Goal: Task Accomplishment & Management: Use online tool/utility

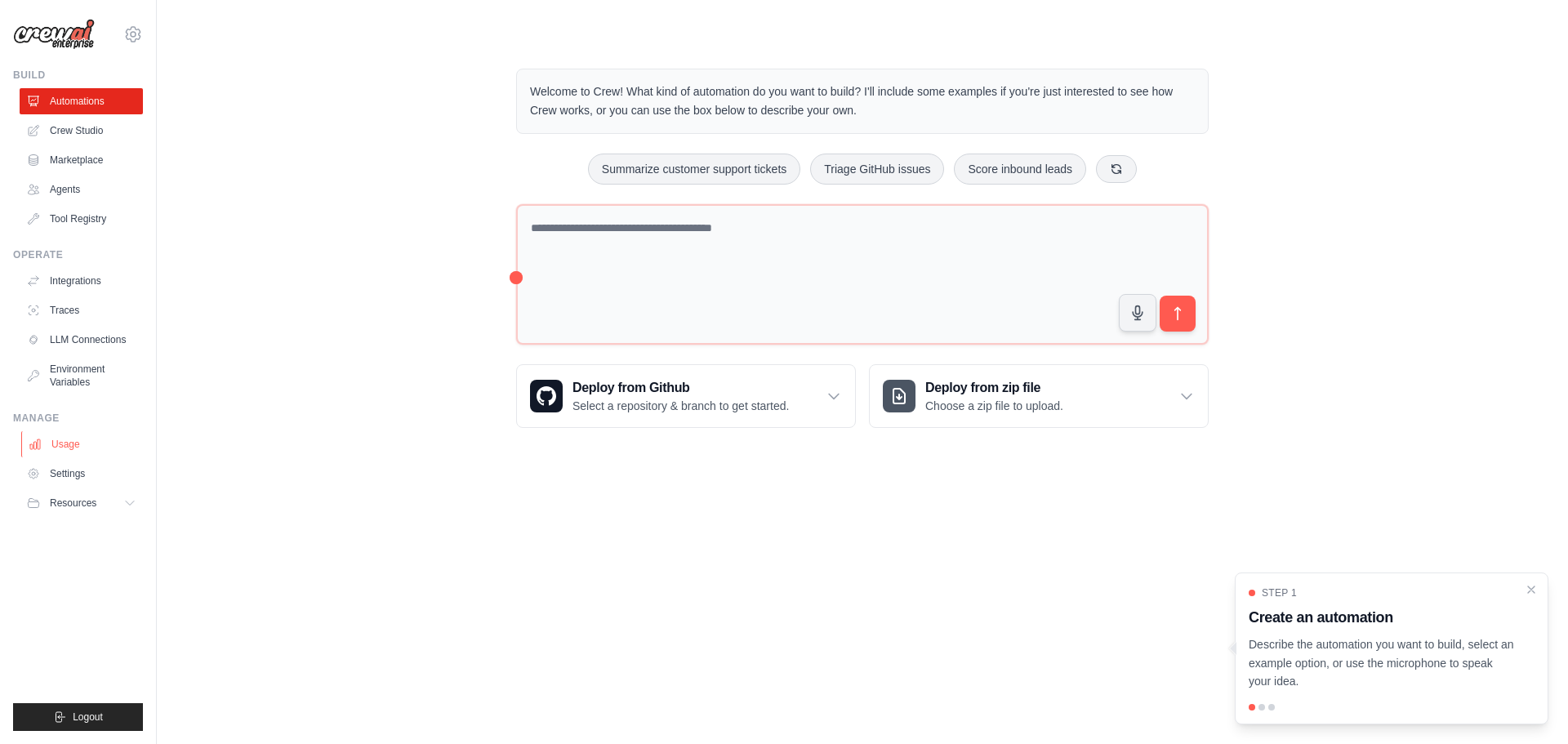
click at [78, 448] on link "Usage" at bounding box center [83, 444] width 124 height 26
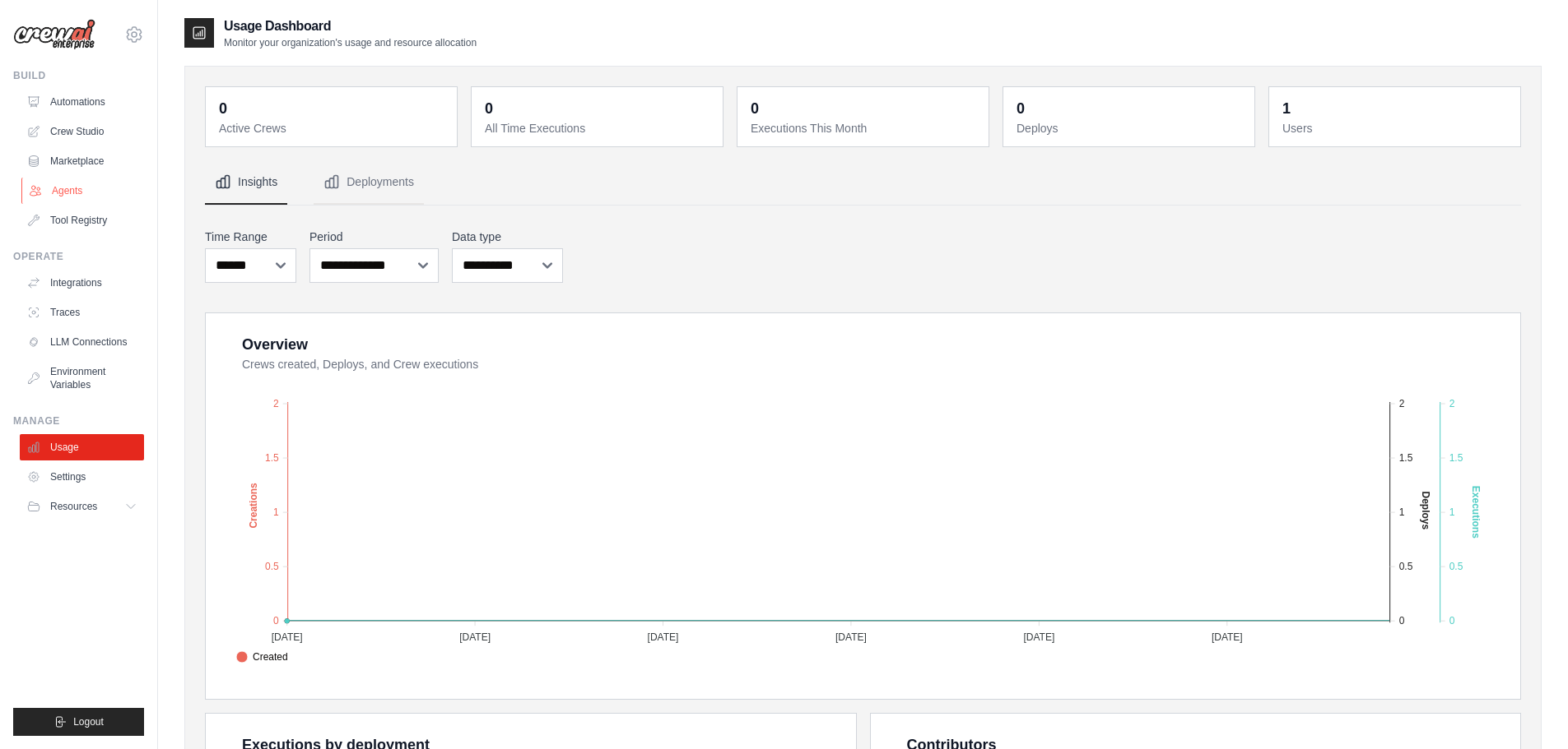
click at [61, 195] on link "Agents" at bounding box center [84, 191] width 125 height 26
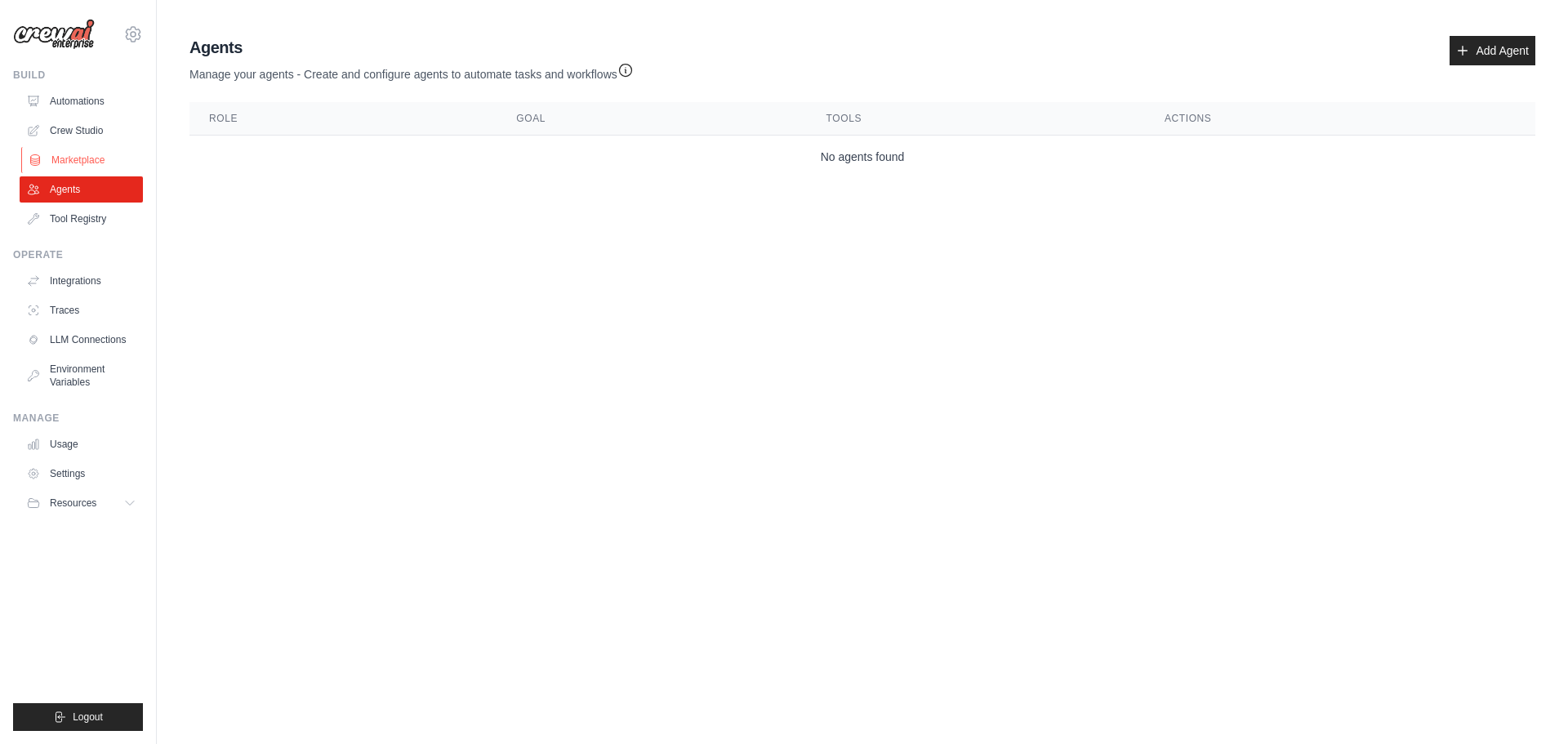
click at [71, 161] on link "Marketplace" at bounding box center [83, 159] width 124 height 26
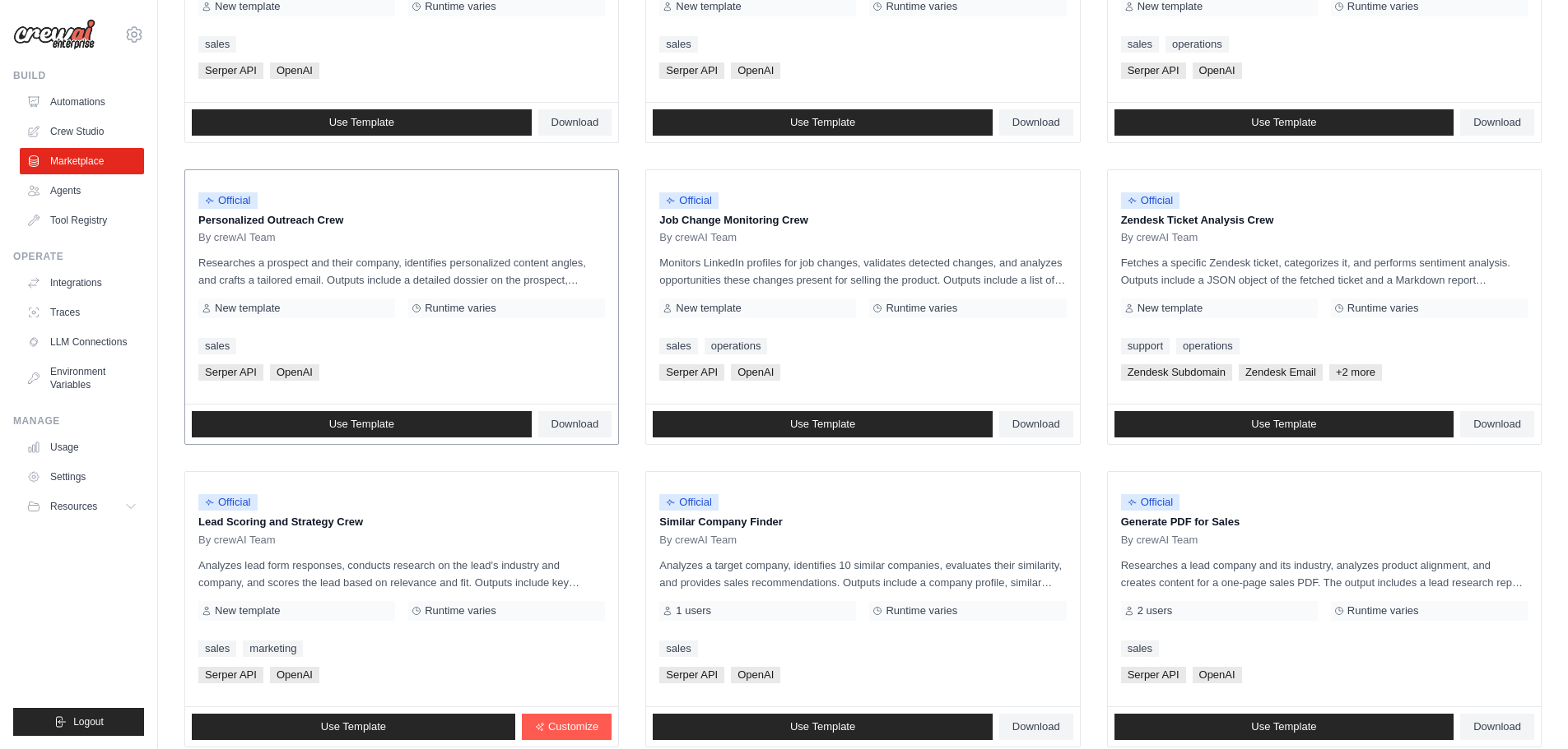
scroll to position [774, 0]
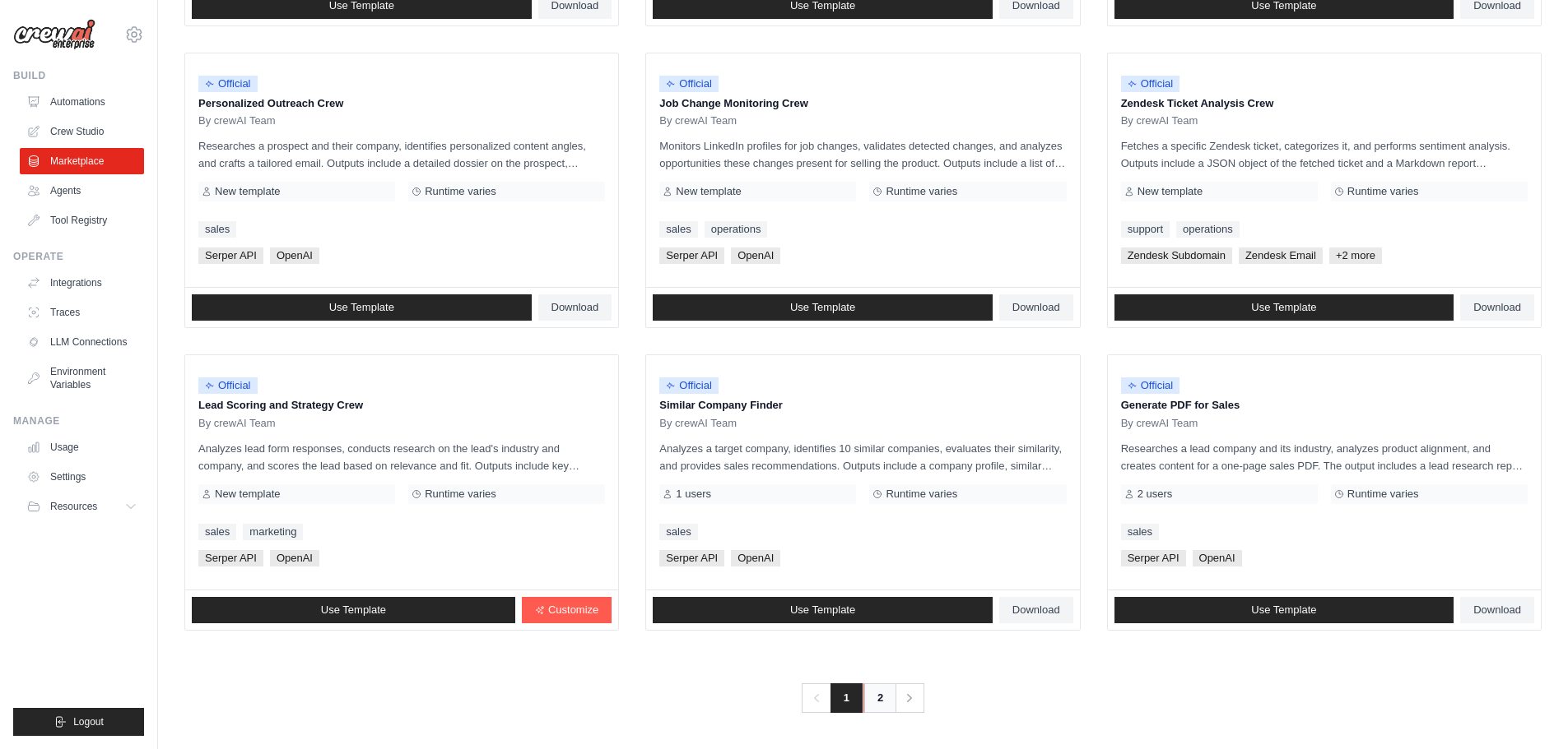
click at [882, 696] on link "2" at bounding box center [880, 698] width 33 height 29
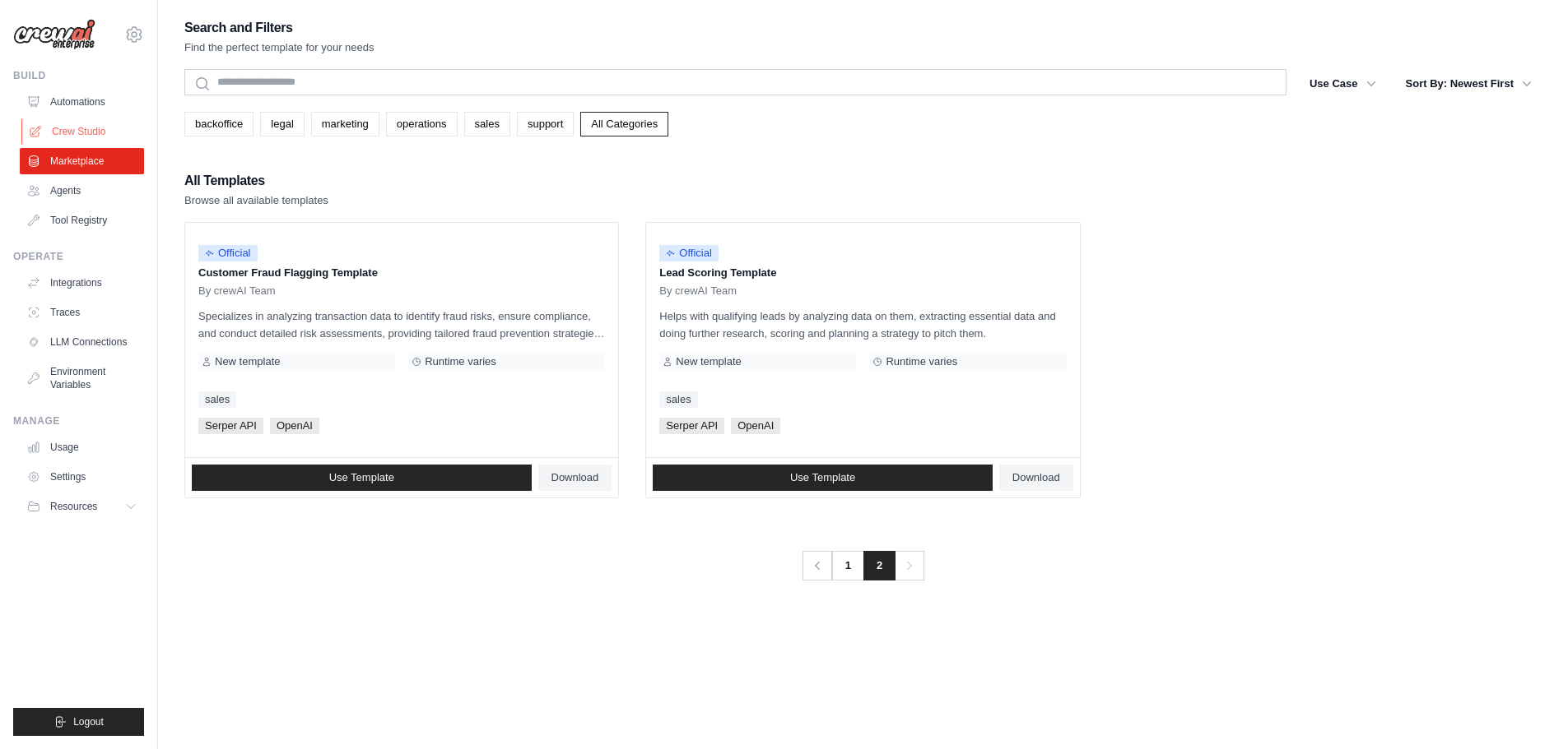
click at [66, 139] on link "Crew Studio" at bounding box center [84, 131] width 125 height 26
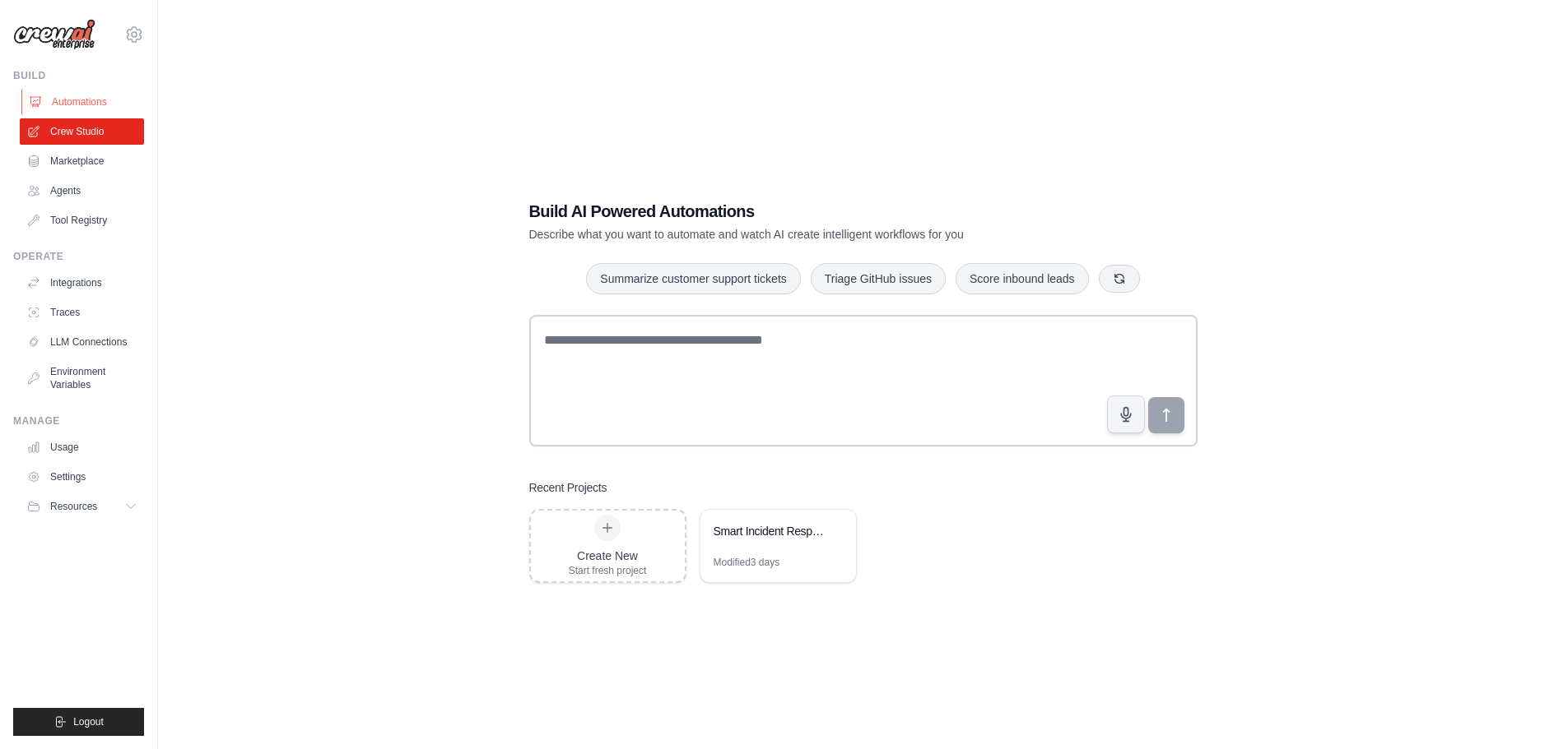
click at [74, 105] on link "Automations" at bounding box center [84, 101] width 125 height 26
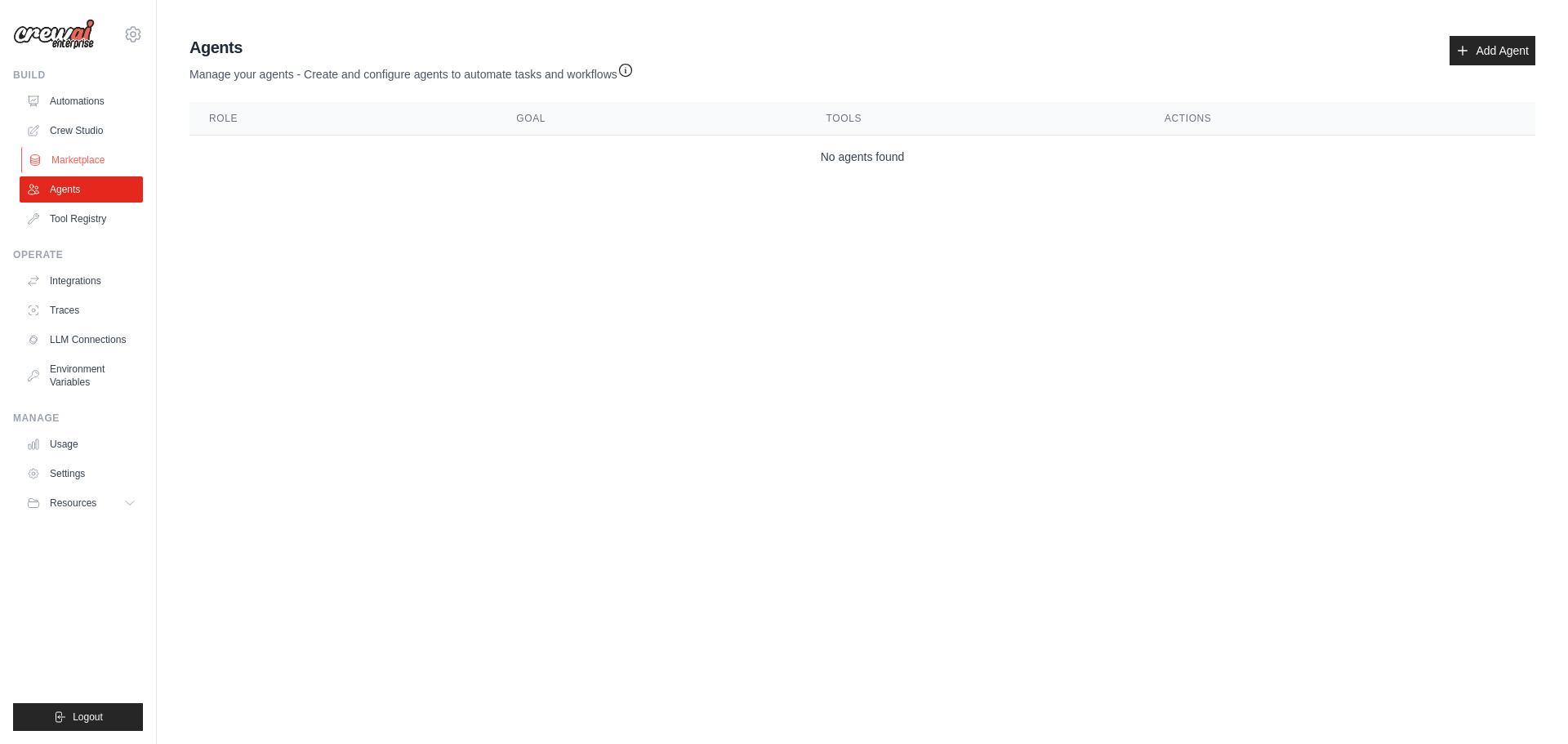
click at [85, 154] on link "Marketplace" at bounding box center [83, 159] width 124 height 26
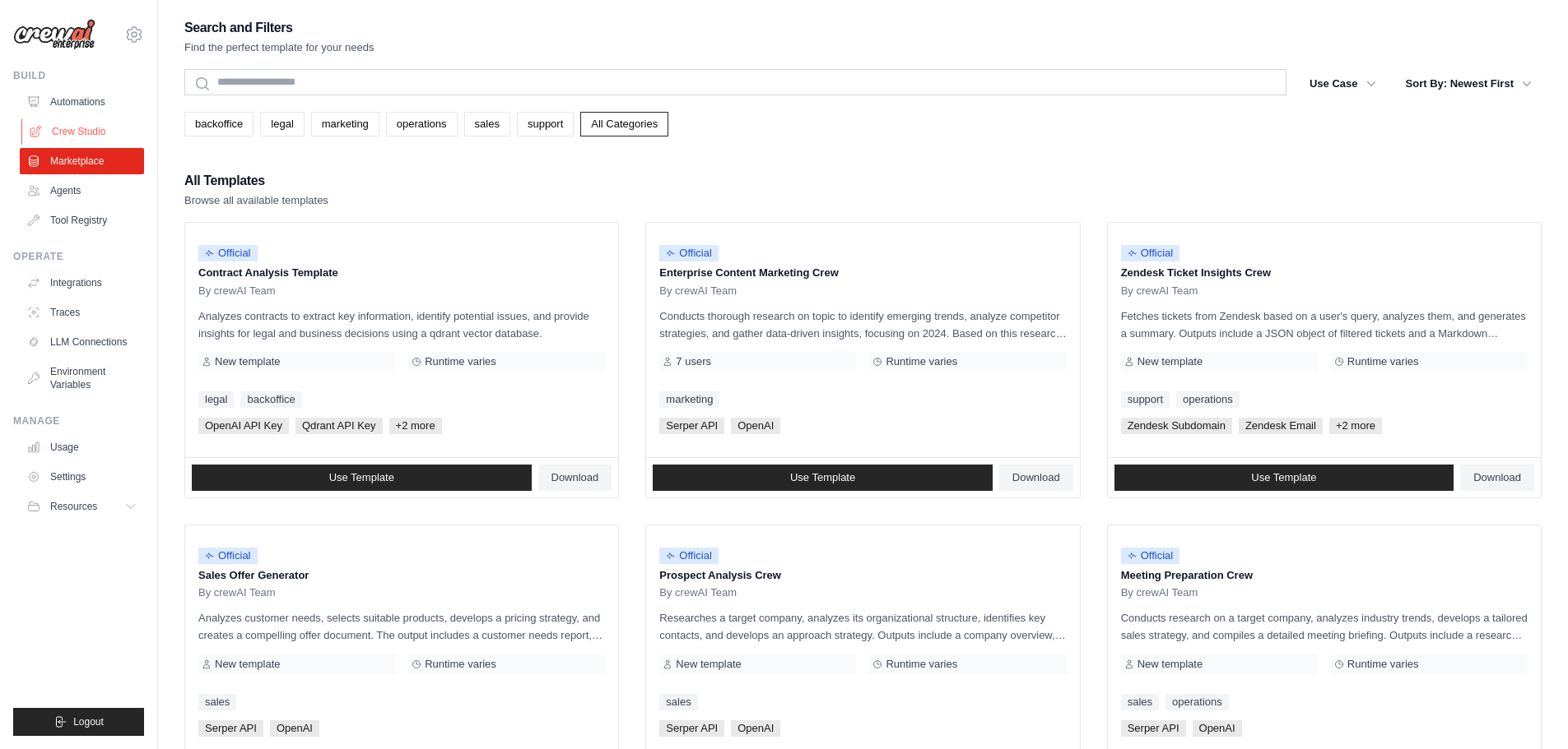
click at [86, 133] on link "Crew Studio" at bounding box center [84, 131] width 125 height 26
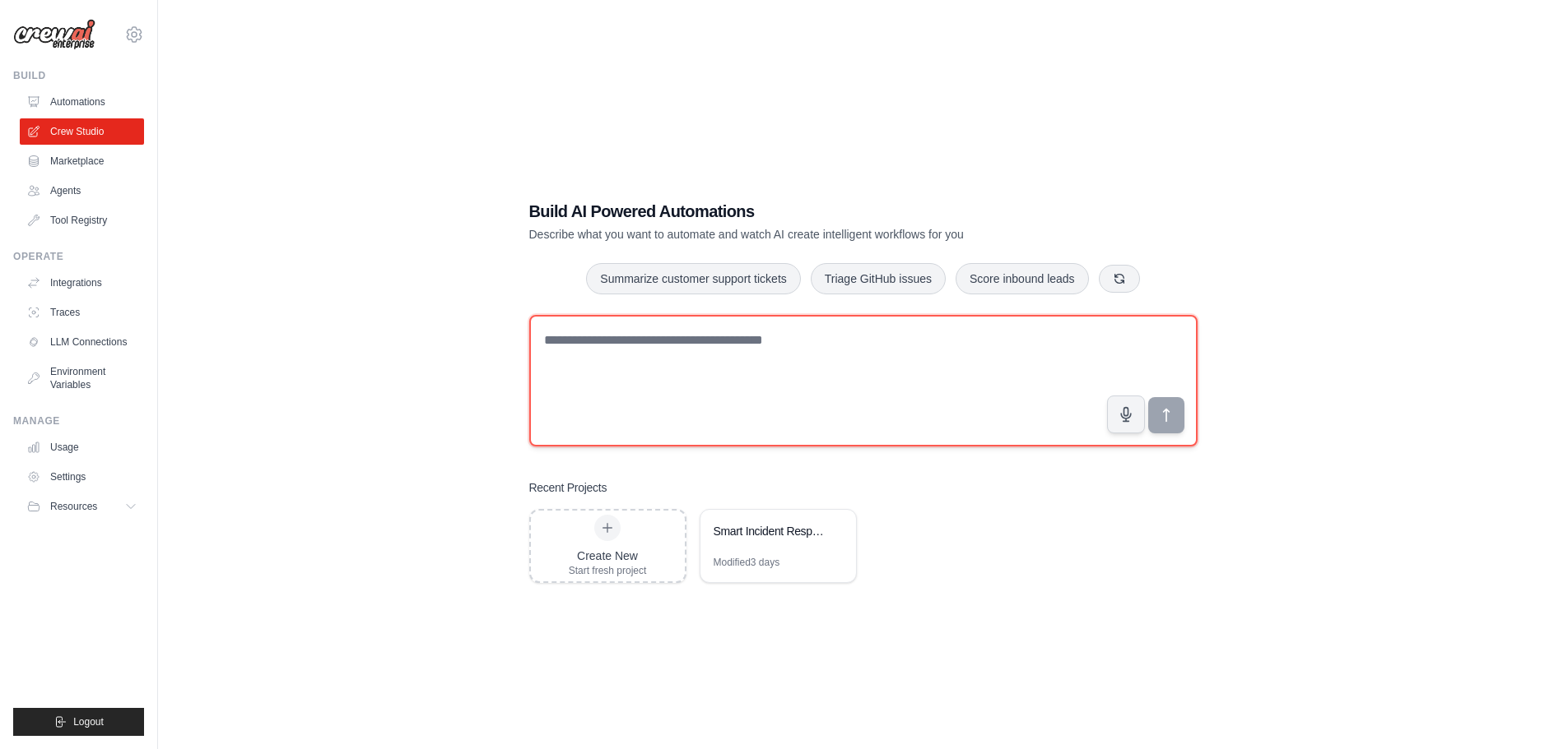
click at [720, 378] on textarea at bounding box center [863, 380] width 669 height 131
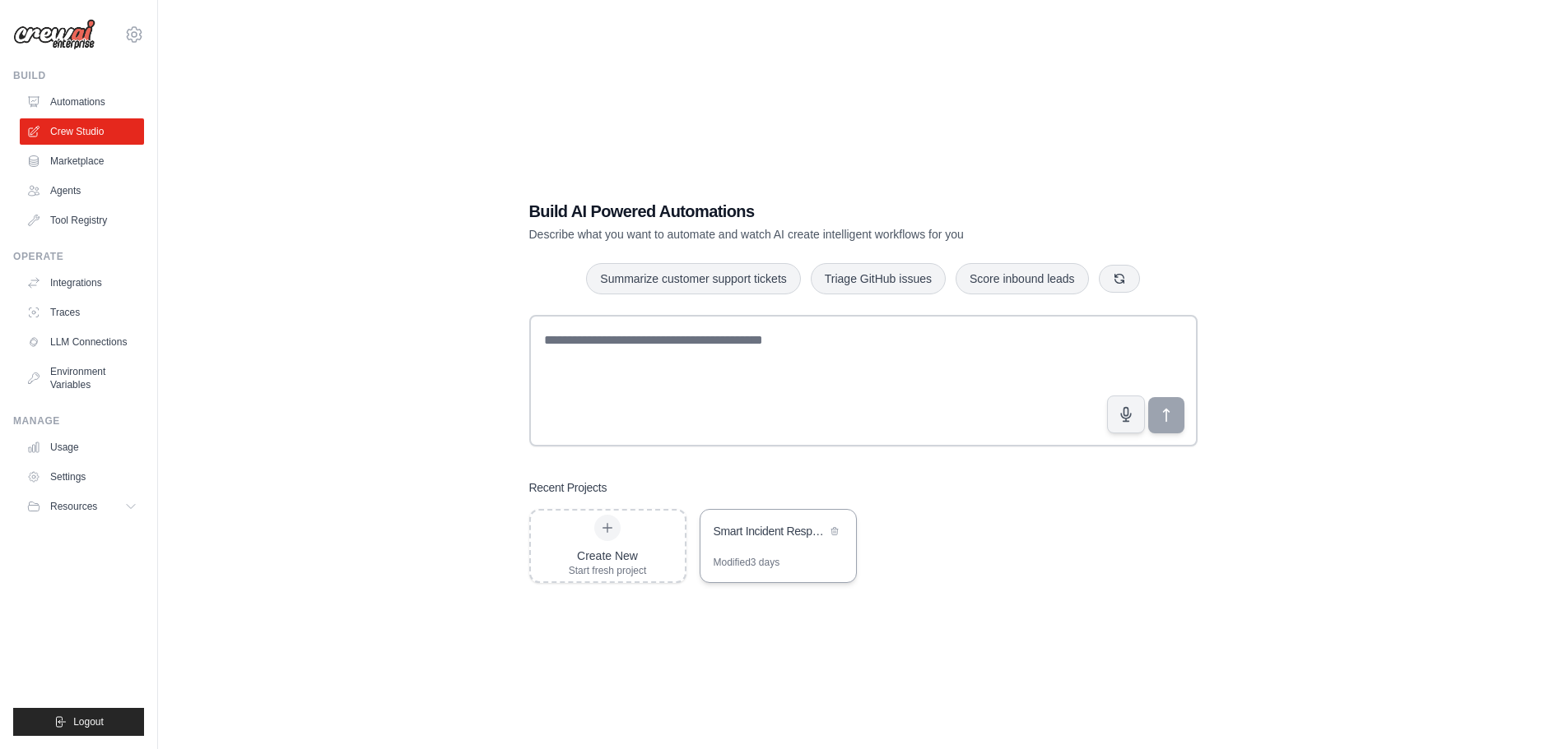
click at [814, 547] on div "Smart Incident Response Management" at bounding box center [779, 532] width 156 height 46
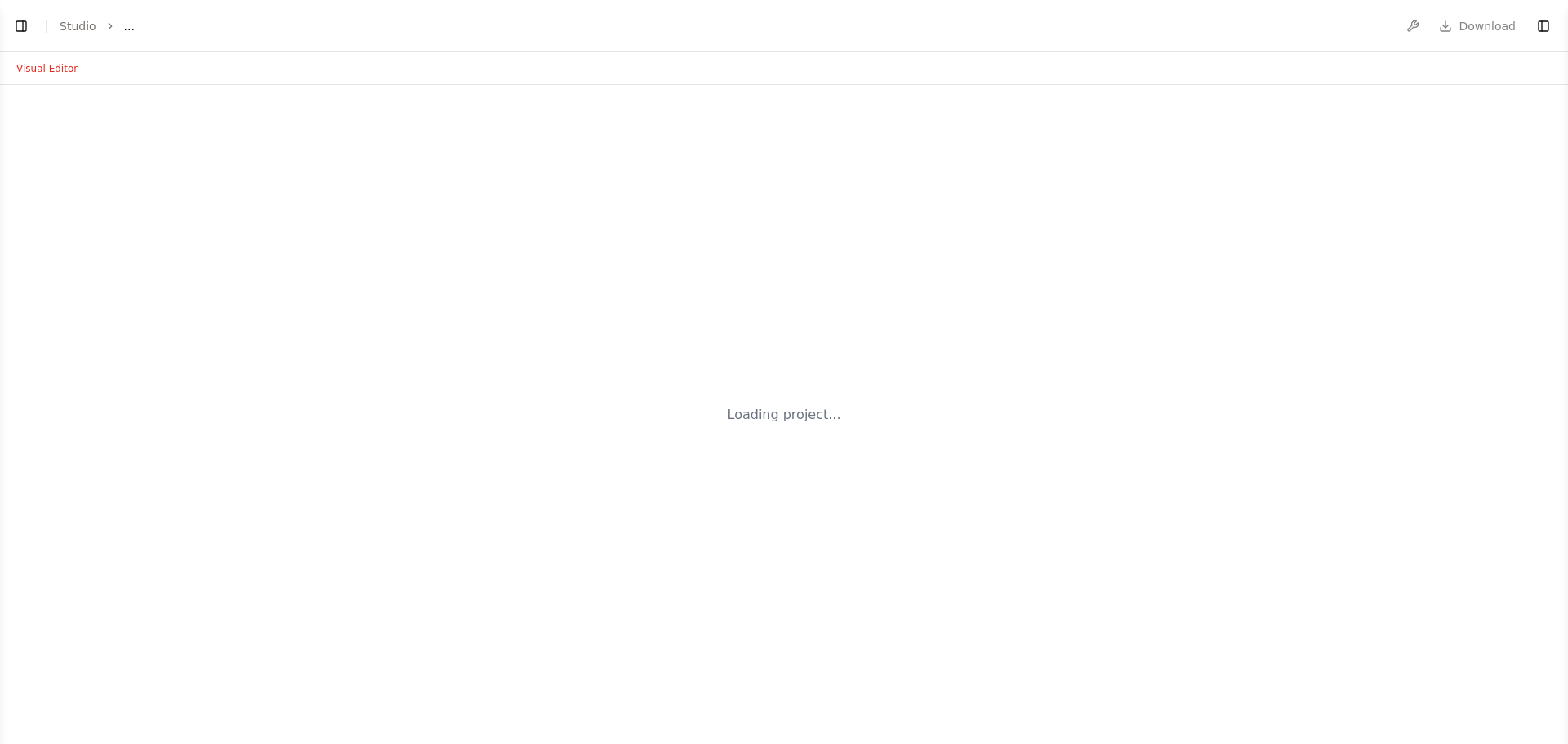
select select "****"
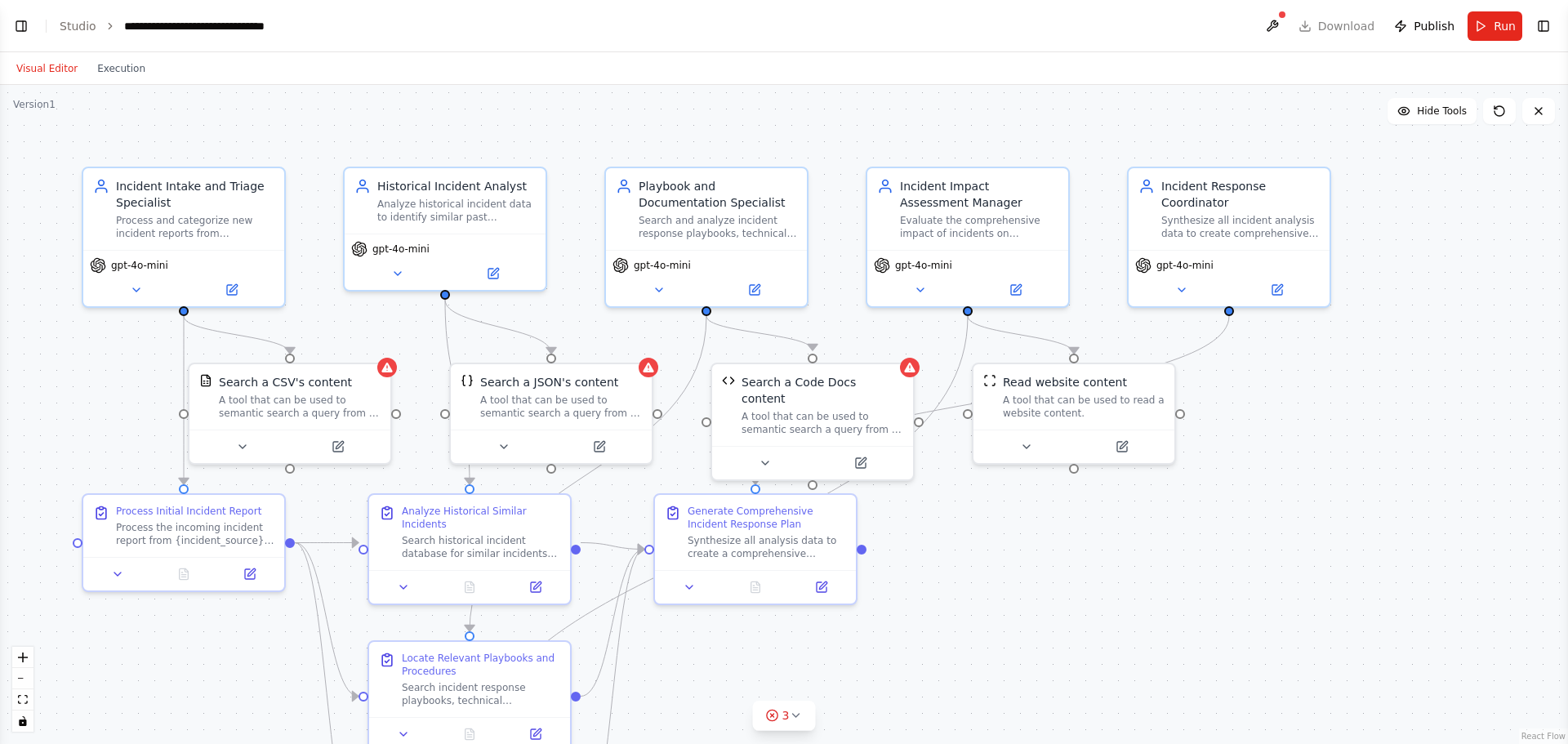
scroll to position [1509, 0]
click at [41, 69] on button "Visual Editor" at bounding box center [47, 69] width 81 height 19
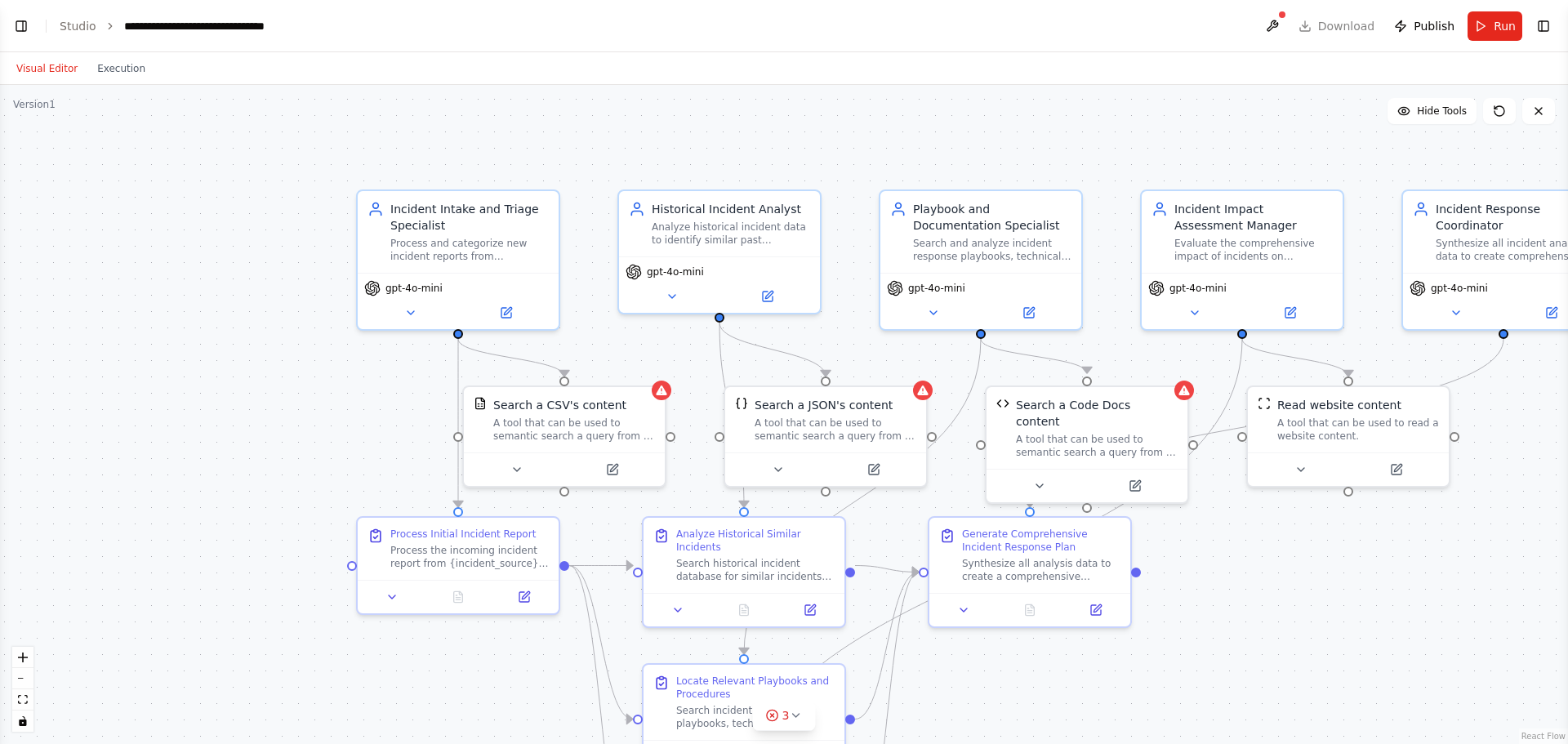
drag, startPoint x: 944, startPoint y: 668, endPoint x: 1217, endPoint y: 691, distance: 274.0
click at [1217, 691] on div ".deletable-edge-delete-btn { width: 20px; height: 20px; border: 0px solid #ffff…" at bounding box center [784, 415] width 1568 height 659
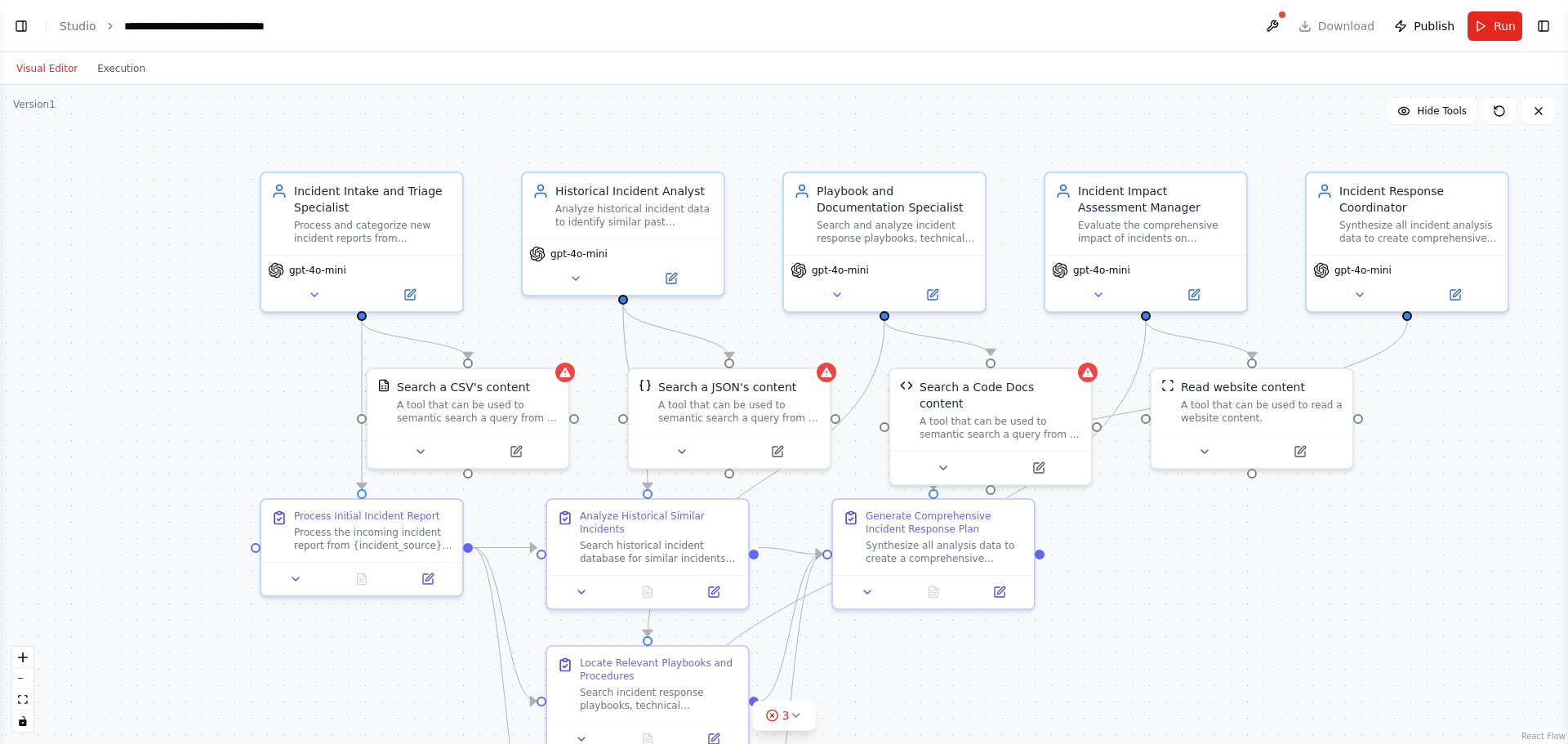
drag, startPoint x: 258, startPoint y: 389, endPoint x: -8, endPoint y: 364, distance: 267.2
click at [0, 364] on html "BETA Build a smart incident response and management agent to report new issues …" at bounding box center [784, 372] width 1568 height 744
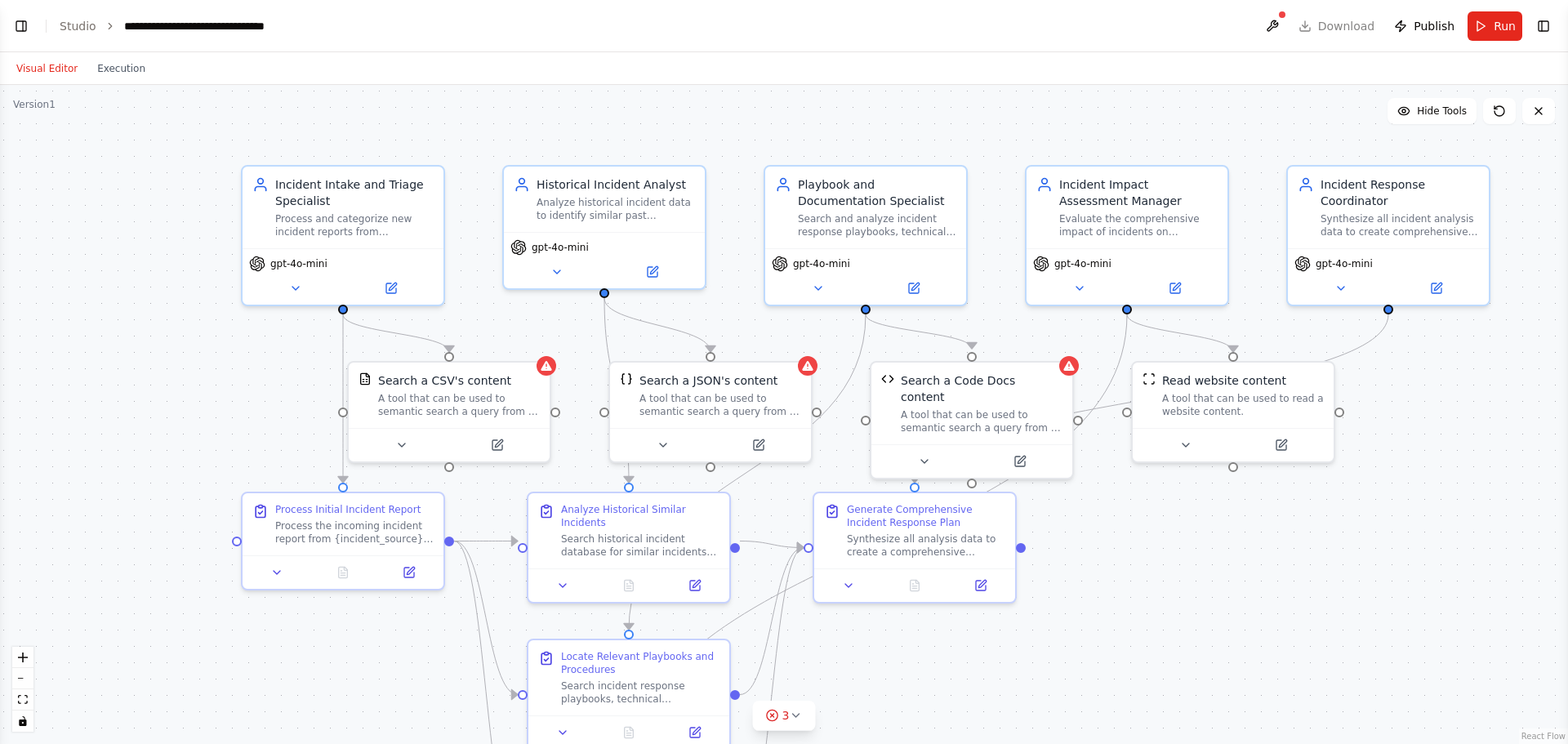
drag, startPoint x: 157, startPoint y: 256, endPoint x: 55, endPoint y: 286, distance: 106.3
click at [60, 289] on div ".deletable-edge-delete-btn { width: 20px; height: 20px; border: 0px solid #ffff…" at bounding box center [784, 415] width 1568 height 659
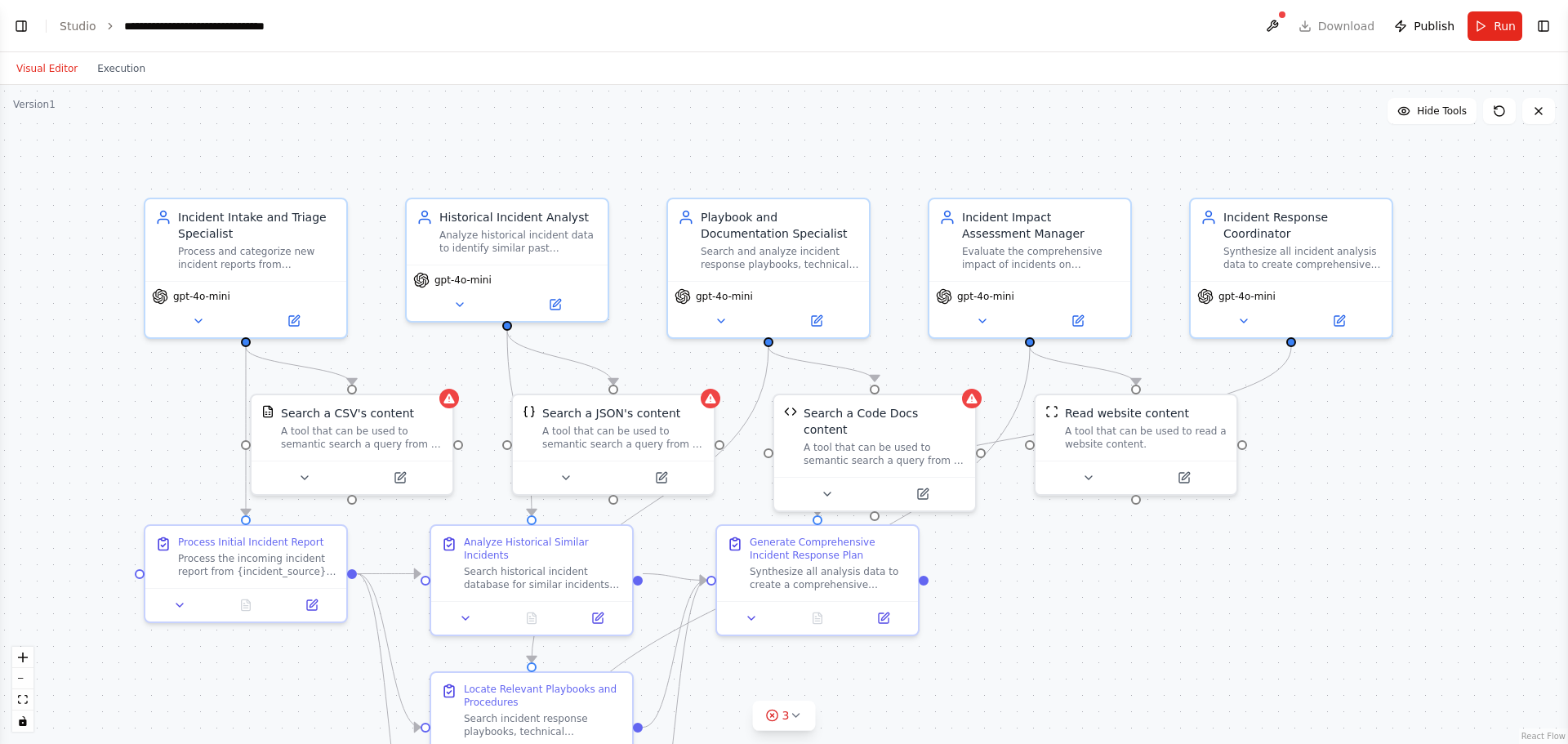
click at [138, 82] on div "Visual Editor Execution" at bounding box center [81, 69] width 149 height 33
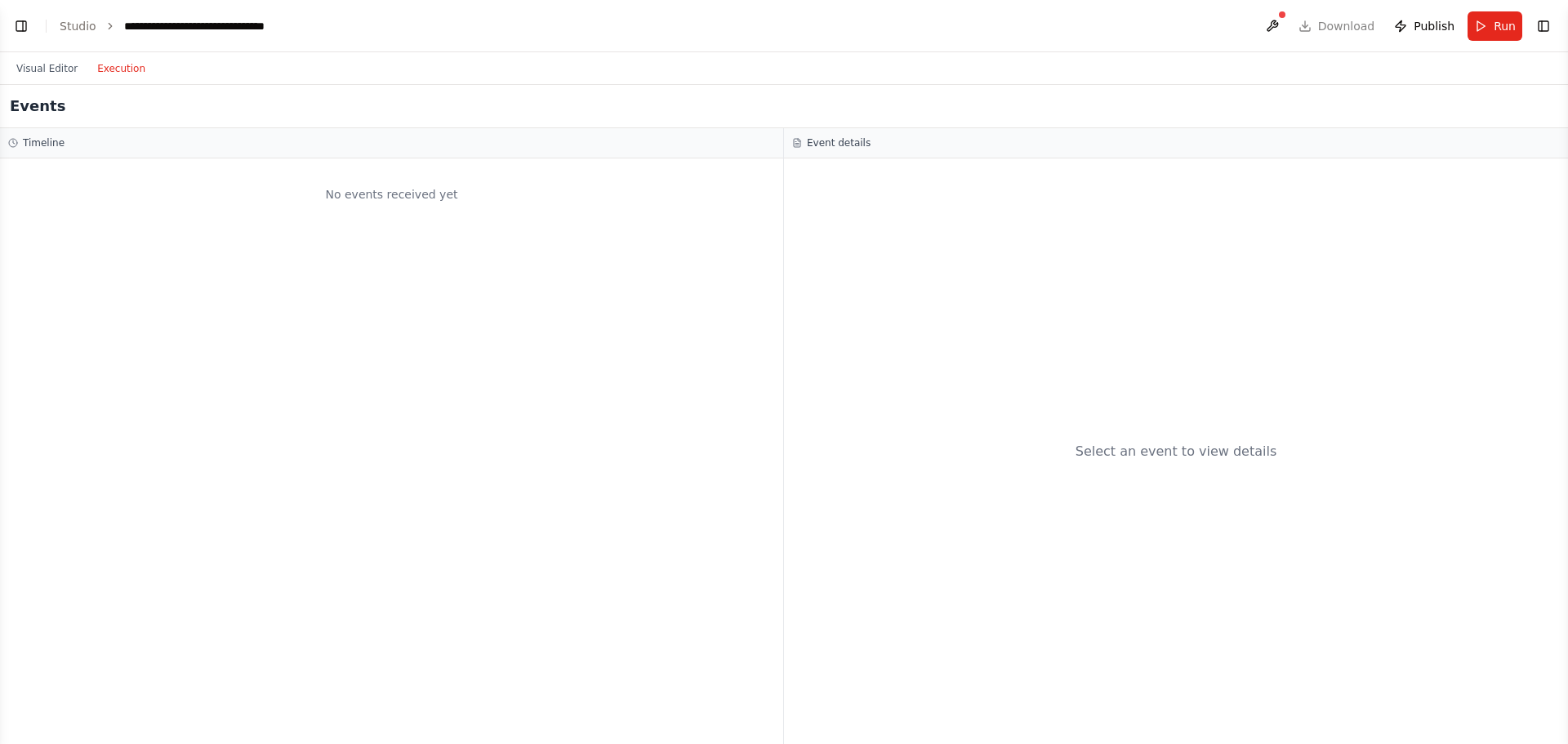
click at [115, 74] on button "Execution" at bounding box center [121, 69] width 68 height 19
click at [42, 71] on button "Visual Editor" at bounding box center [47, 69] width 81 height 19
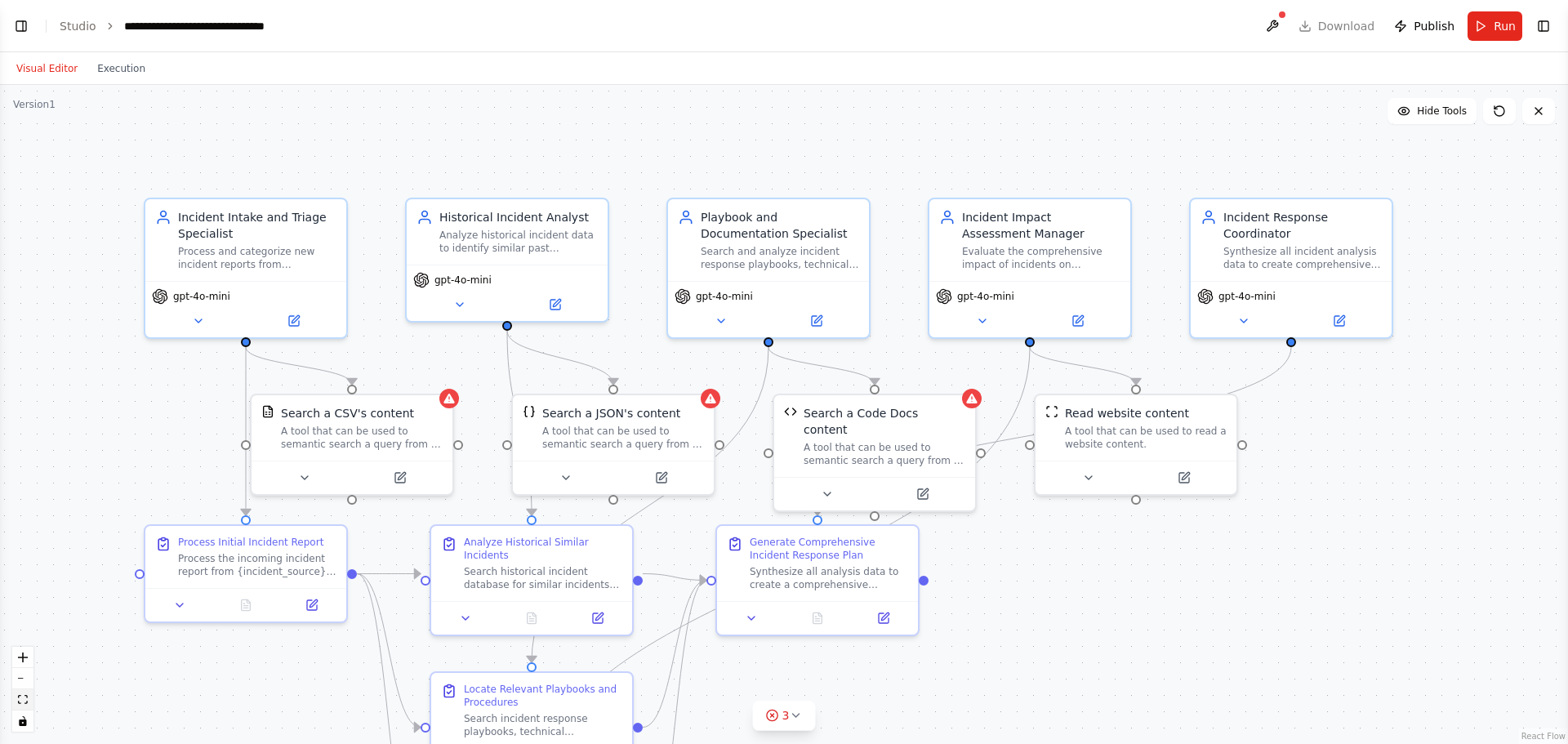
click at [22, 701] on icon "fit view" at bounding box center [23, 700] width 10 height 9
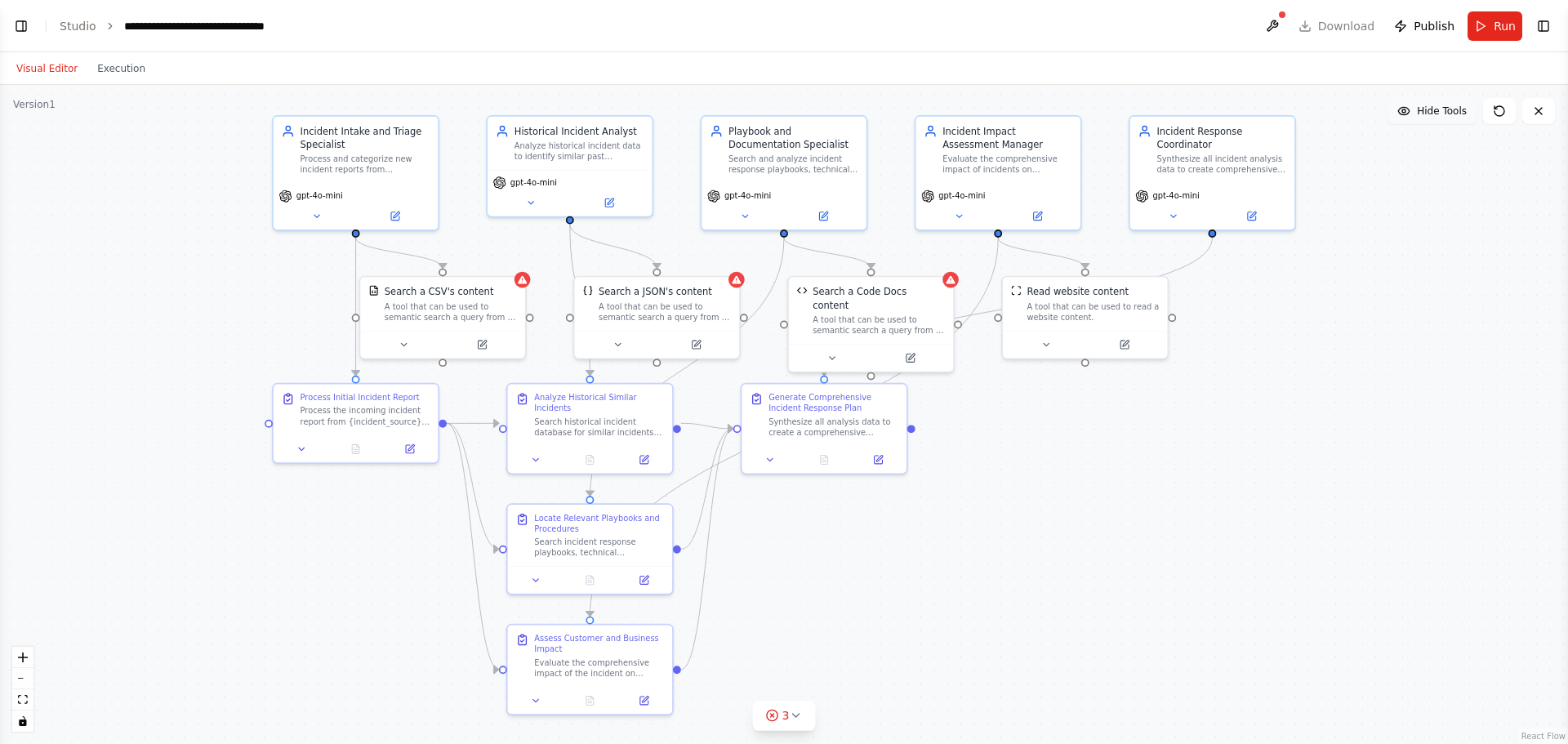
click at [1440, 114] on span "Hide Tools" at bounding box center [1442, 111] width 50 height 14
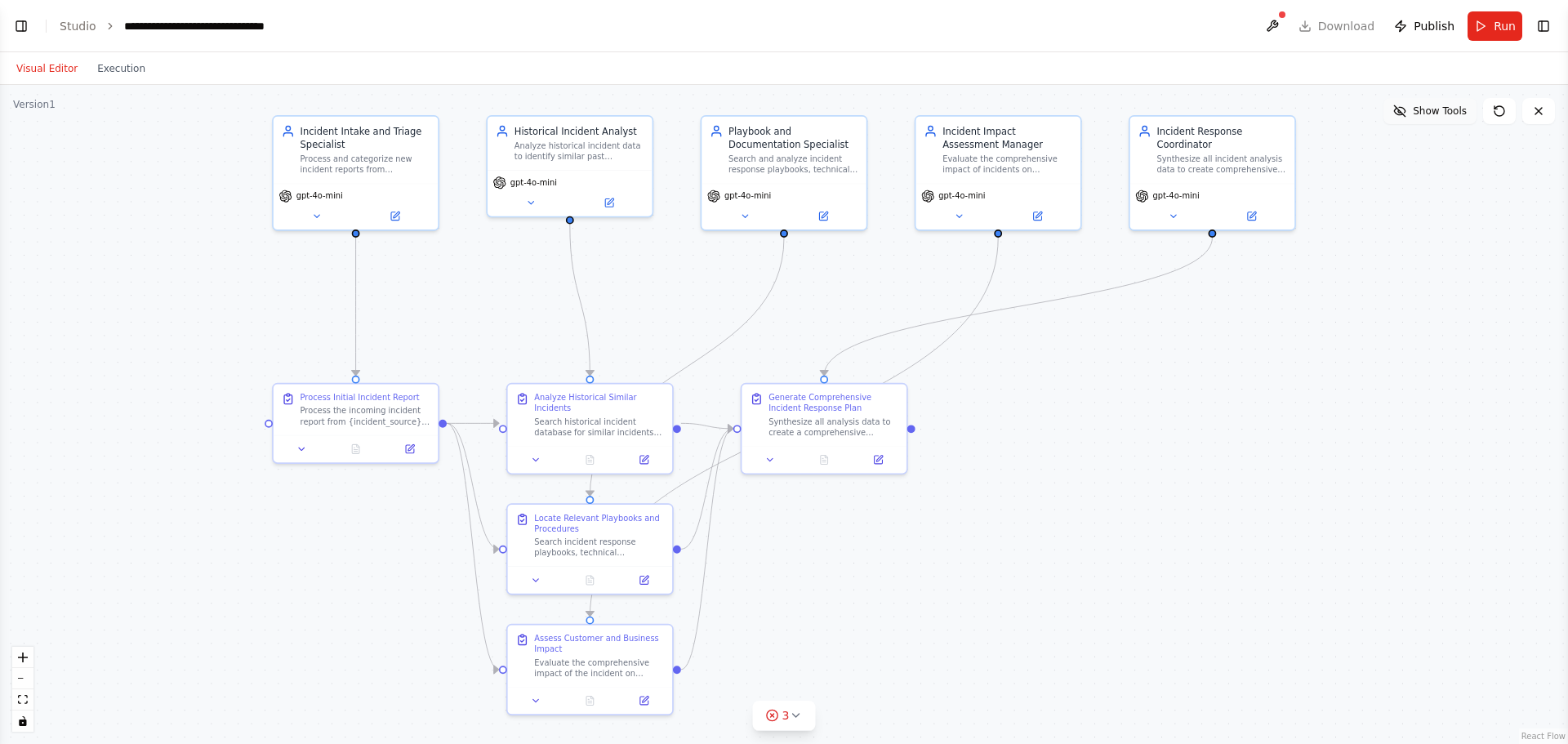
click at [1446, 109] on span "Show Tools" at bounding box center [1440, 111] width 54 height 14
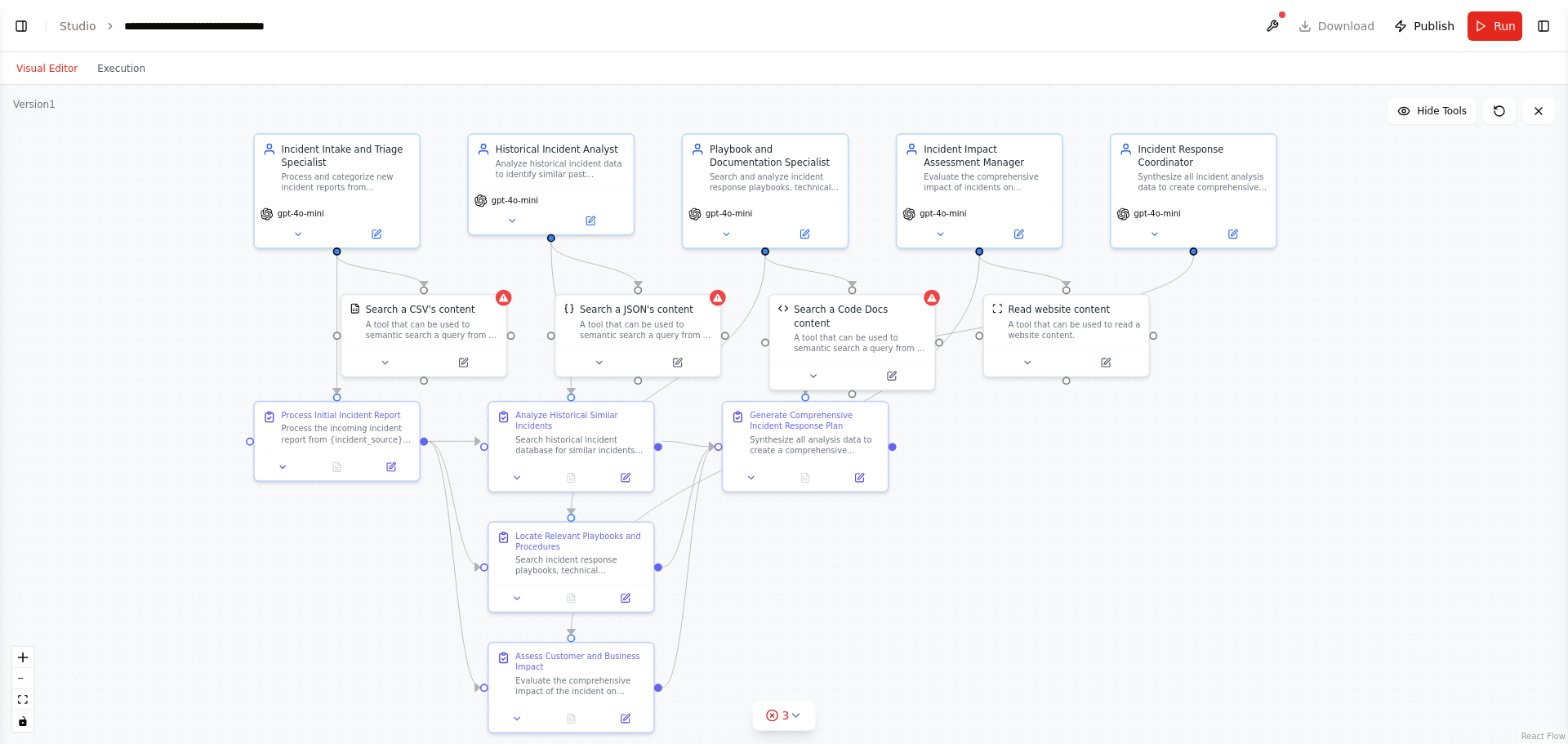
drag, startPoint x: 87, startPoint y: 312, endPoint x: 68, endPoint y: 330, distance: 26.2
click at [68, 330] on div ".deletable-edge-delete-btn { width: 20px; height: 20px; border: 0px solid #ffff…" at bounding box center [784, 415] width 1568 height 659
click at [20, 728] on button "toggle interactivity" at bounding box center [23, 722] width 21 height 21
click at [20, 724] on icon "toggle interactivity" at bounding box center [22, 721] width 8 height 10
click at [21, 18] on button "Toggle Left Sidebar" at bounding box center [21, 26] width 23 height 23
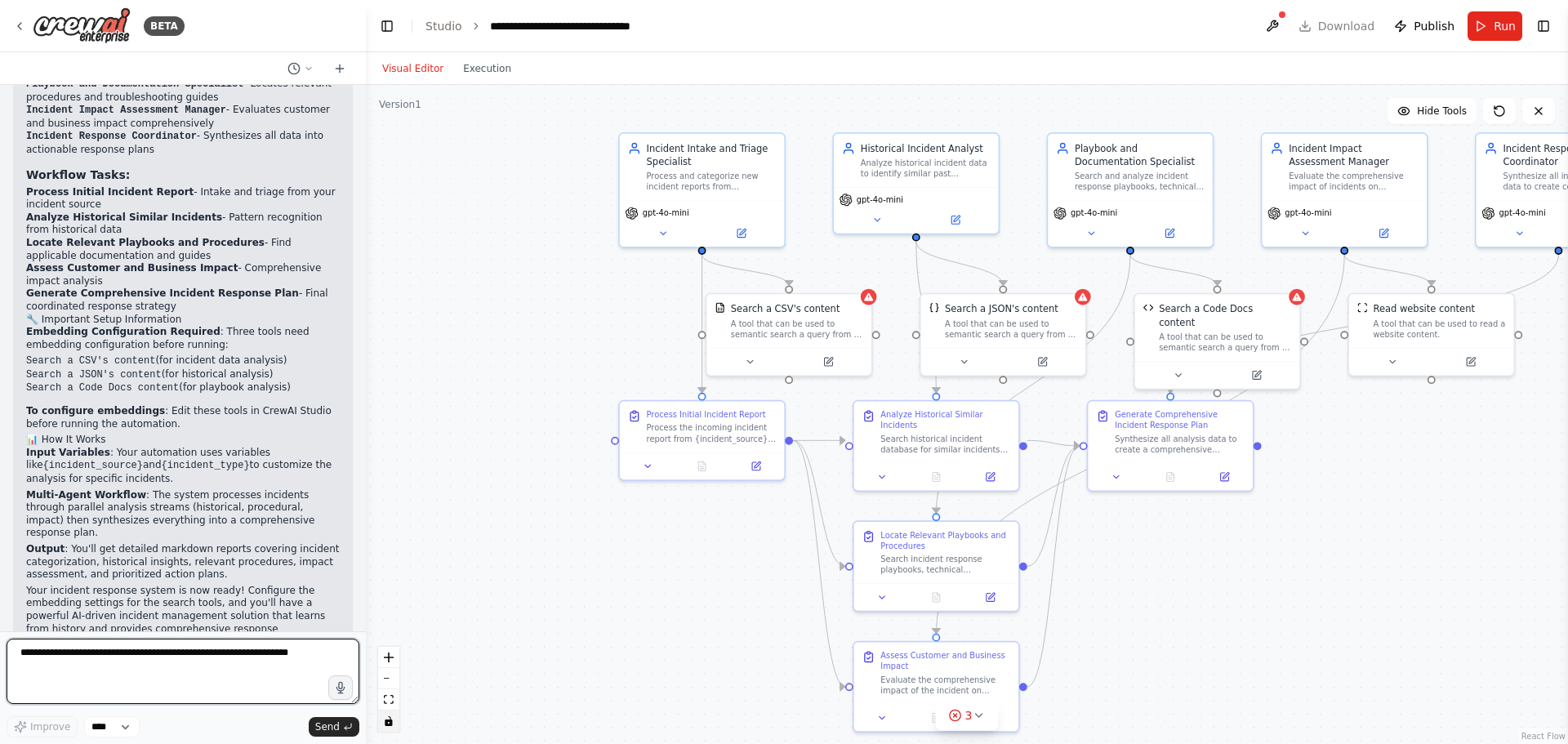
click at [211, 666] on textarea at bounding box center [183, 672] width 353 height 66
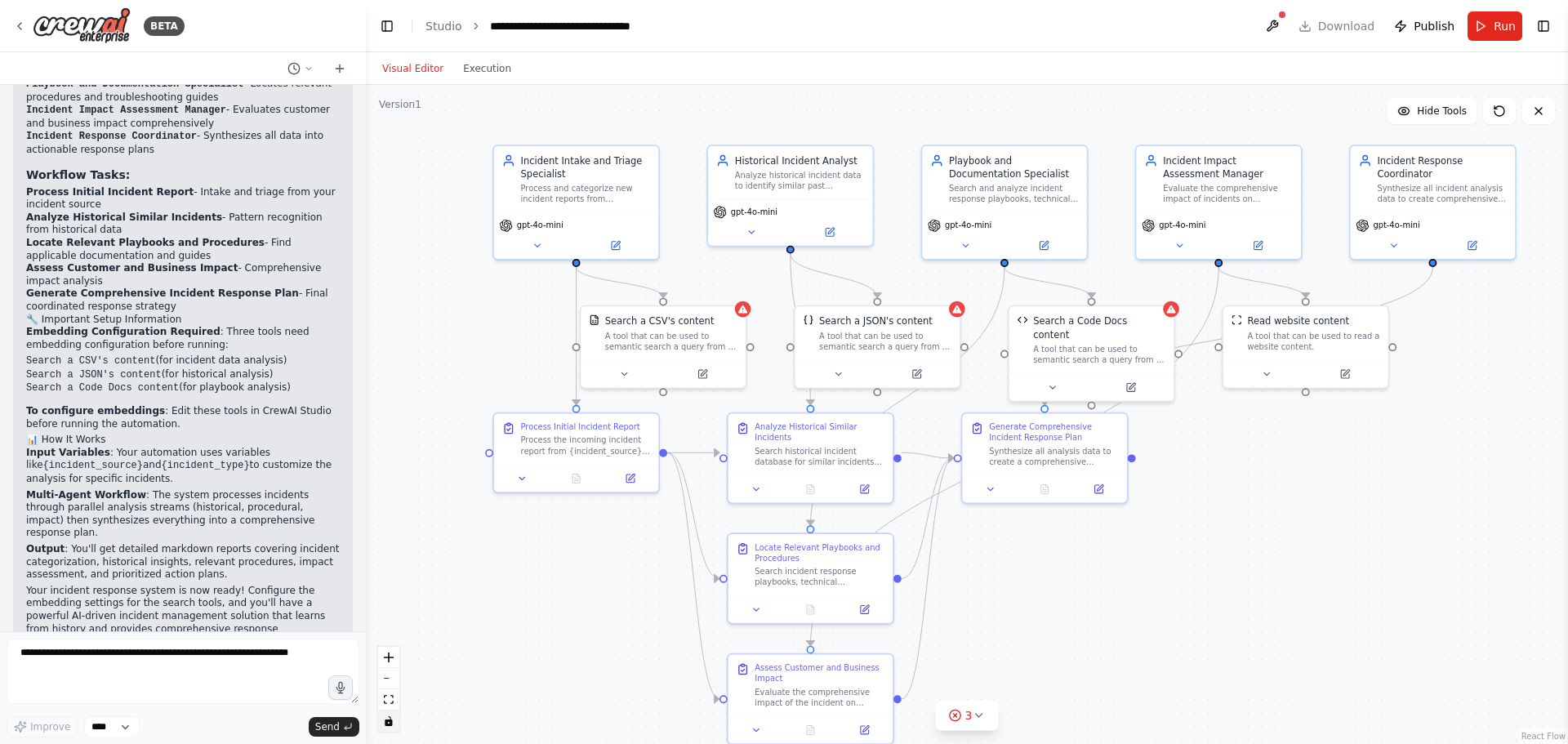
drag, startPoint x: 1432, startPoint y: 558, endPoint x: 1306, endPoint y: 570, distance: 126.6
click at [1306, 570] on div ".deletable-edge-delete-btn { width: 20px; height: 20px; border: 0px solid #ffff…" at bounding box center [967, 415] width 1203 height 659
click at [208, 662] on textarea at bounding box center [183, 672] width 353 height 66
click at [1457, 202] on div "Synthesize all incident analysis data to create comprehensive incident reports,…" at bounding box center [1442, 191] width 129 height 21
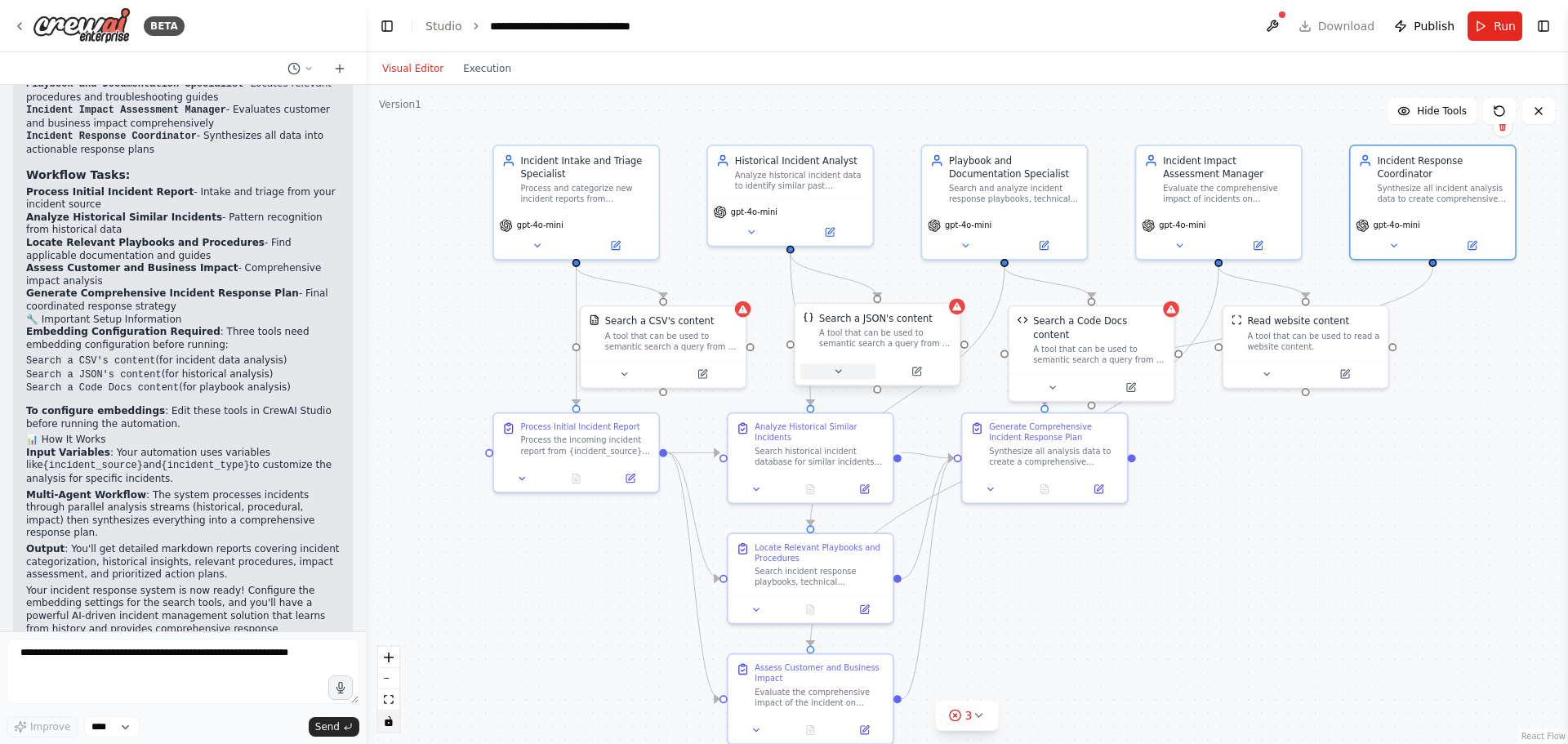
click at [841, 375] on icon at bounding box center [838, 371] width 11 height 11
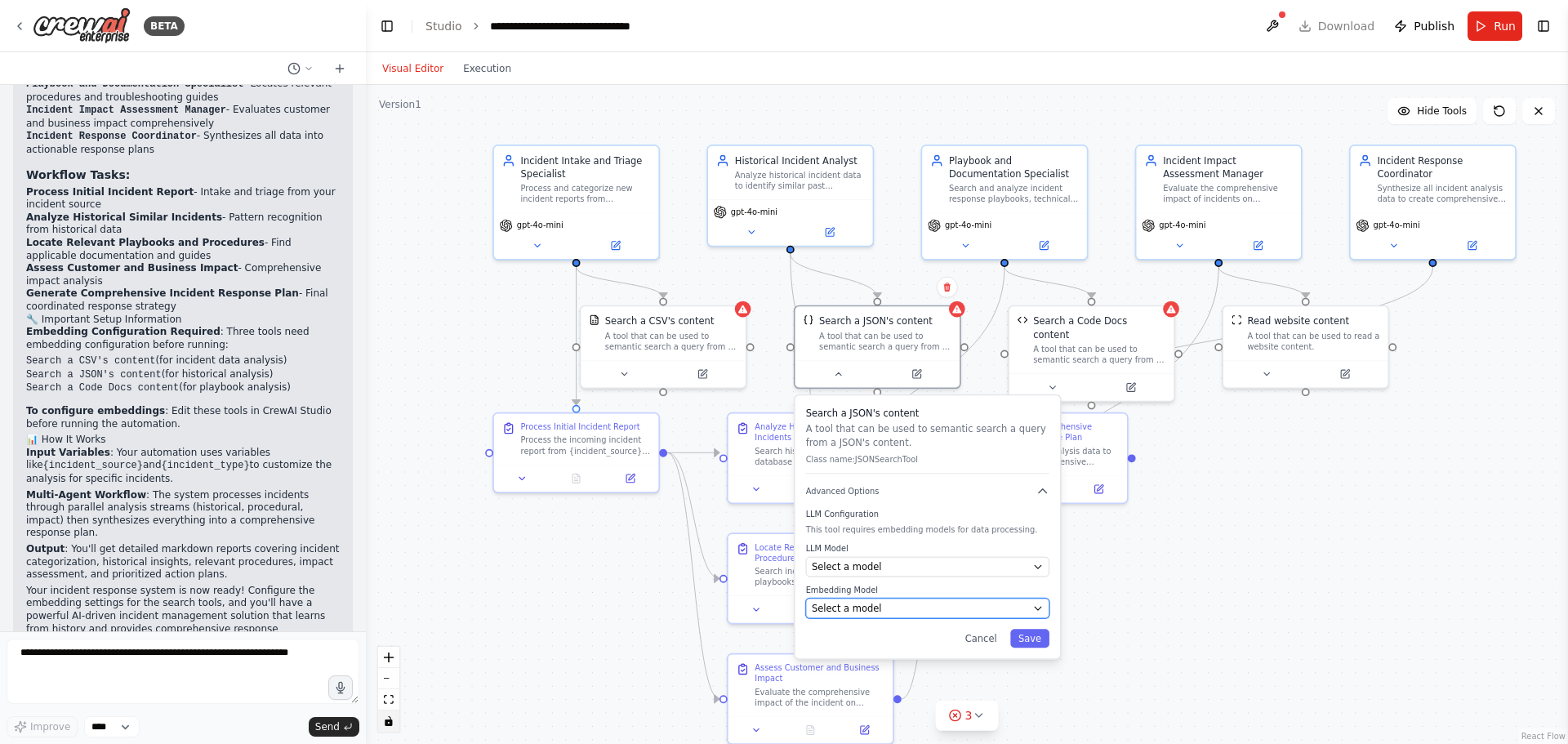
click at [966, 606] on div "Select a model" at bounding box center [919, 609] width 215 height 14
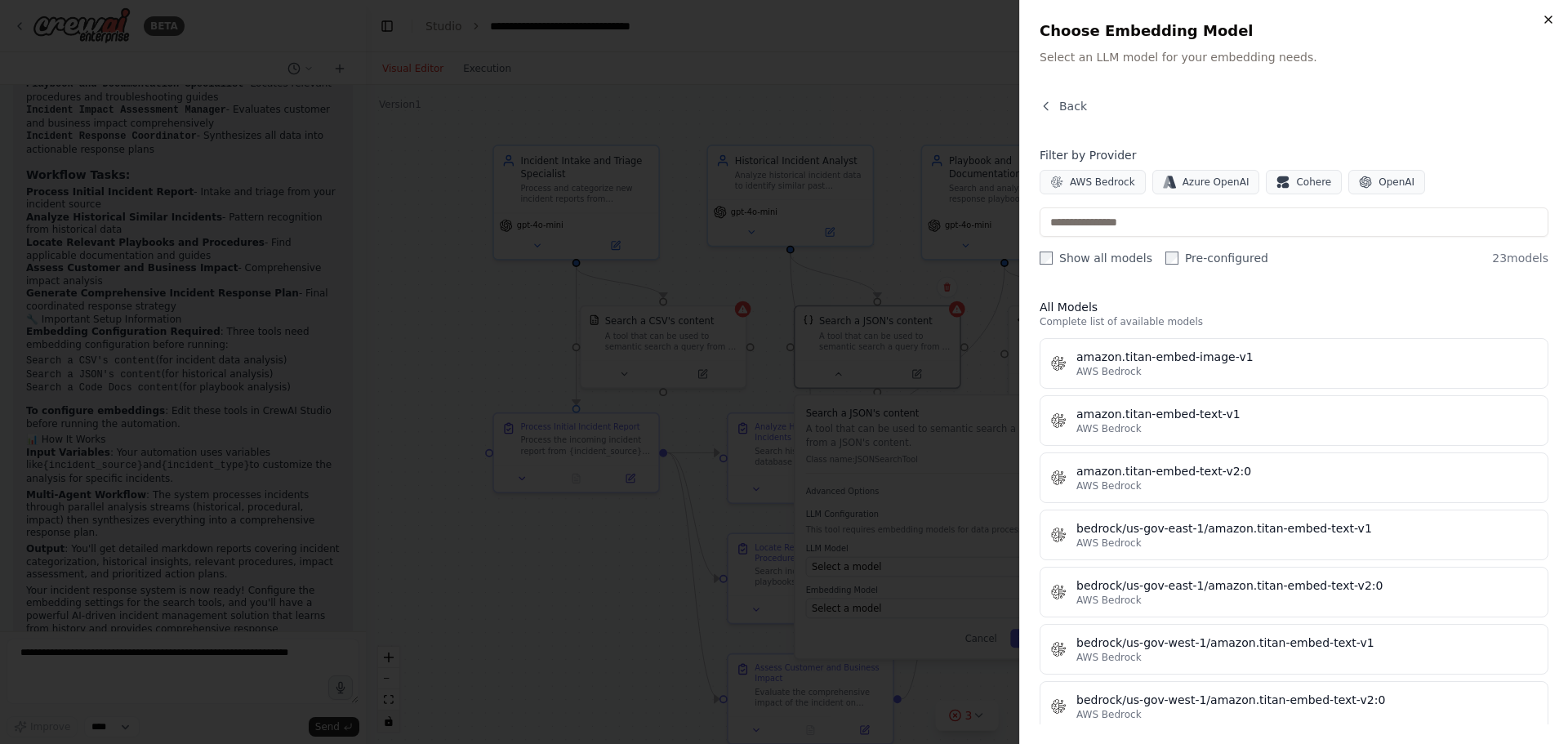
click at [1552, 21] on icon "button" at bounding box center [1549, 20] width 14 height 14
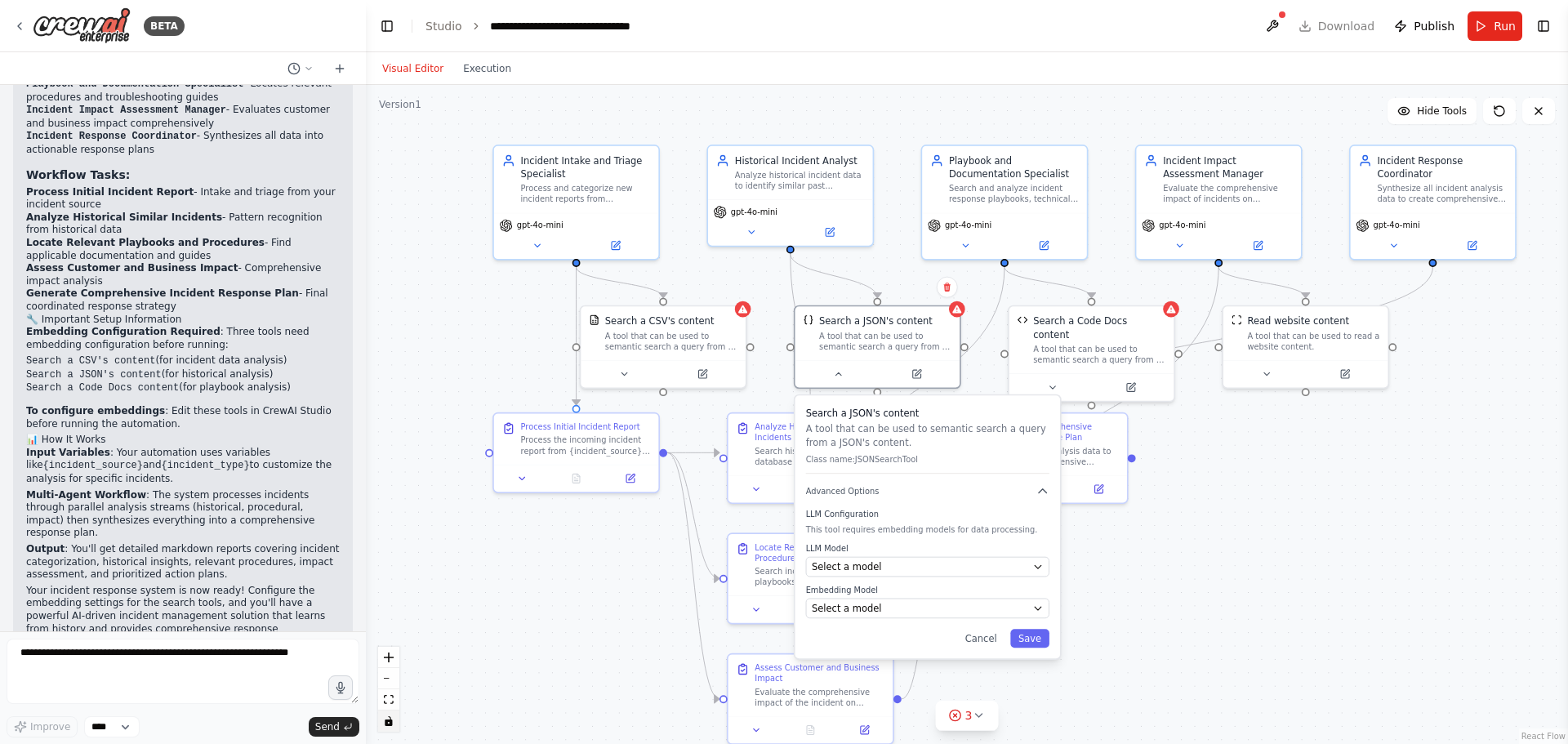
click at [1004, 552] on label "LLM Model" at bounding box center [928, 548] width 243 height 11
click at [982, 568] on div "Select a model" at bounding box center [926, 567] width 215 height 14
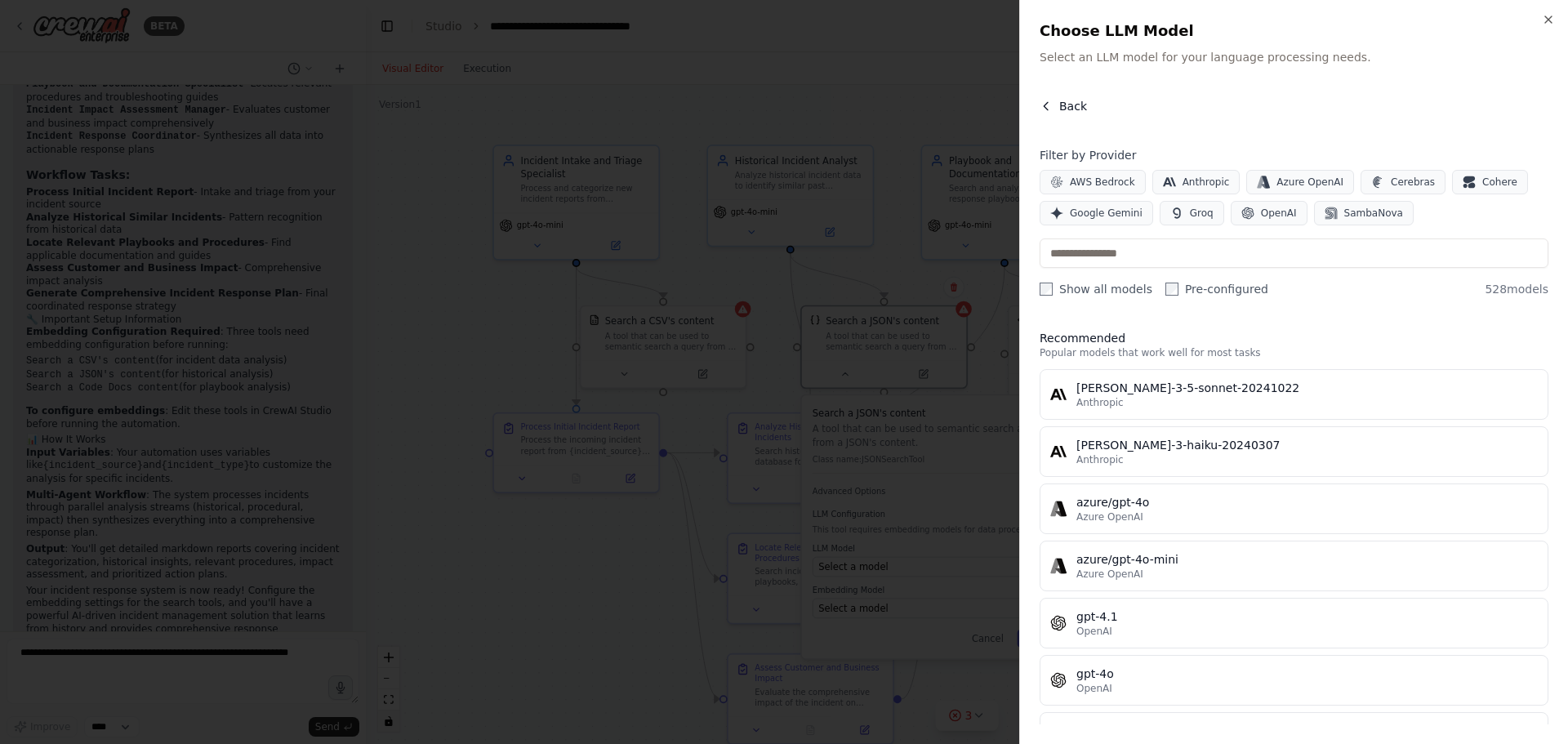
click at [1069, 108] on span "Back" at bounding box center [1073, 105] width 28 height 16
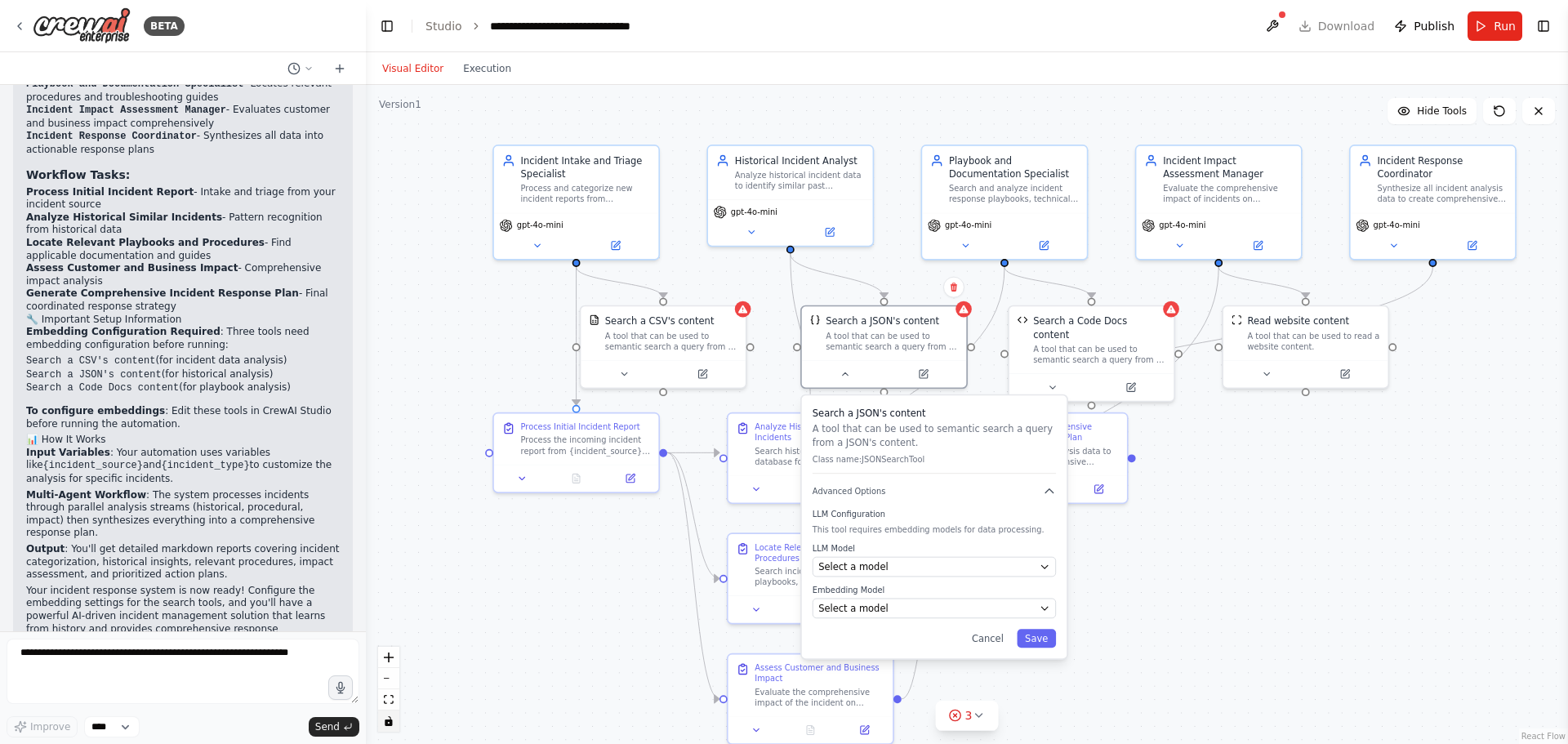
click at [1297, 497] on div ".deletable-edge-delete-btn { width: 20px; height: 20px; border: 0px solid #ffff…" at bounding box center [967, 415] width 1203 height 659
click at [944, 414] on h3 "Search a JSON's content" at bounding box center [934, 413] width 243 height 14
click at [1000, 646] on button "Cancel" at bounding box center [988, 638] width 48 height 18
click at [997, 641] on button "Cancel" at bounding box center [988, 638] width 48 height 18
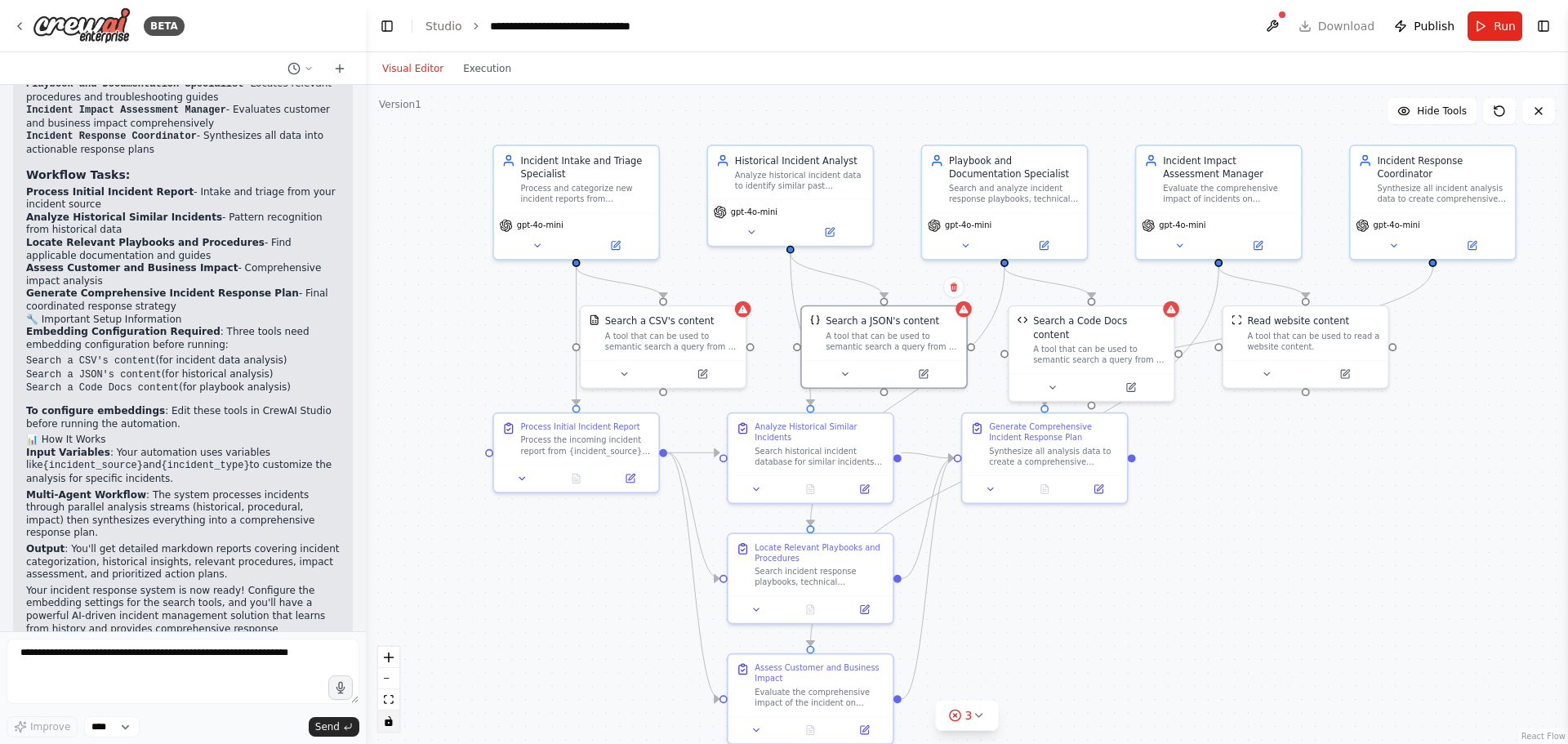
click at [1263, 543] on div ".deletable-edge-delete-btn { width: 20px; height: 20px; border: 0px solid #ffff…" at bounding box center [967, 415] width 1203 height 659
click at [541, 252] on div "gpt-4o-mini" at bounding box center [577, 233] width 165 height 46
click at [539, 249] on button at bounding box center [537, 243] width 76 height 16
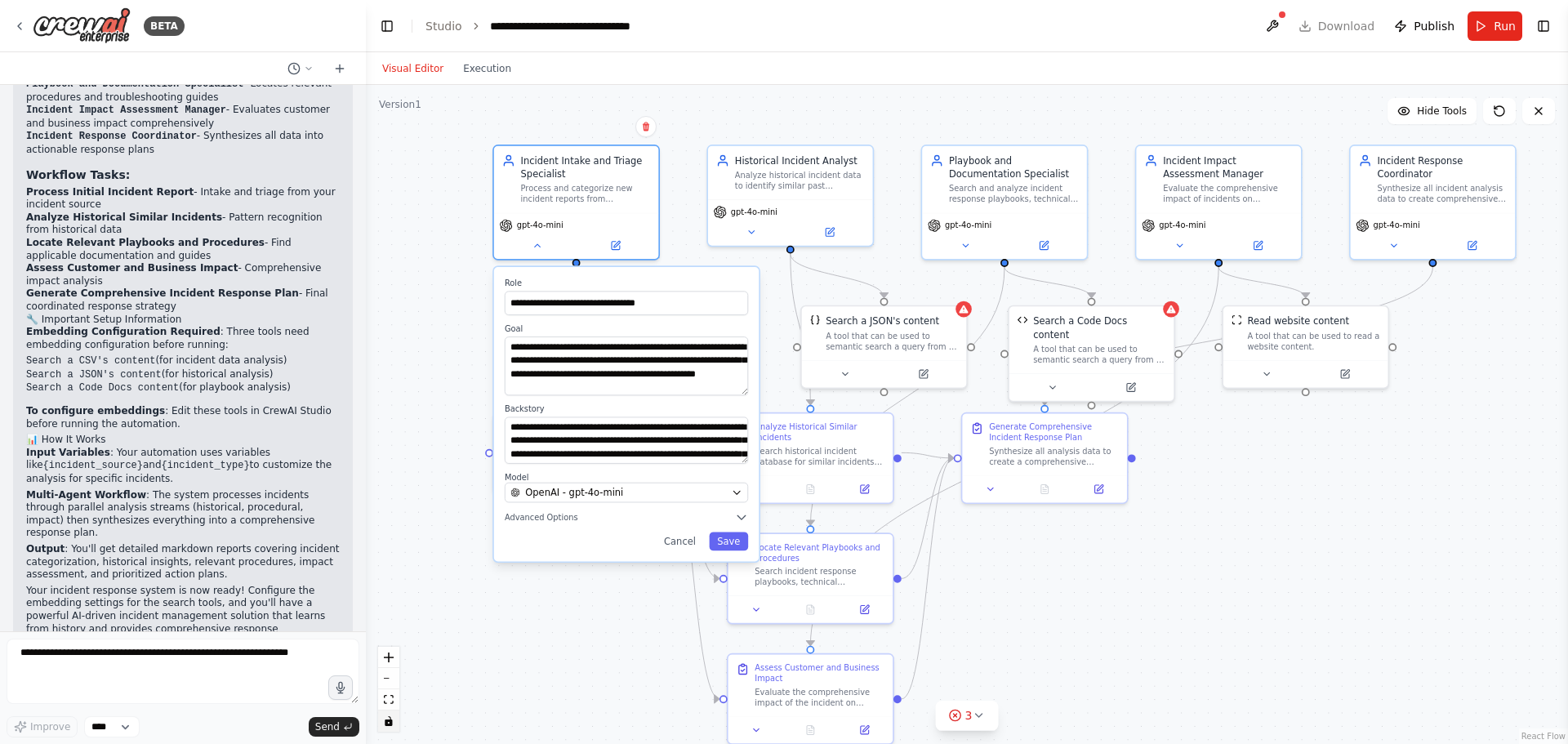
drag, startPoint x: 742, startPoint y: 378, endPoint x: 710, endPoint y: 390, distance: 34.2
click at [710, 390] on textarea "**********" at bounding box center [627, 365] width 243 height 59
click at [744, 464] on div "**********" at bounding box center [627, 414] width 265 height 295
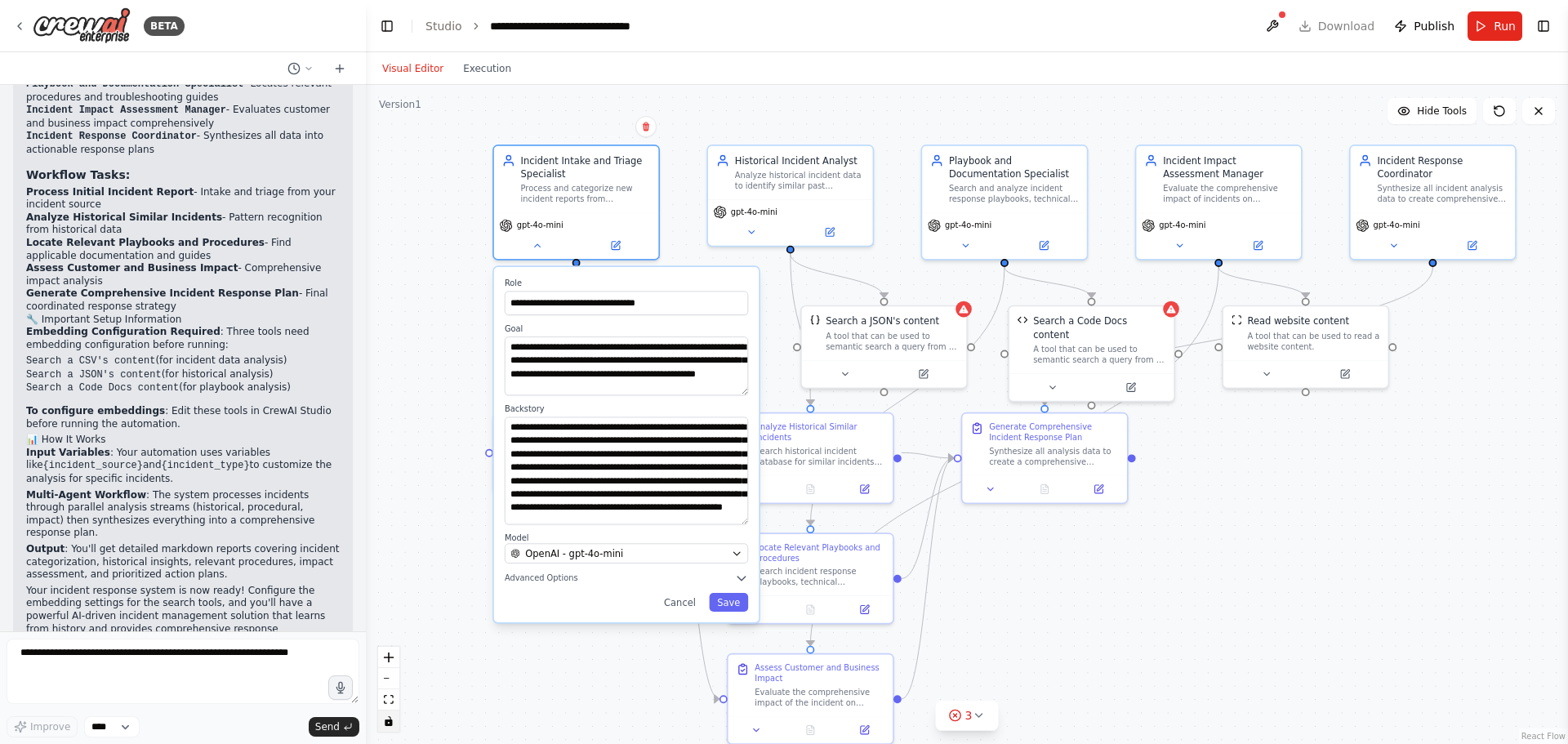
drag, startPoint x: 742, startPoint y: 461, endPoint x: 716, endPoint y: 521, distance: 65.4
click at [716, 521] on textarea "**********" at bounding box center [627, 471] width 243 height 108
click at [687, 600] on button "Cancel" at bounding box center [680, 602] width 48 height 18
click at [676, 605] on button "Cancel" at bounding box center [680, 602] width 48 height 18
click at [689, 602] on button "Cancel" at bounding box center [680, 602] width 48 height 18
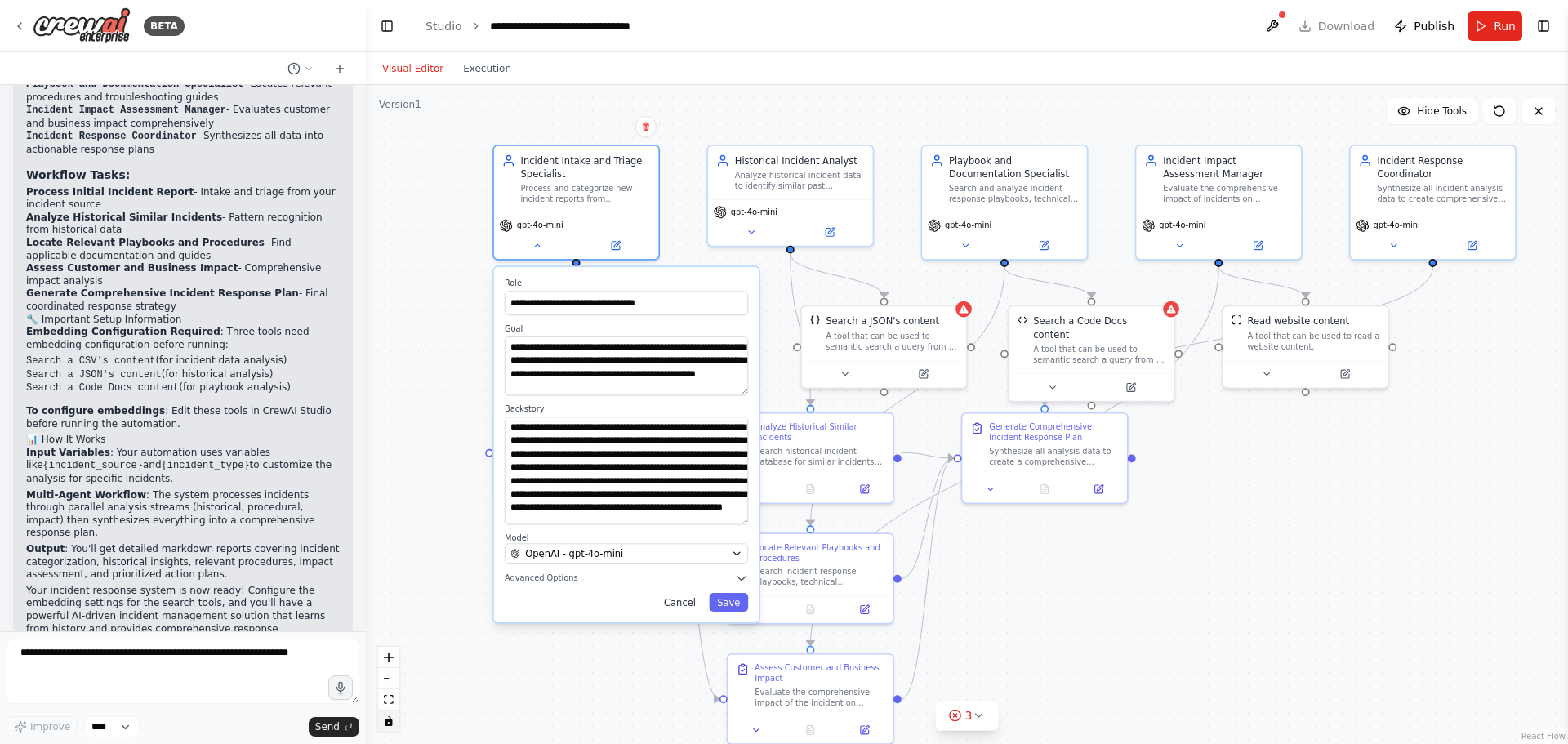
click at [689, 602] on button "Cancel" at bounding box center [680, 602] width 48 height 18
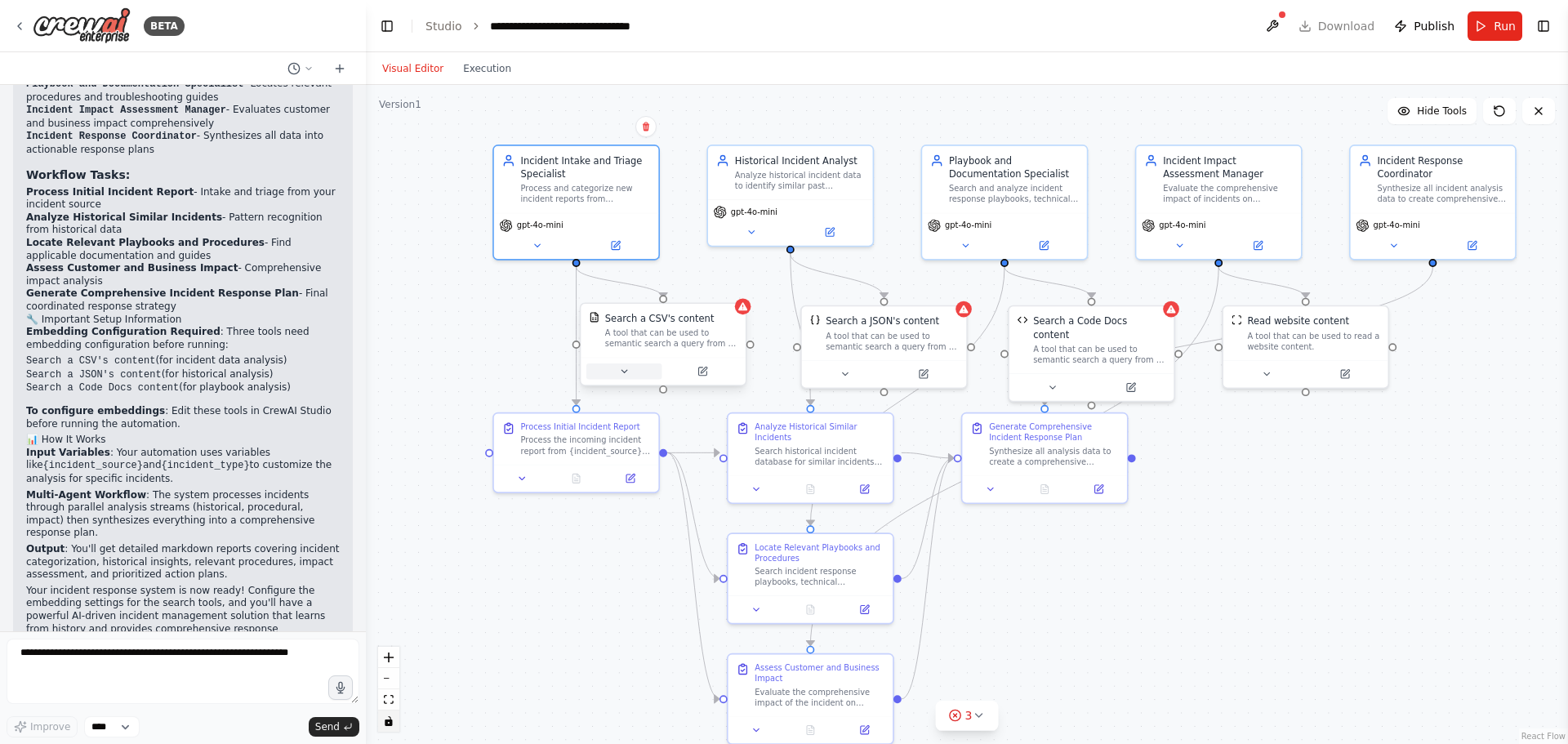
click at [622, 372] on icon at bounding box center [624, 371] width 6 height 3
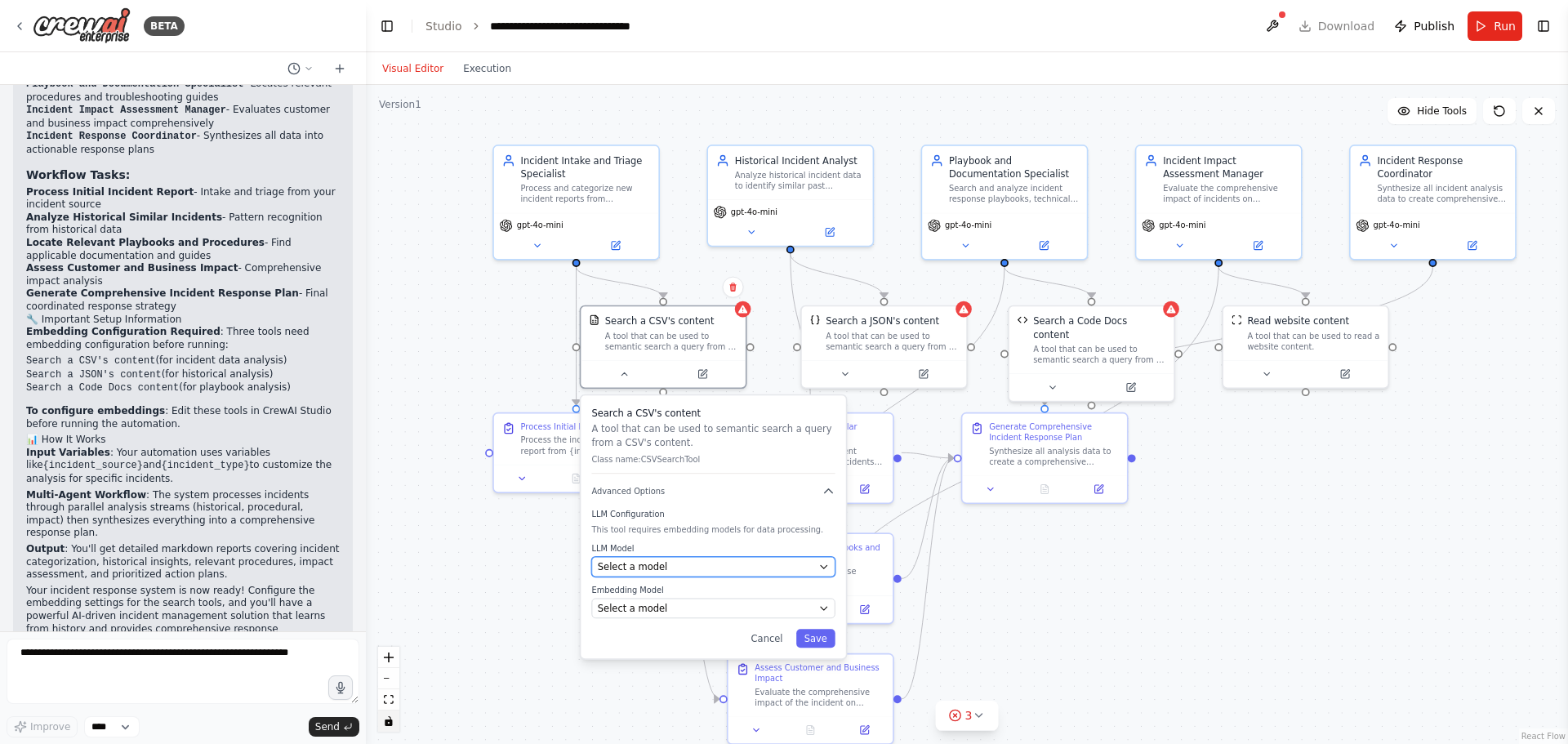
click at [798, 568] on div "Select a model" at bounding box center [705, 567] width 215 height 14
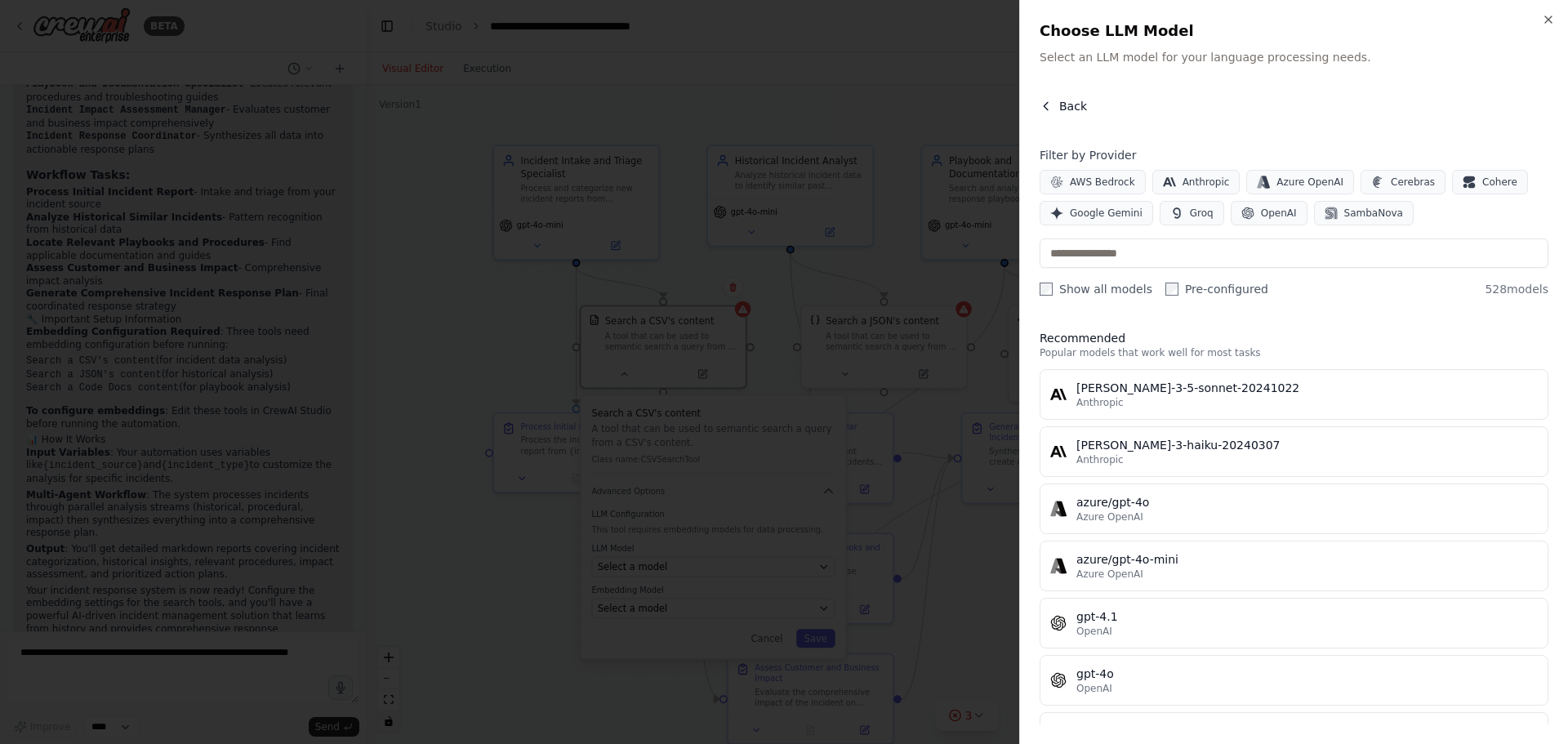
click at [1052, 111] on icon "button" at bounding box center [1046, 106] width 14 height 14
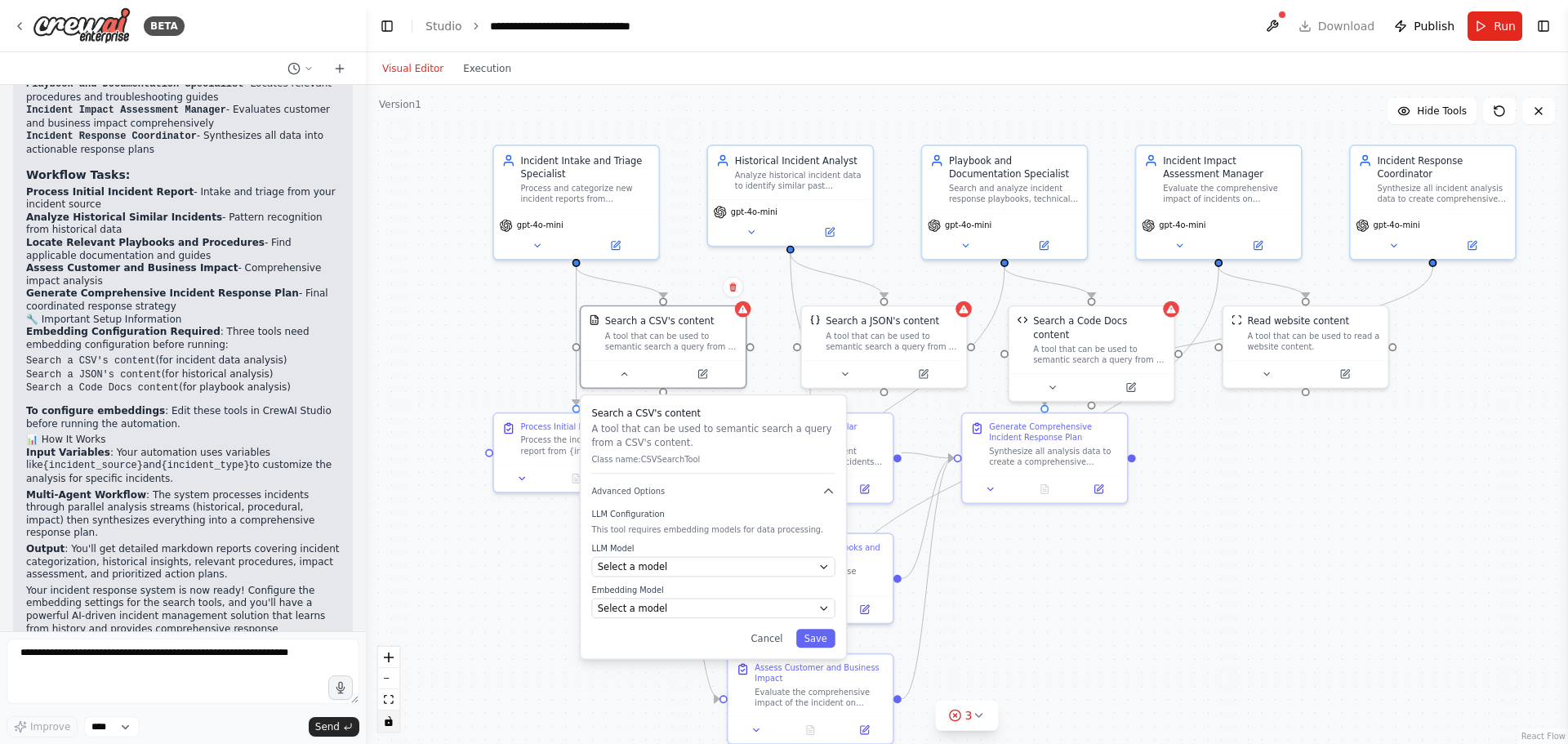
click at [1182, 548] on div ".deletable-edge-delete-btn { width: 20px; height: 20px; border: 0px solid #ffff…" at bounding box center [967, 415] width 1203 height 659
click at [542, 426] on div "Process Initial Incident Report" at bounding box center [580, 424] width 119 height 11
click at [1268, 376] on icon at bounding box center [1266, 371] width 11 height 11
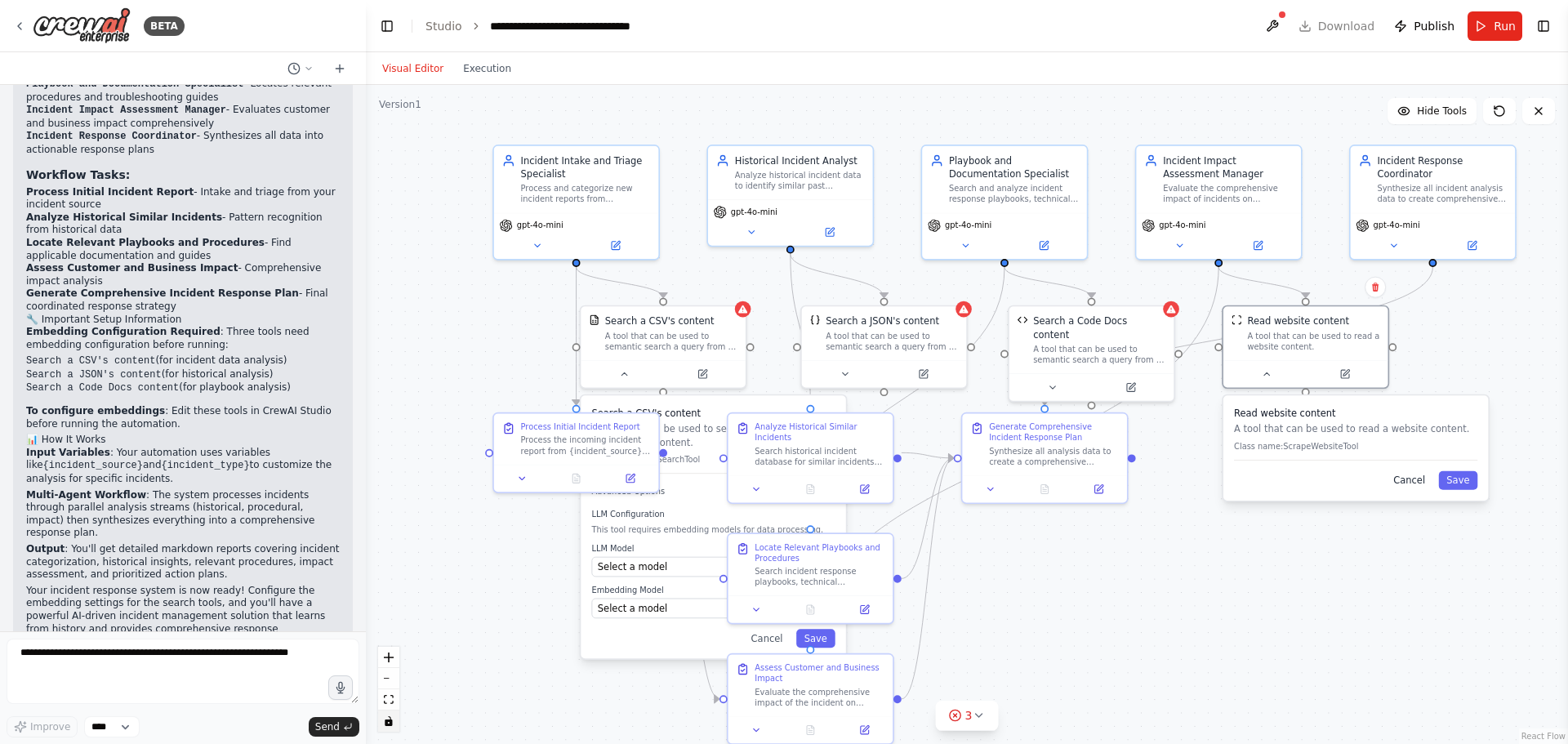
click at [1413, 484] on button "Cancel" at bounding box center [1410, 480] width 48 height 18
click at [526, 475] on icon at bounding box center [522, 475] width 11 height 11
click at [513, 478] on button at bounding box center [522, 475] width 45 height 16
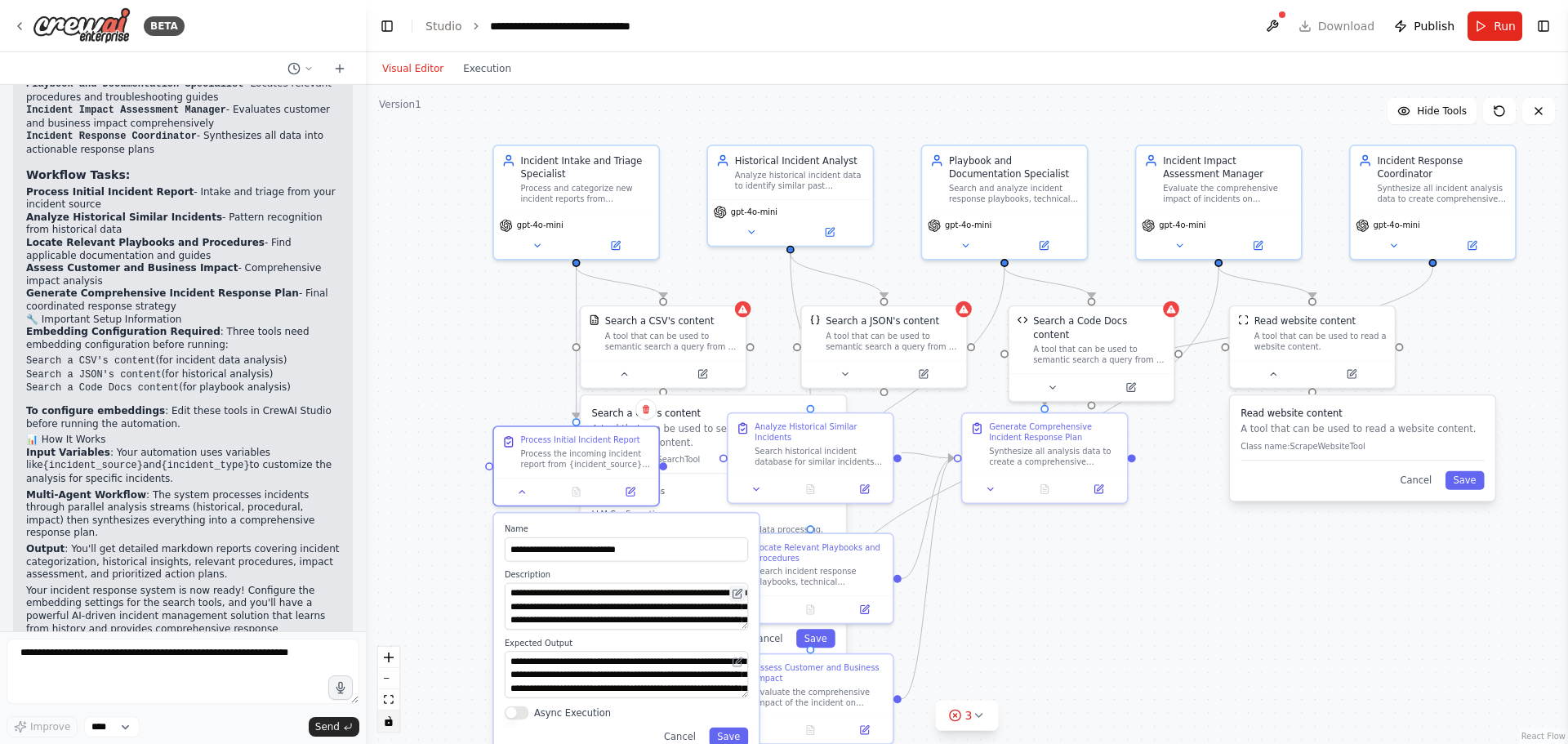
drag, startPoint x: 743, startPoint y: 587, endPoint x: 743, endPoint y: 597, distance: 10.0
click at [743, 597] on button at bounding box center [737, 593] width 16 height 16
drag, startPoint x: 742, startPoint y: 630, endPoint x: 734, endPoint y: 644, distance: 16.1
click at [734, 644] on div "**********" at bounding box center [627, 635] width 265 height 243
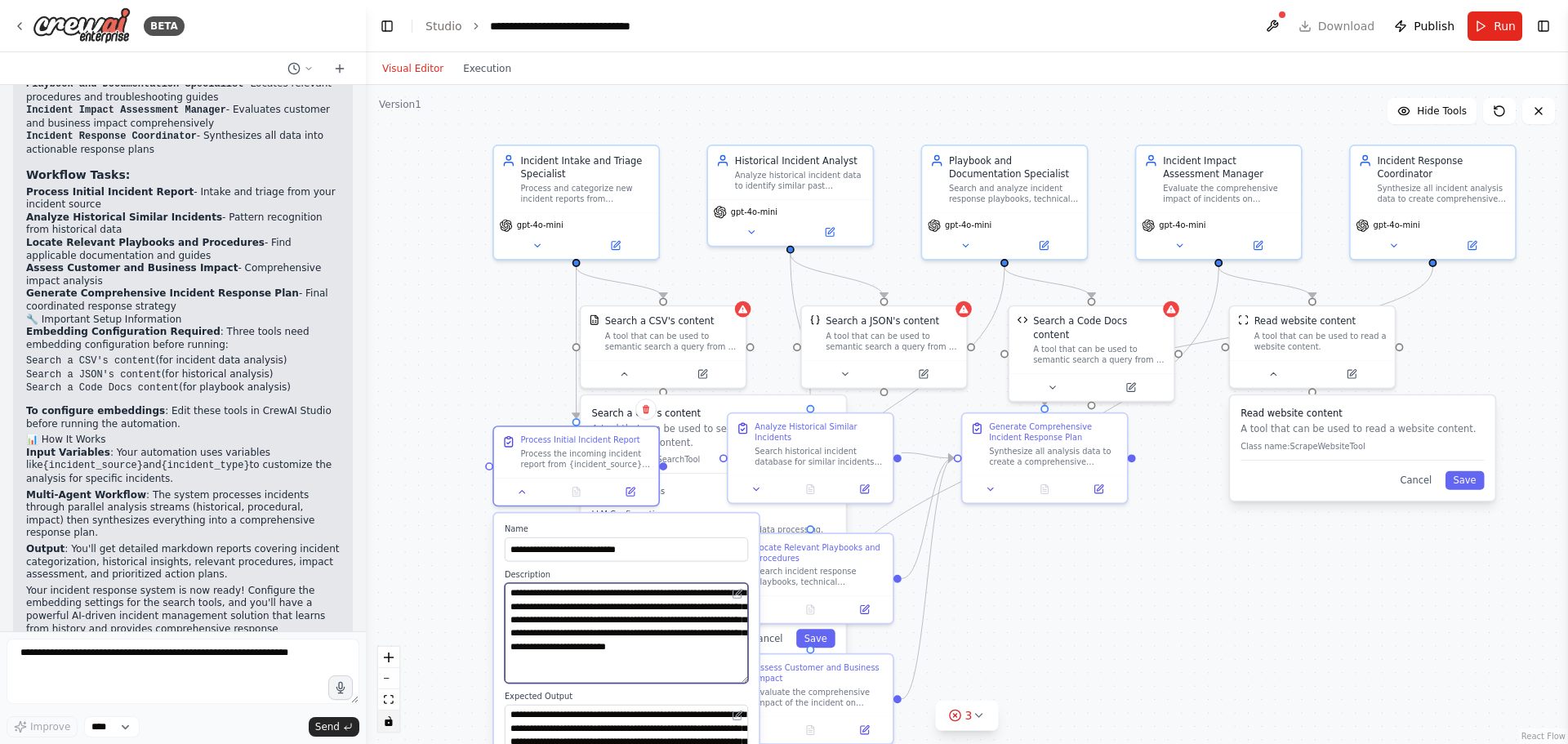
drag, startPoint x: 738, startPoint y: 628, endPoint x: 724, endPoint y: 672, distance: 46.2
click at [724, 676] on textarea "**********" at bounding box center [627, 634] width 243 height 100
click at [706, 653] on textarea "**********" at bounding box center [627, 631] width 243 height 95
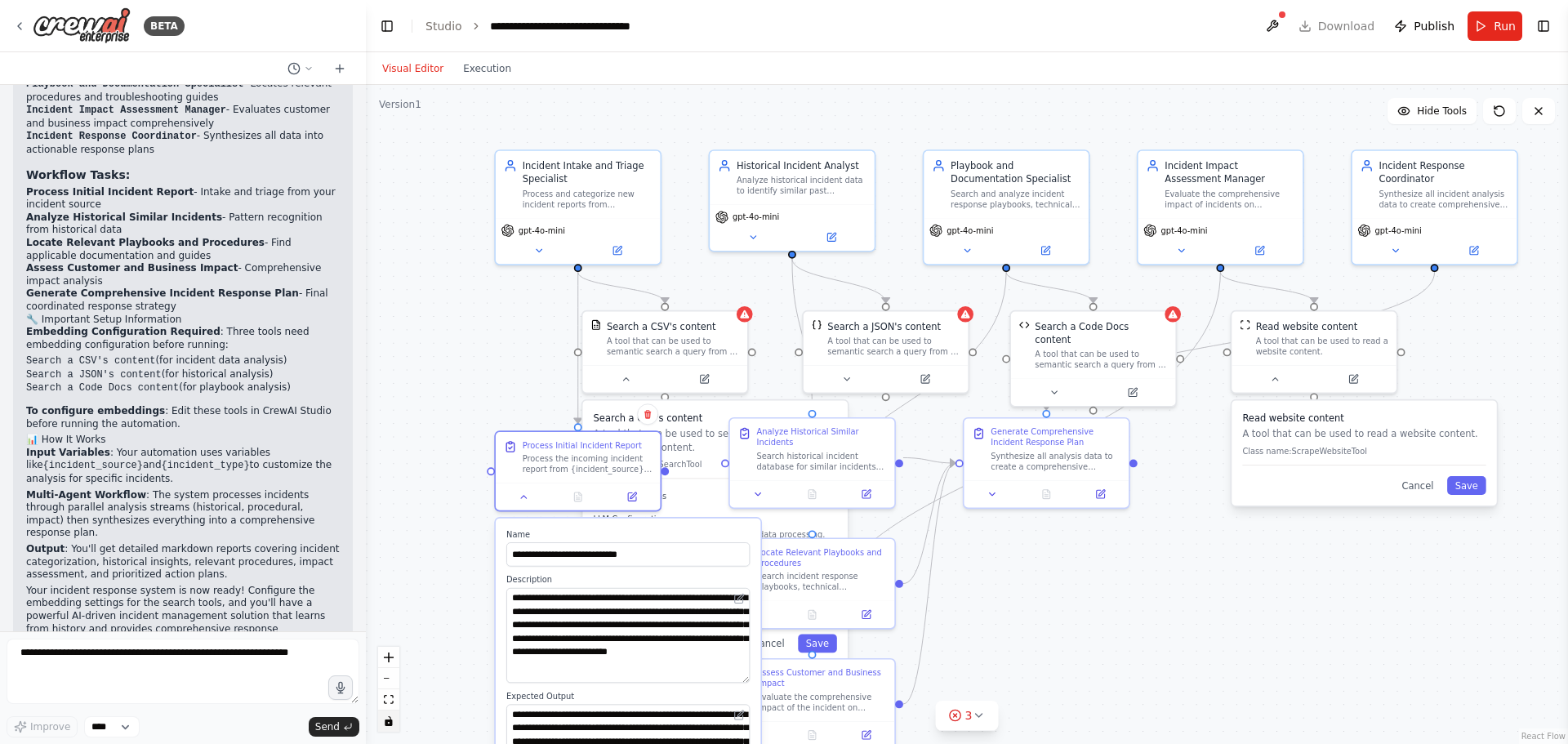
click at [455, 358] on div ".deletable-edge-delete-btn { width: 20px; height: 20px; border: 0px solid #ffff…" at bounding box center [967, 415] width 1203 height 659
click at [384, 29] on button "Toggle Left Sidebar" at bounding box center [387, 26] width 23 height 23
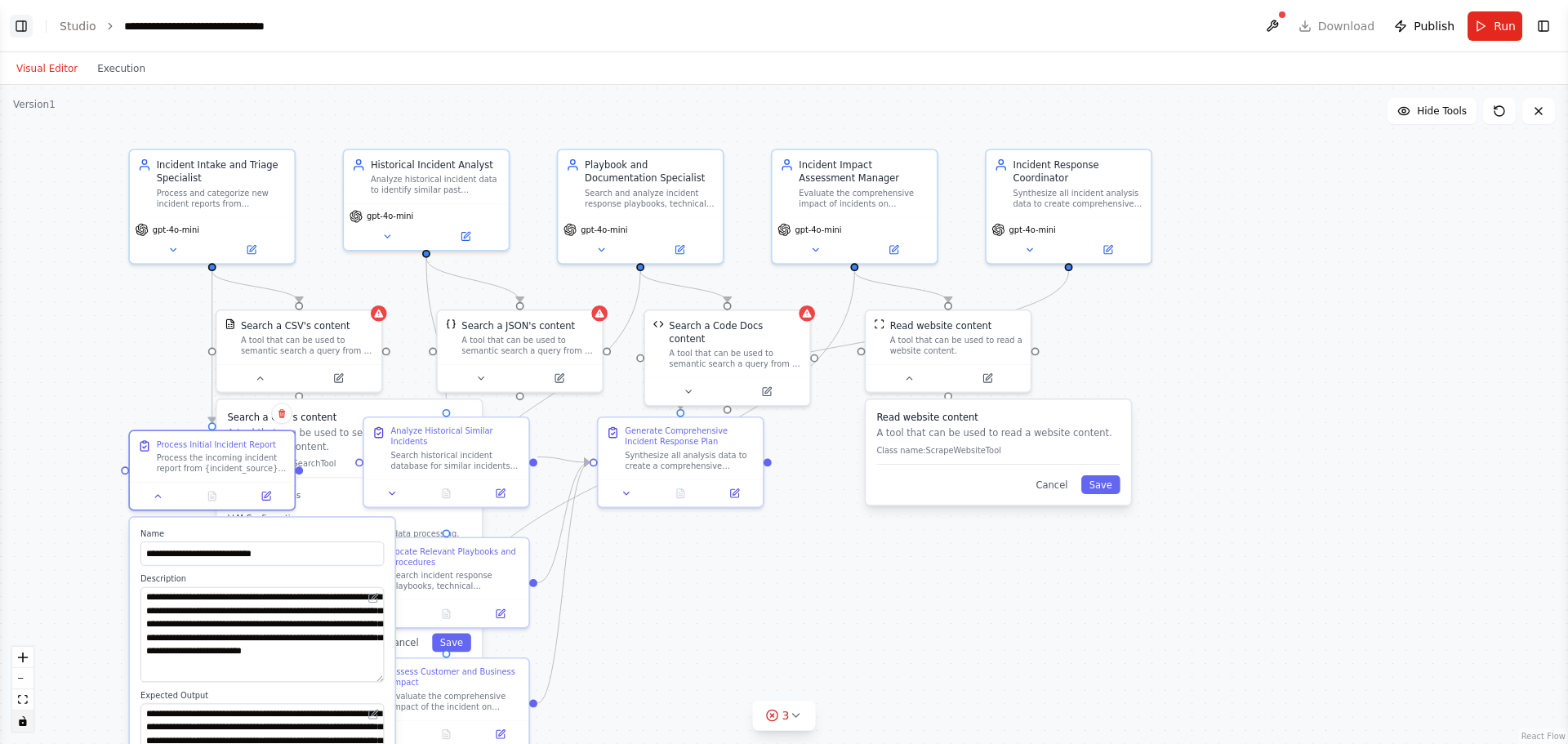
click at [20, 24] on button "Toggle Left Sidebar" at bounding box center [21, 26] width 23 height 23
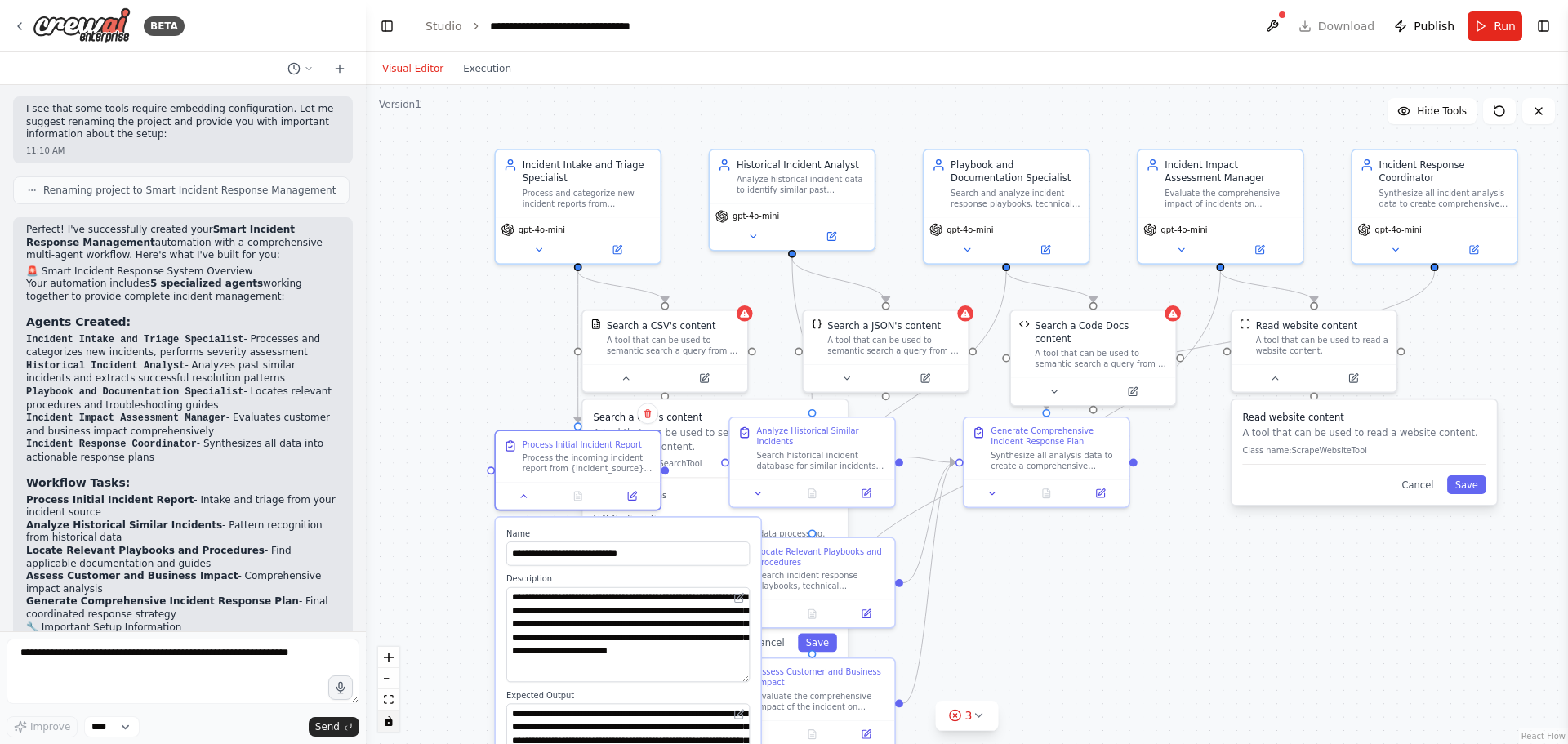
scroll to position [1182, 0]
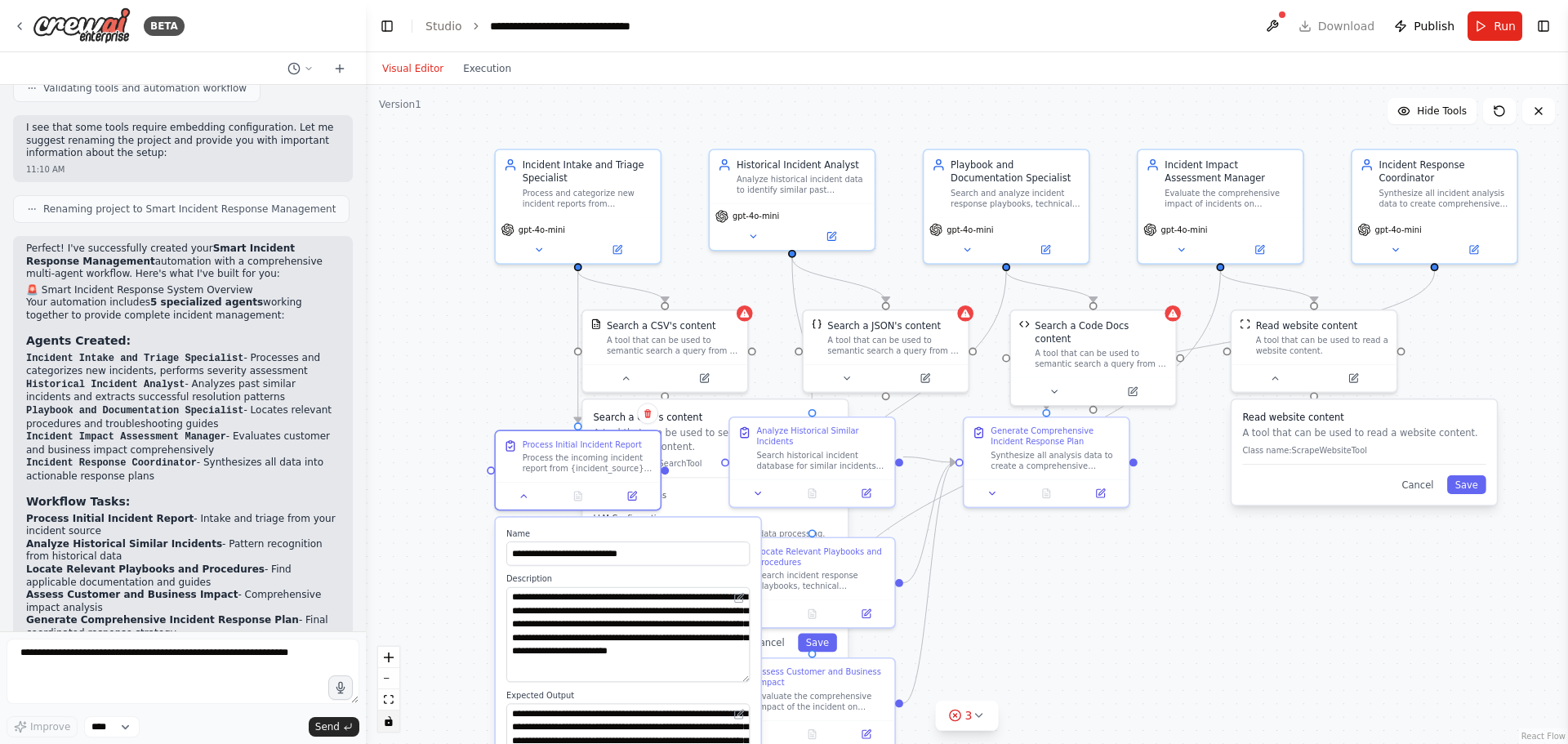
click at [710, 411] on h3 "Search a CSV's content" at bounding box center [716, 417] width 243 height 14
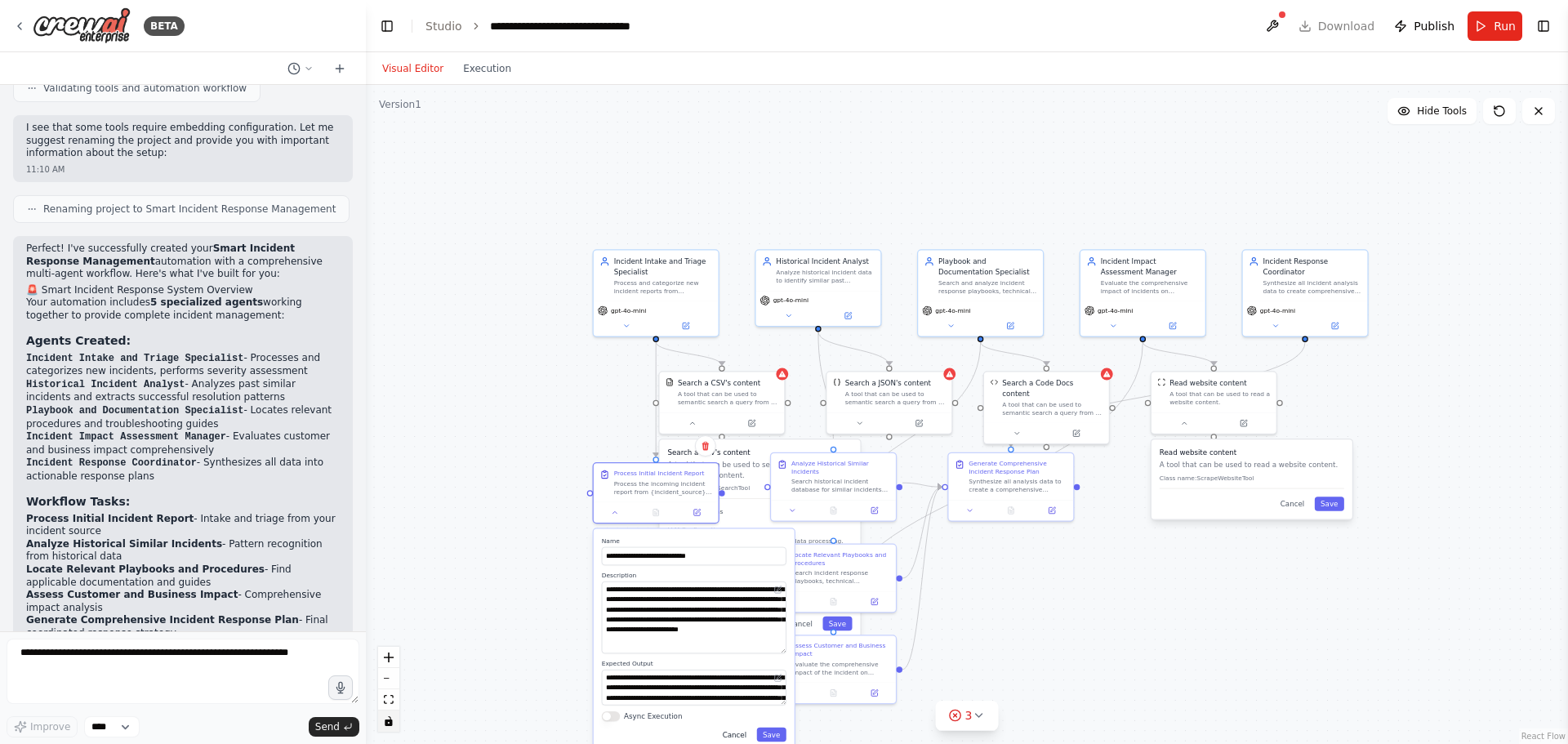
click at [737, 733] on button "Cancel" at bounding box center [733, 734] width 36 height 14
click at [740, 732] on button "Cancel" at bounding box center [733, 734] width 36 height 14
click at [737, 735] on button "Cancel" at bounding box center [733, 734] width 36 height 14
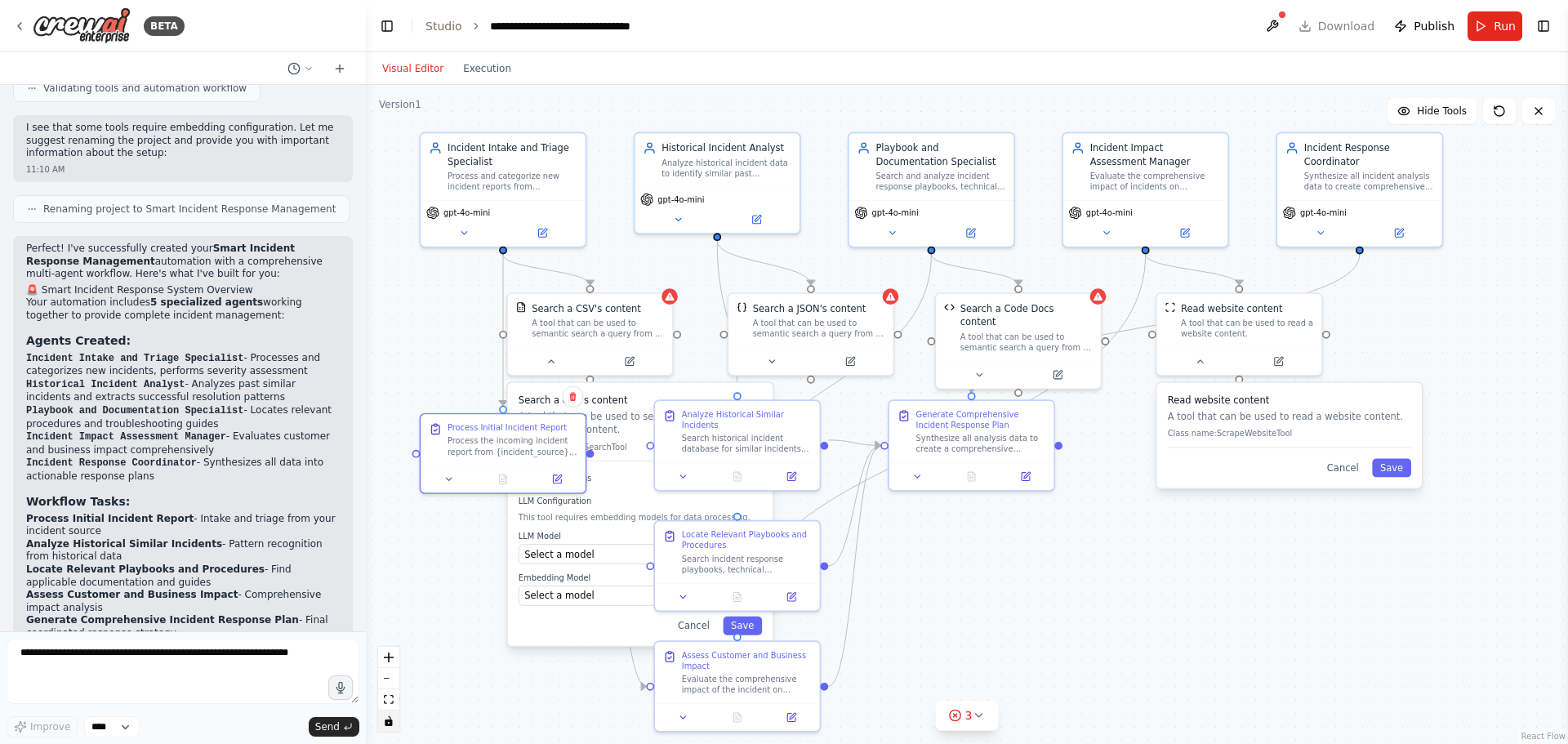
click at [633, 394] on h3 "Search a CSV's content" at bounding box center [641, 401] width 243 height 14
click at [693, 628] on button "Cancel" at bounding box center [694, 625] width 48 height 18
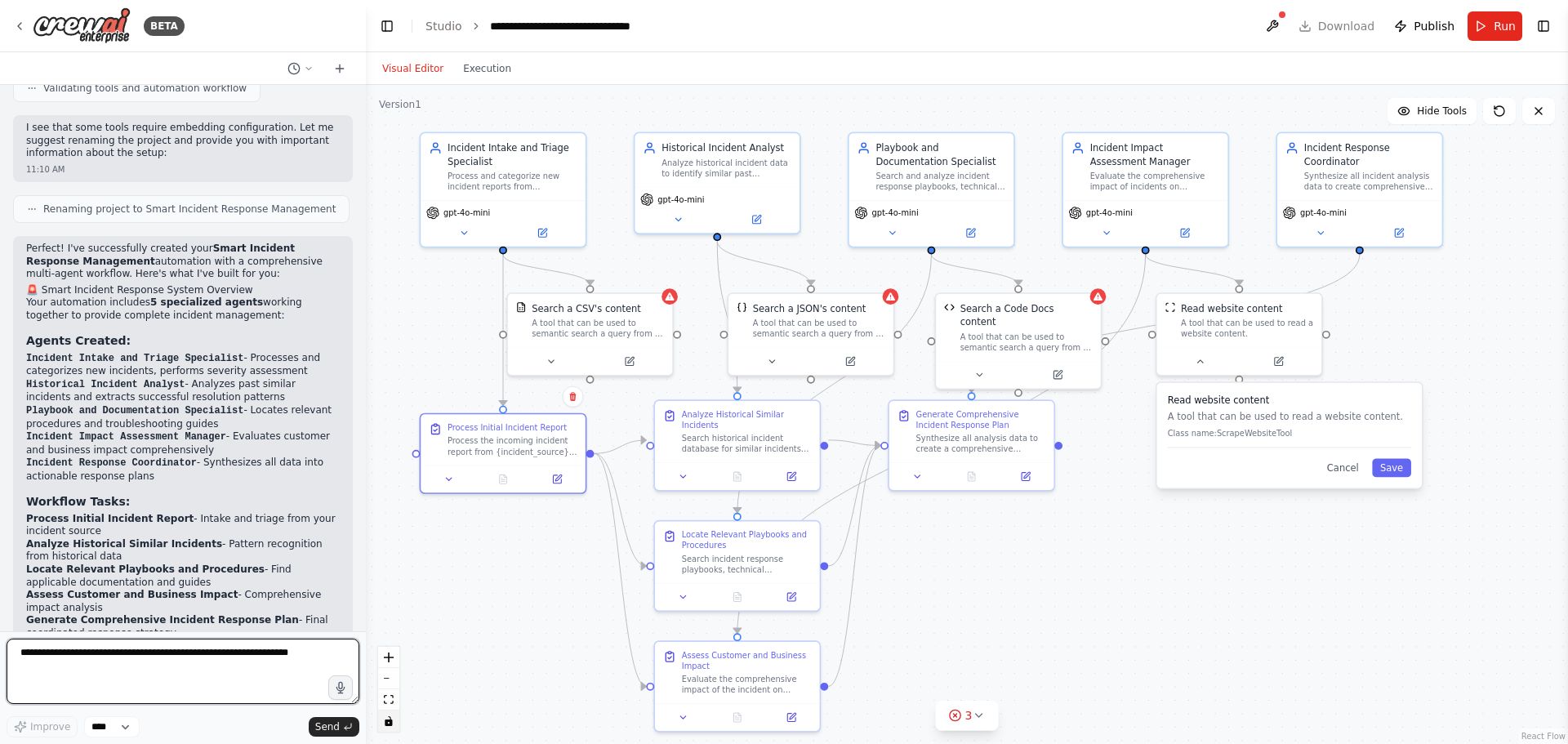
click at [93, 671] on textarea at bounding box center [183, 672] width 353 height 66
click at [223, 670] on textarea "**********" at bounding box center [183, 672] width 353 height 66
drag, startPoint x: 225, startPoint y: 668, endPoint x: 251, endPoint y: 669, distance: 26.0
click at [224, 669] on textarea "**********" at bounding box center [183, 672] width 353 height 66
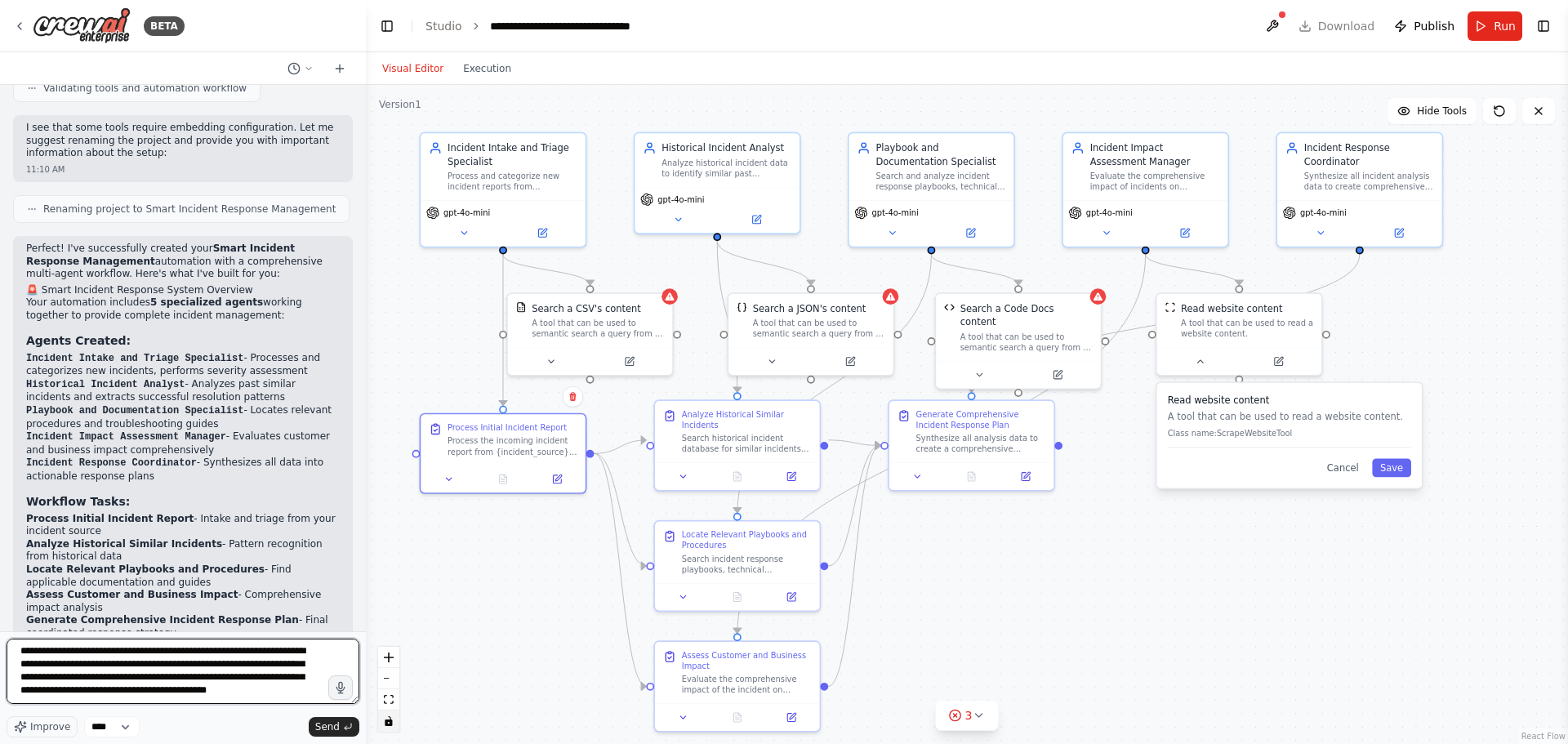
click at [61, 696] on textarea "**********" at bounding box center [183, 672] width 353 height 66
click at [55, 678] on textarea "**********" at bounding box center [183, 672] width 353 height 66
click at [114, 698] on textarea "**********" at bounding box center [183, 672] width 353 height 66
drag, startPoint x: 157, startPoint y: 671, endPoint x: 225, endPoint y: 662, distance: 68.6
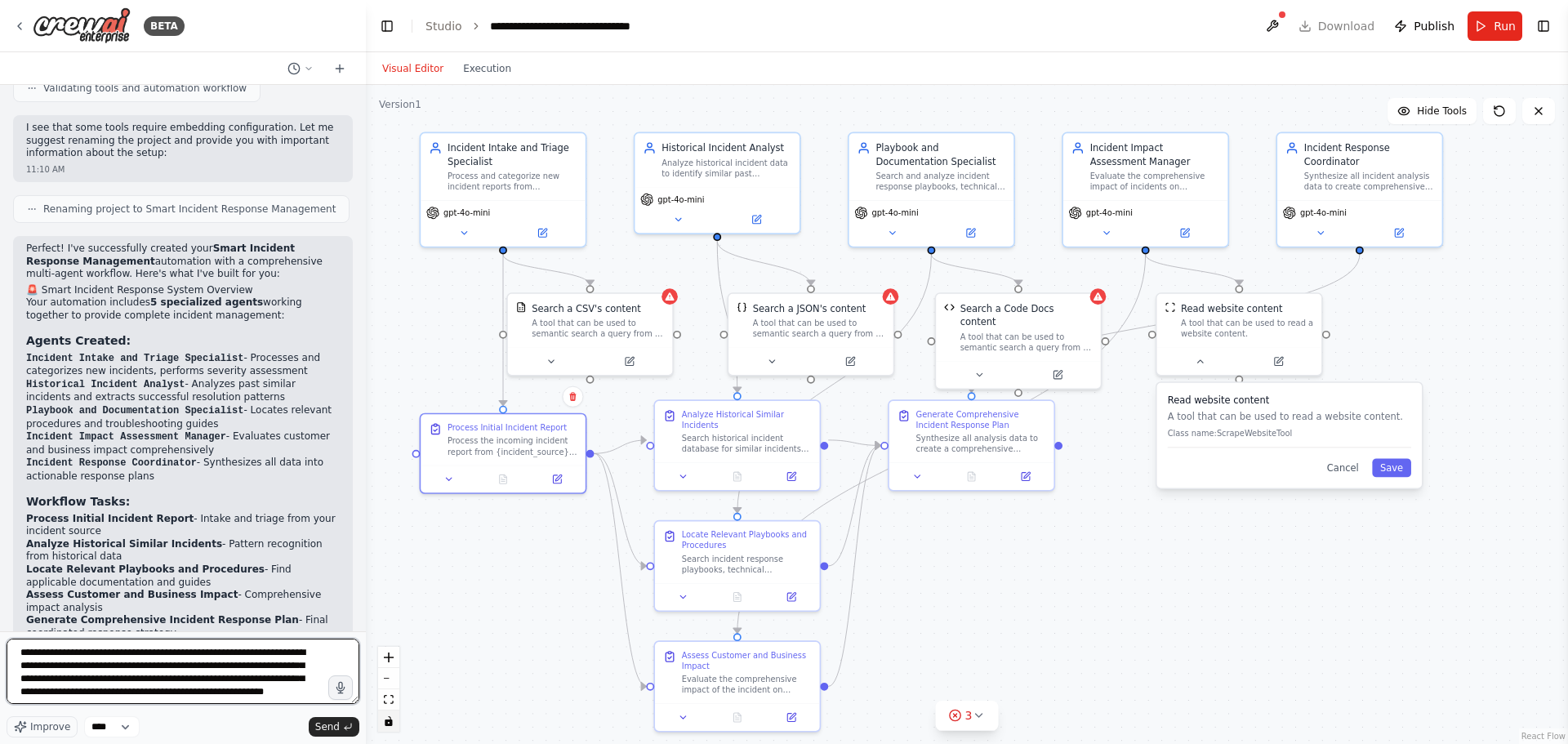
click at [156, 669] on textarea "**********" at bounding box center [183, 672] width 353 height 66
type textarea "**********"
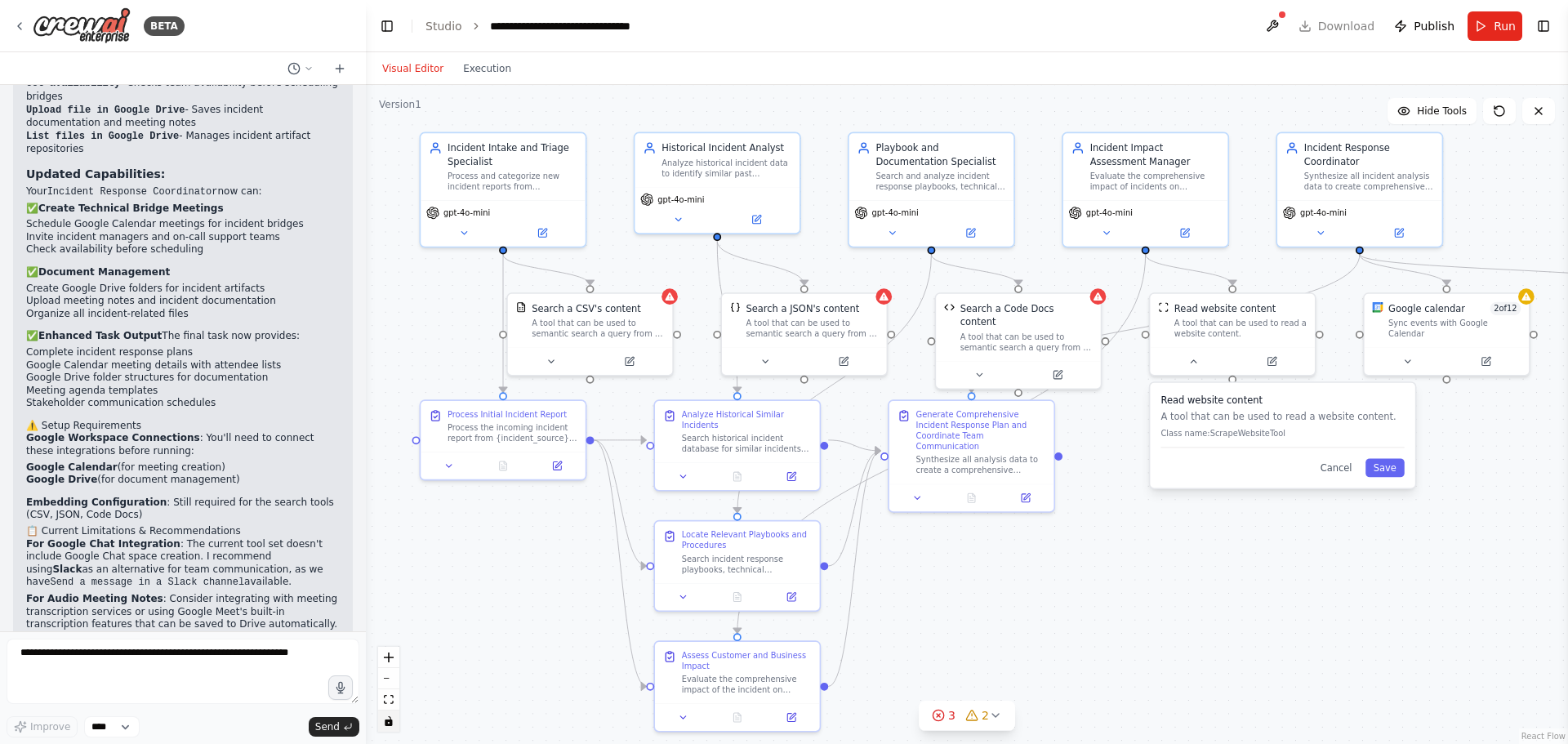
scroll to position [3131, 0]
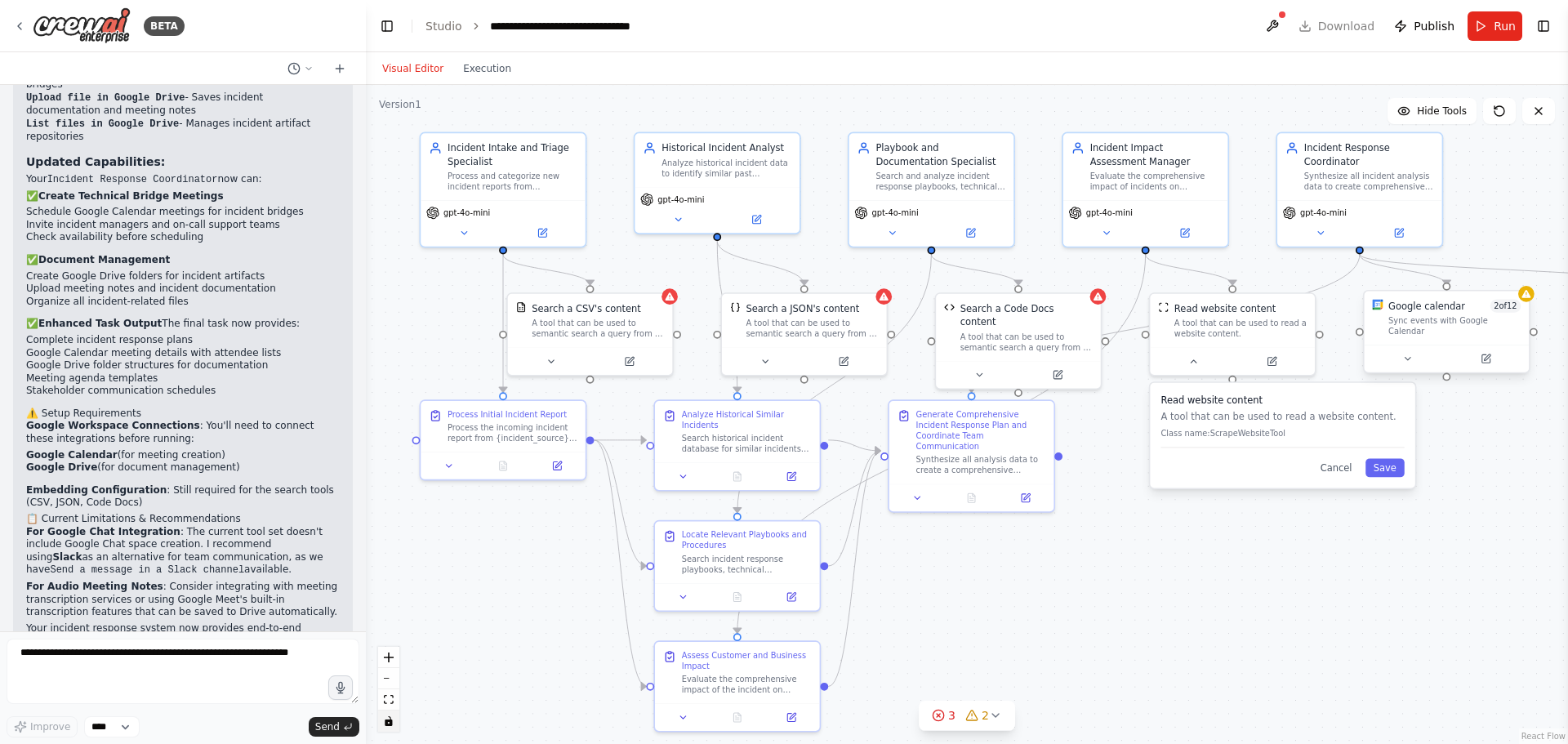
click at [1461, 304] on div "Google calendar 2 of 12" at bounding box center [1454, 305] width 132 height 14
click at [1485, 306] on div "Google calendar 2 of 12" at bounding box center [1461, 305] width 132 height 14
click at [1411, 354] on icon at bounding box center [1413, 358] width 11 height 11
click at [1344, 473] on button "Cancel" at bounding box center [1337, 467] width 48 height 18
click at [1414, 354] on icon at bounding box center [1413, 358] width 11 height 11
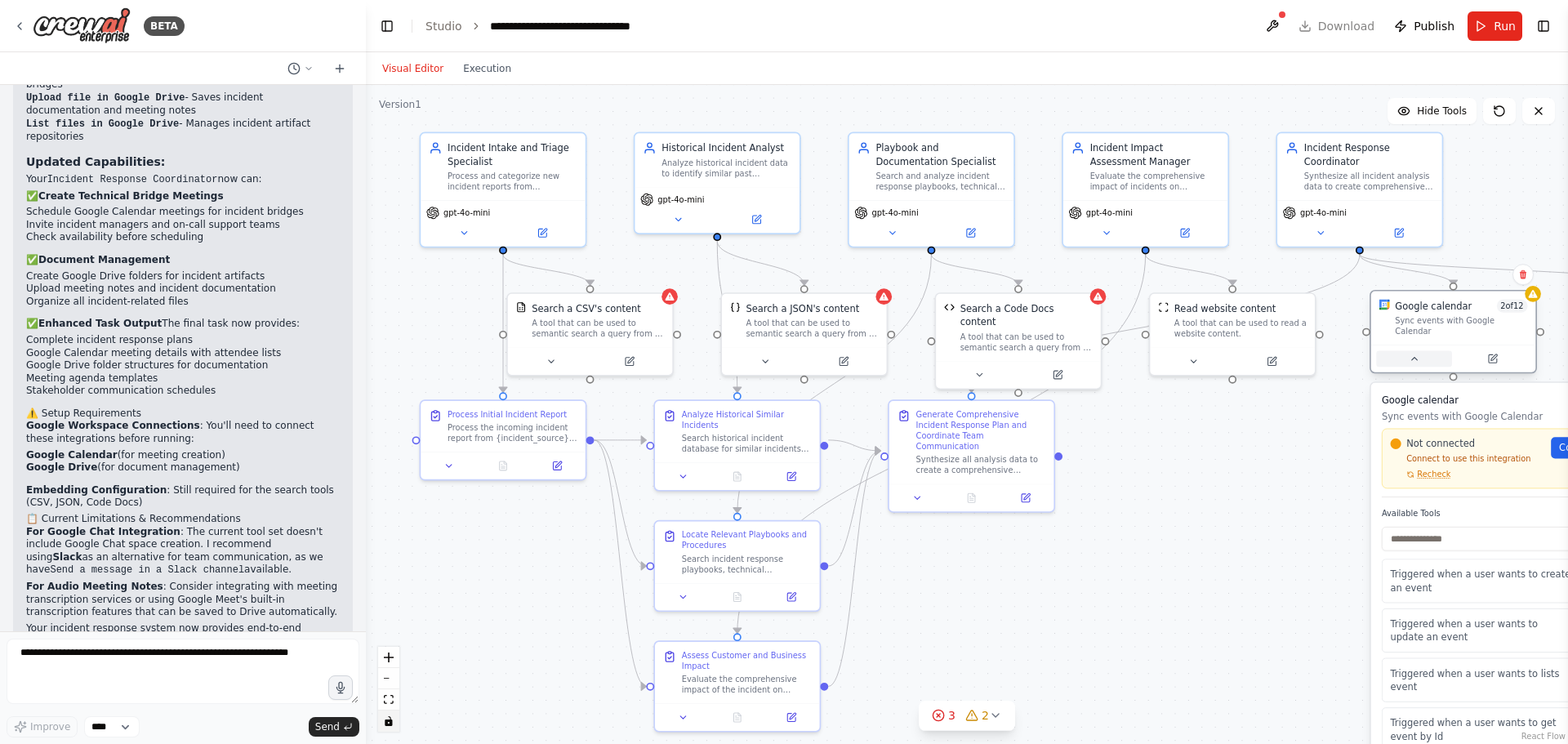
click at [1414, 354] on icon at bounding box center [1413, 358] width 11 height 11
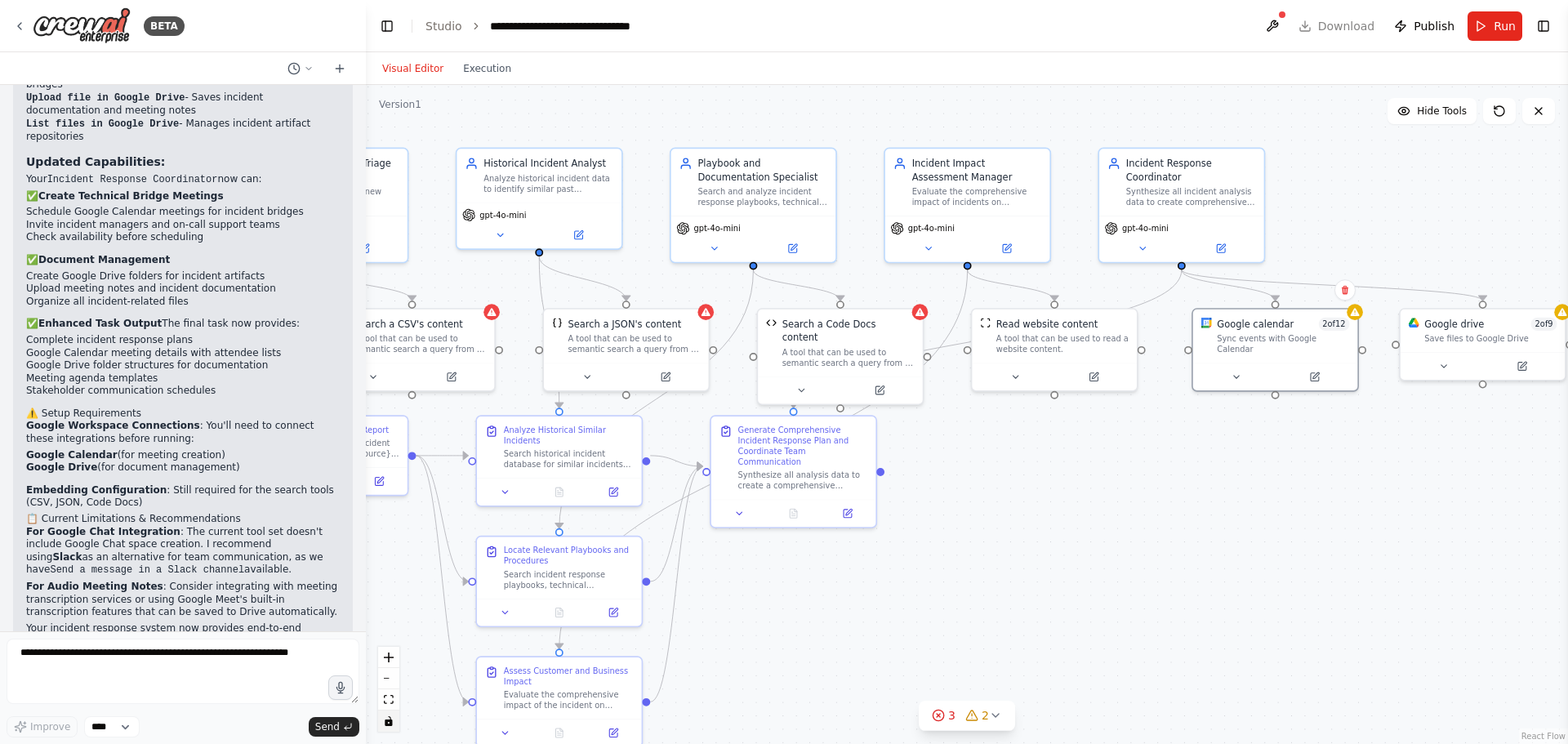
drag, startPoint x: 1406, startPoint y: 626, endPoint x: 1160, endPoint y: 648, distance: 247.0
click at [1160, 648] on div ".deletable-edge-delete-btn { width: 20px; height: 20px; border: 0px solid #ffff…" at bounding box center [967, 415] width 1203 height 659
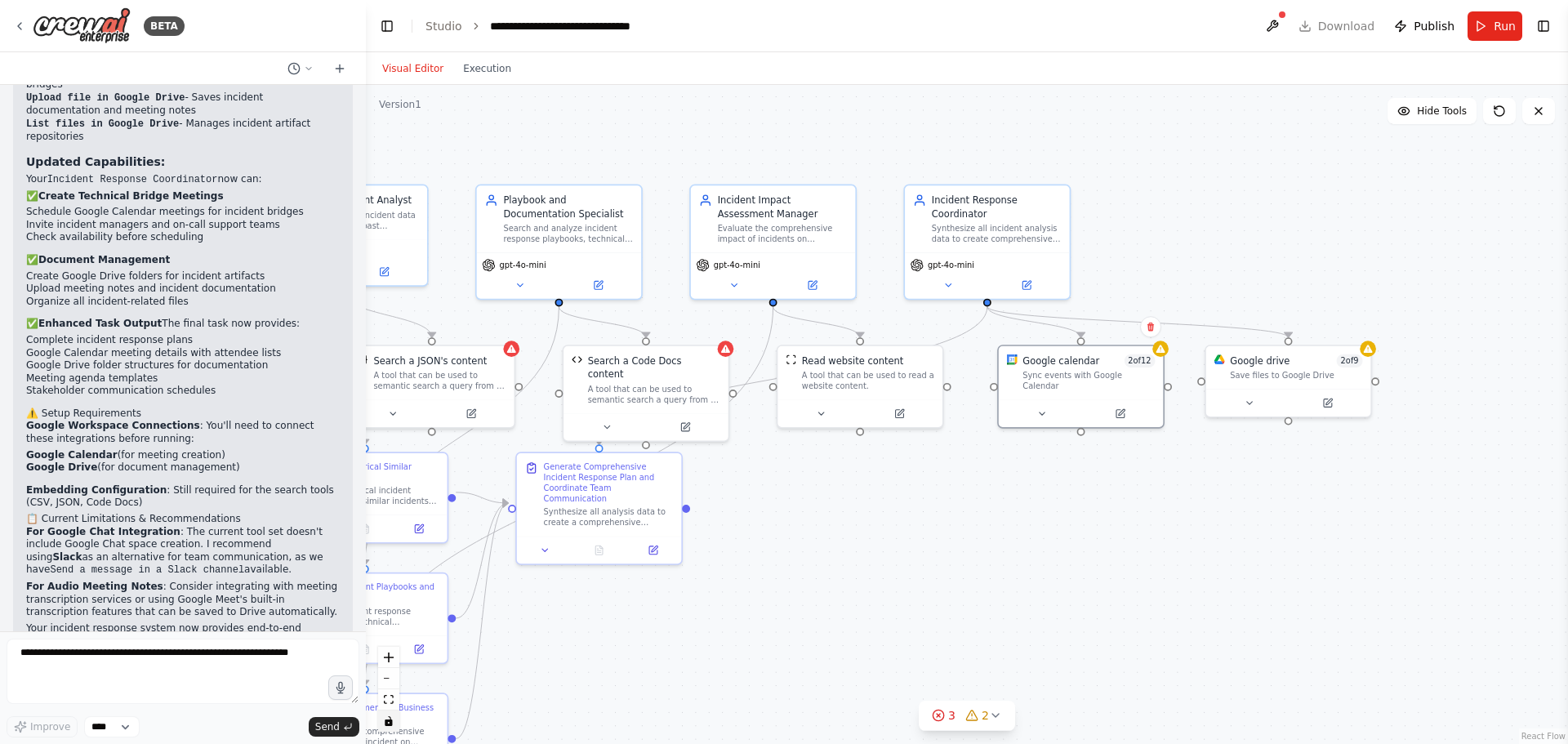
drag, startPoint x: 1299, startPoint y: 583, endPoint x: 1169, endPoint y: 609, distance: 132.6
click at [1169, 609] on div ".deletable-edge-delete-btn { width: 20px; height: 20px; border: 0px solid #ffff…" at bounding box center [967, 415] width 1203 height 659
click at [1128, 358] on span "2 of 12" at bounding box center [1135, 354] width 31 height 14
click at [1138, 360] on span "2 of 12" at bounding box center [1135, 354] width 31 height 14
click at [1034, 402] on icon at bounding box center [1038, 407] width 11 height 11
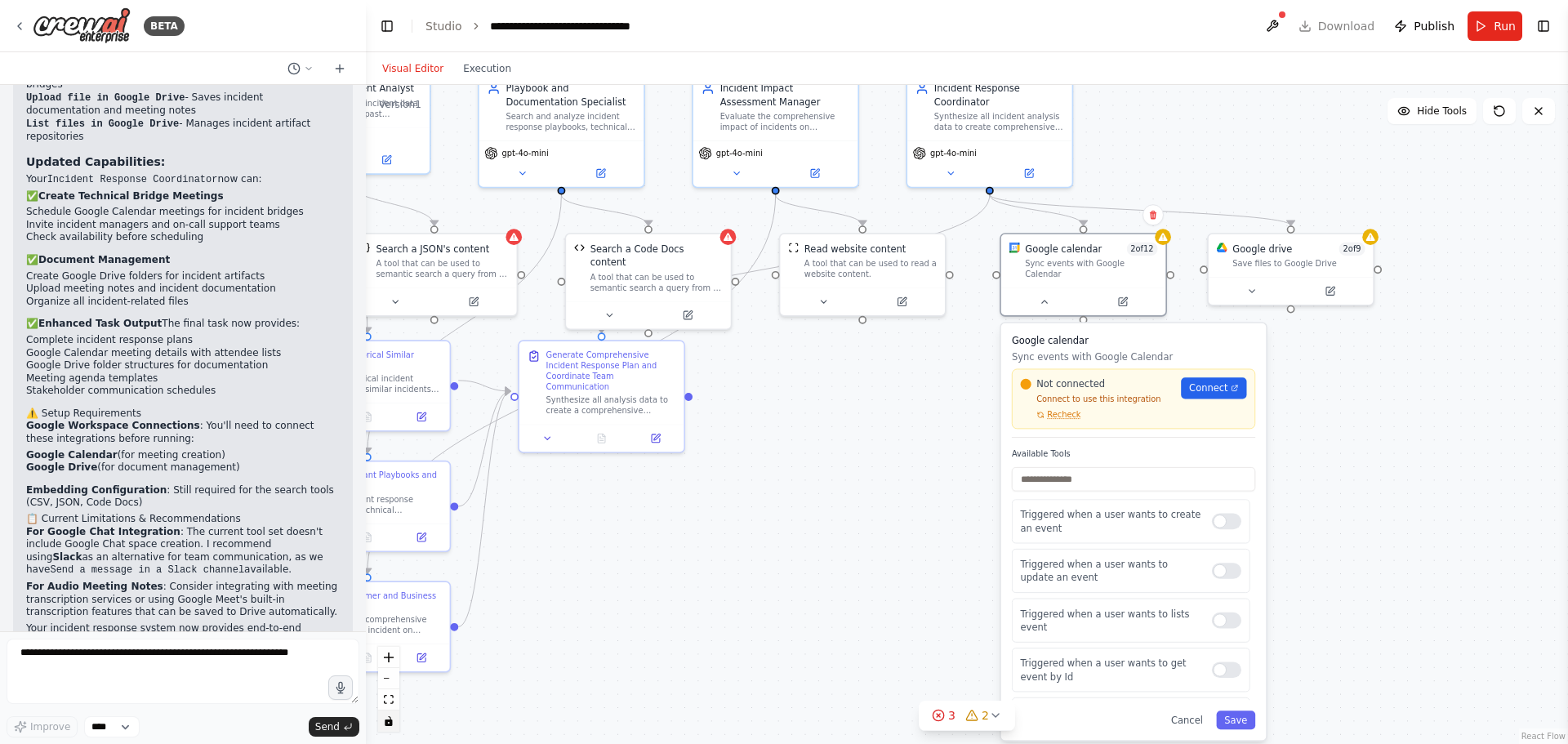
drag, startPoint x: 1378, startPoint y: 570, endPoint x: 1397, endPoint y: 431, distance: 140.3
click at [1397, 431] on div ".deletable-edge-delete-btn { width: 20px; height: 20px; border: 0px solid #ffff…" at bounding box center [967, 415] width 1203 height 659
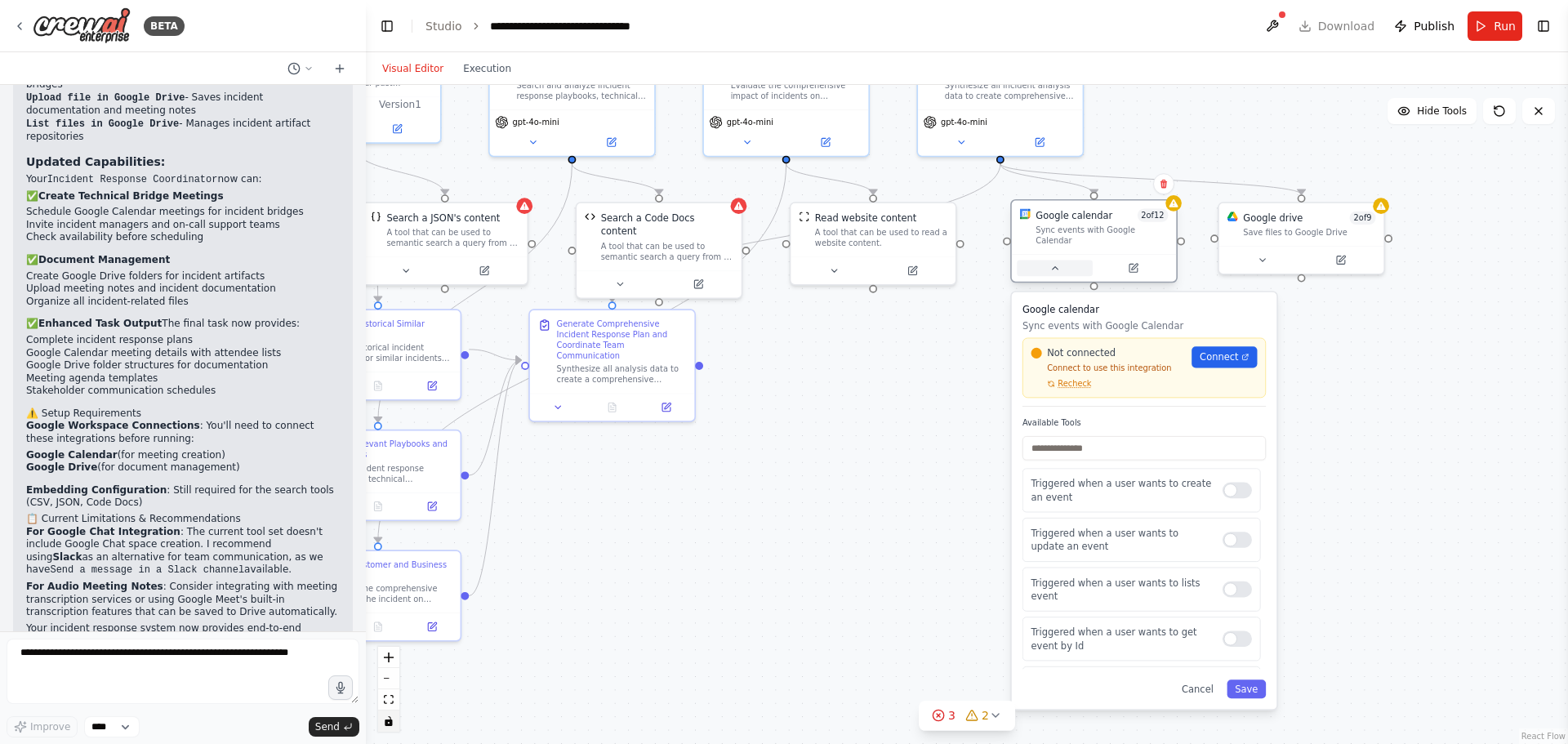
click at [1055, 263] on button at bounding box center [1055, 268] width 76 height 16
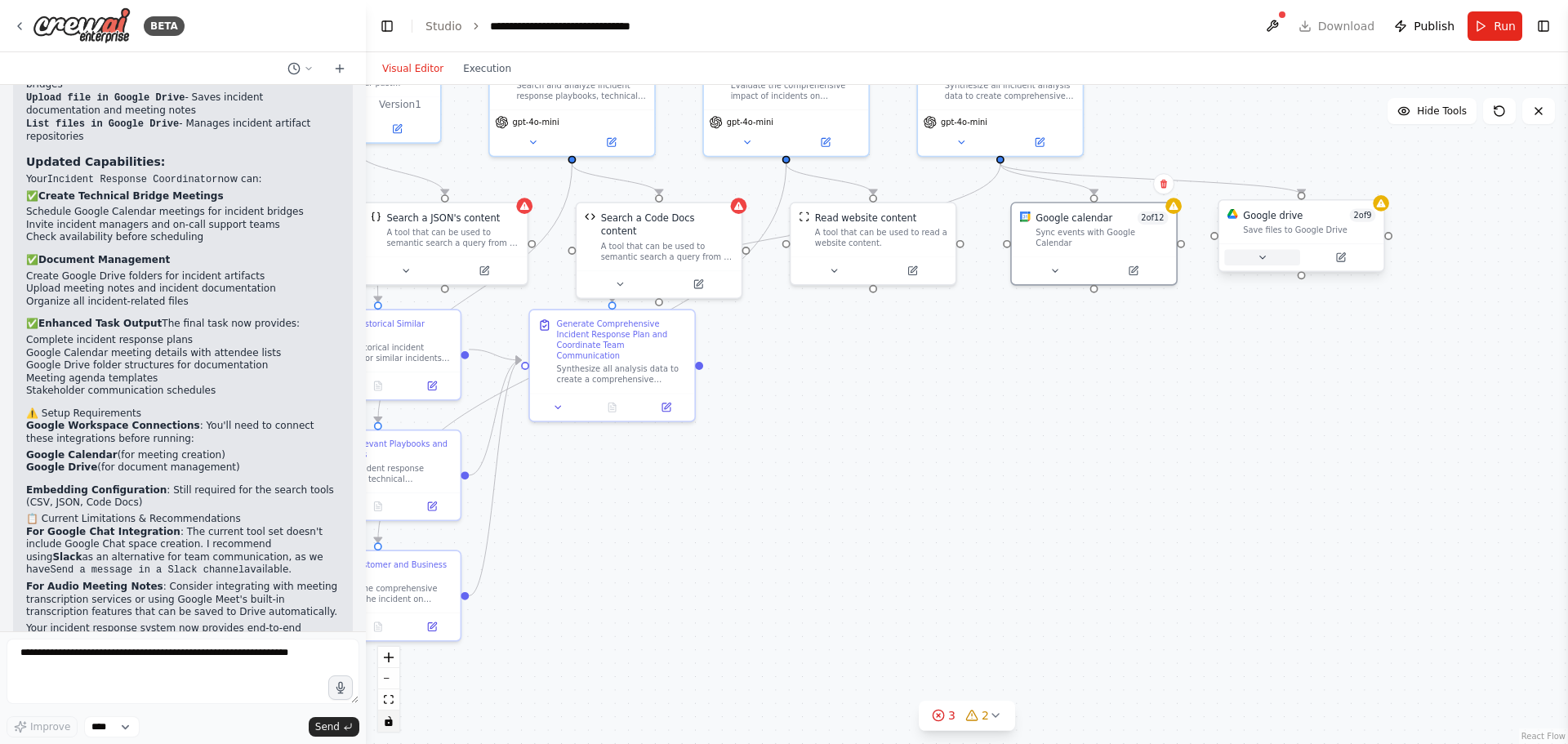
click at [1258, 260] on icon at bounding box center [1262, 257] width 11 height 11
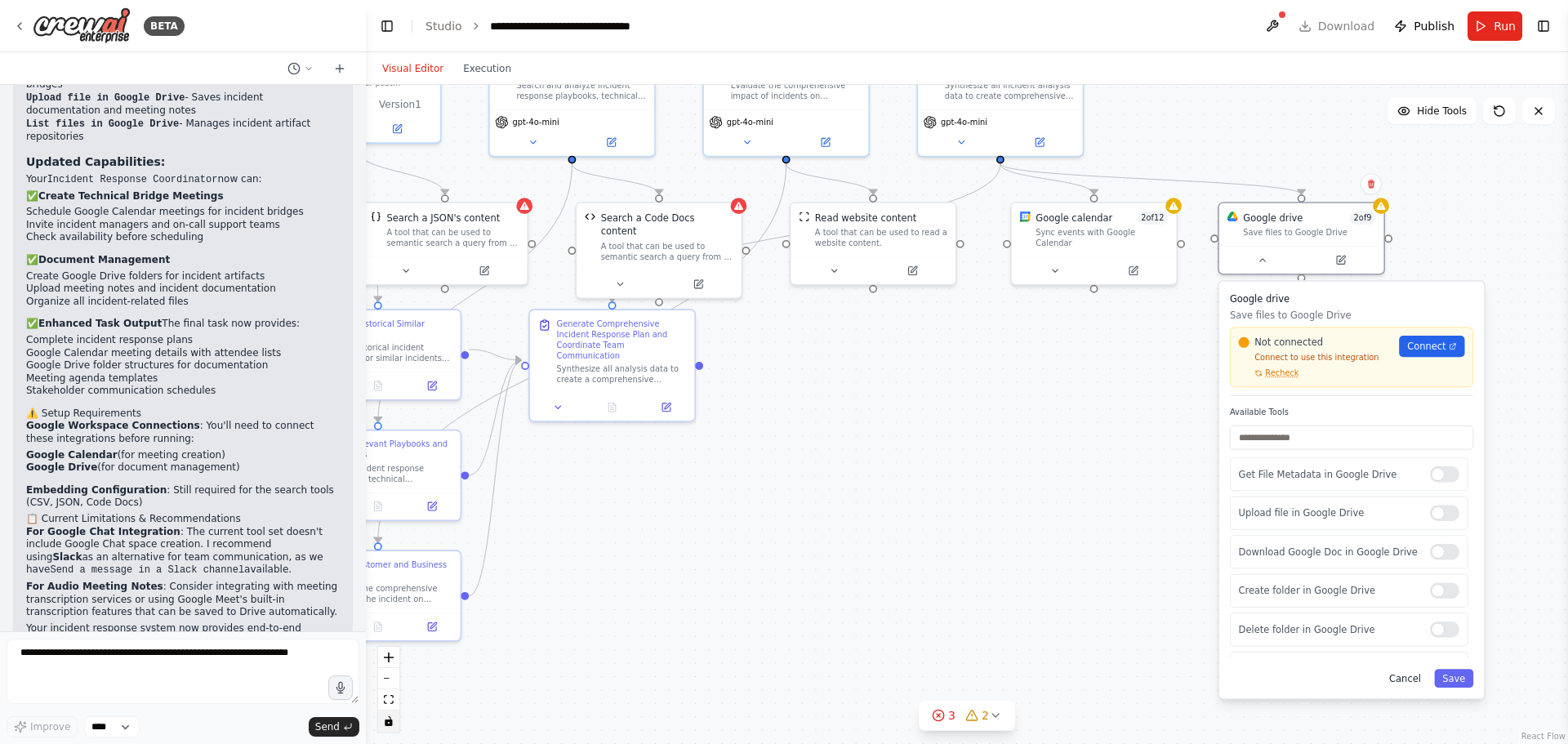
click at [1408, 682] on button "Cancel" at bounding box center [1406, 677] width 48 height 18
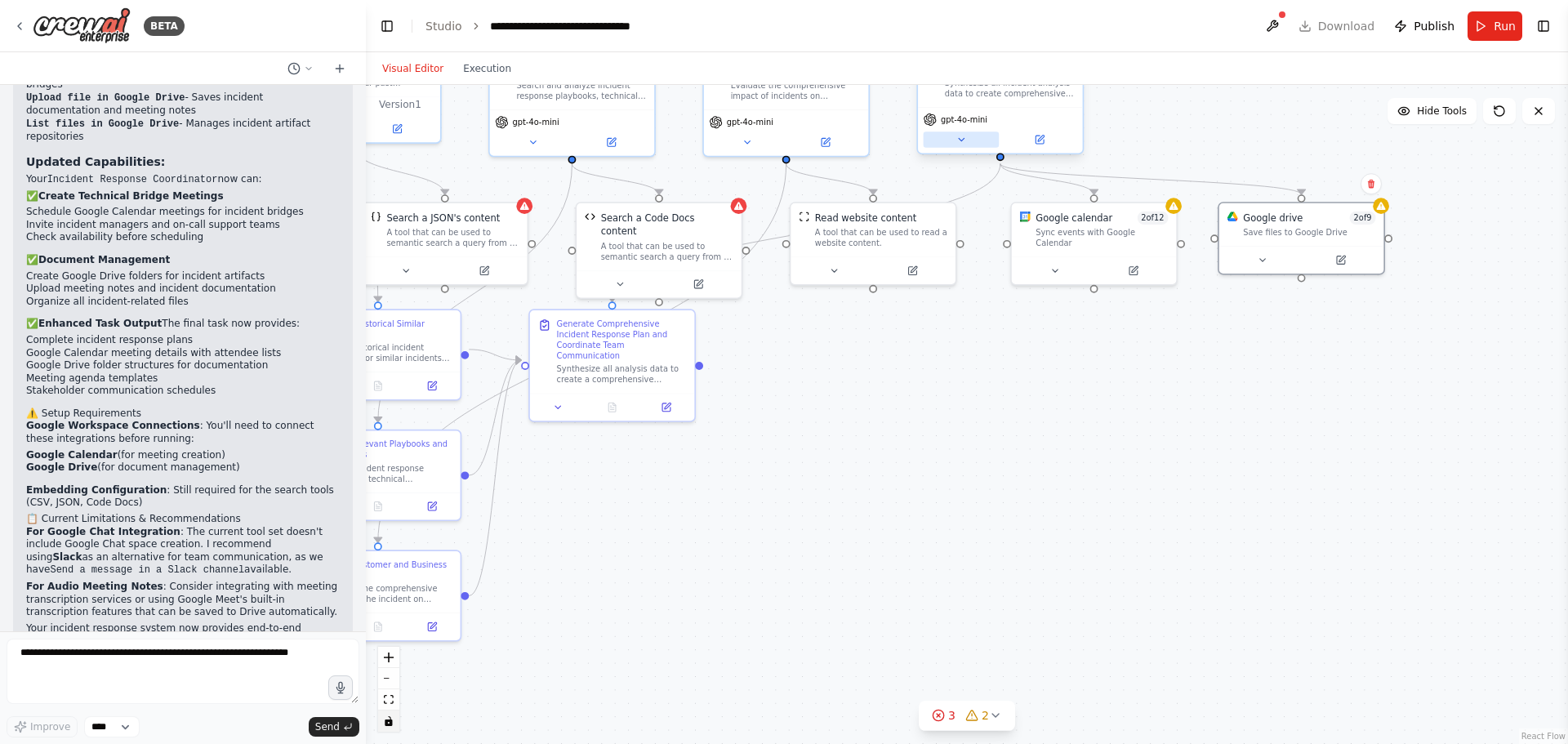
click at [965, 140] on icon at bounding box center [960, 139] width 11 height 11
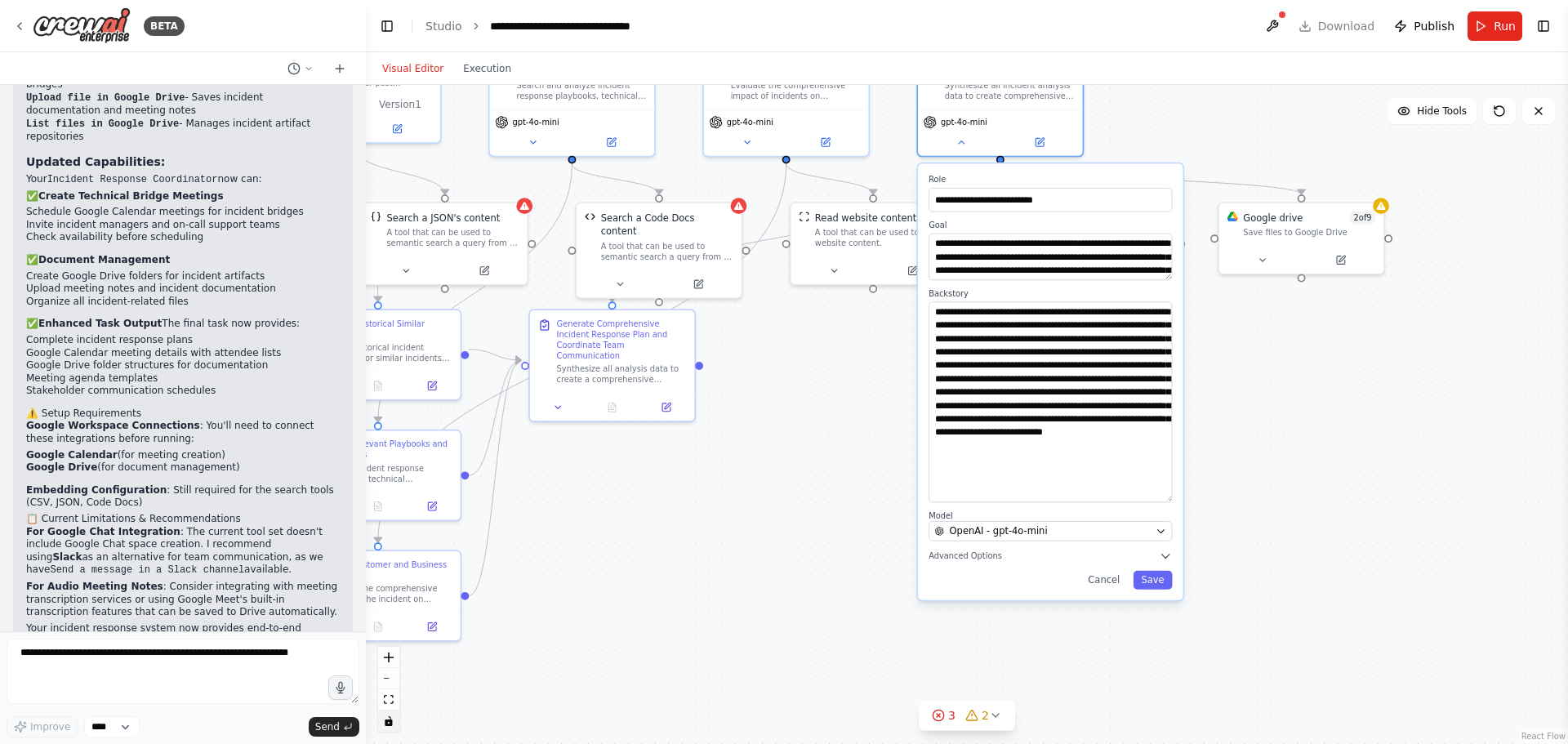
drag, startPoint x: 1168, startPoint y: 342, endPoint x: 1156, endPoint y: 511, distance: 169.4
click at [1156, 502] on textarea "**********" at bounding box center [1050, 402] width 243 height 201
click at [1103, 596] on button "Cancel" at bounding box center [1105, 594] width 48 height 18
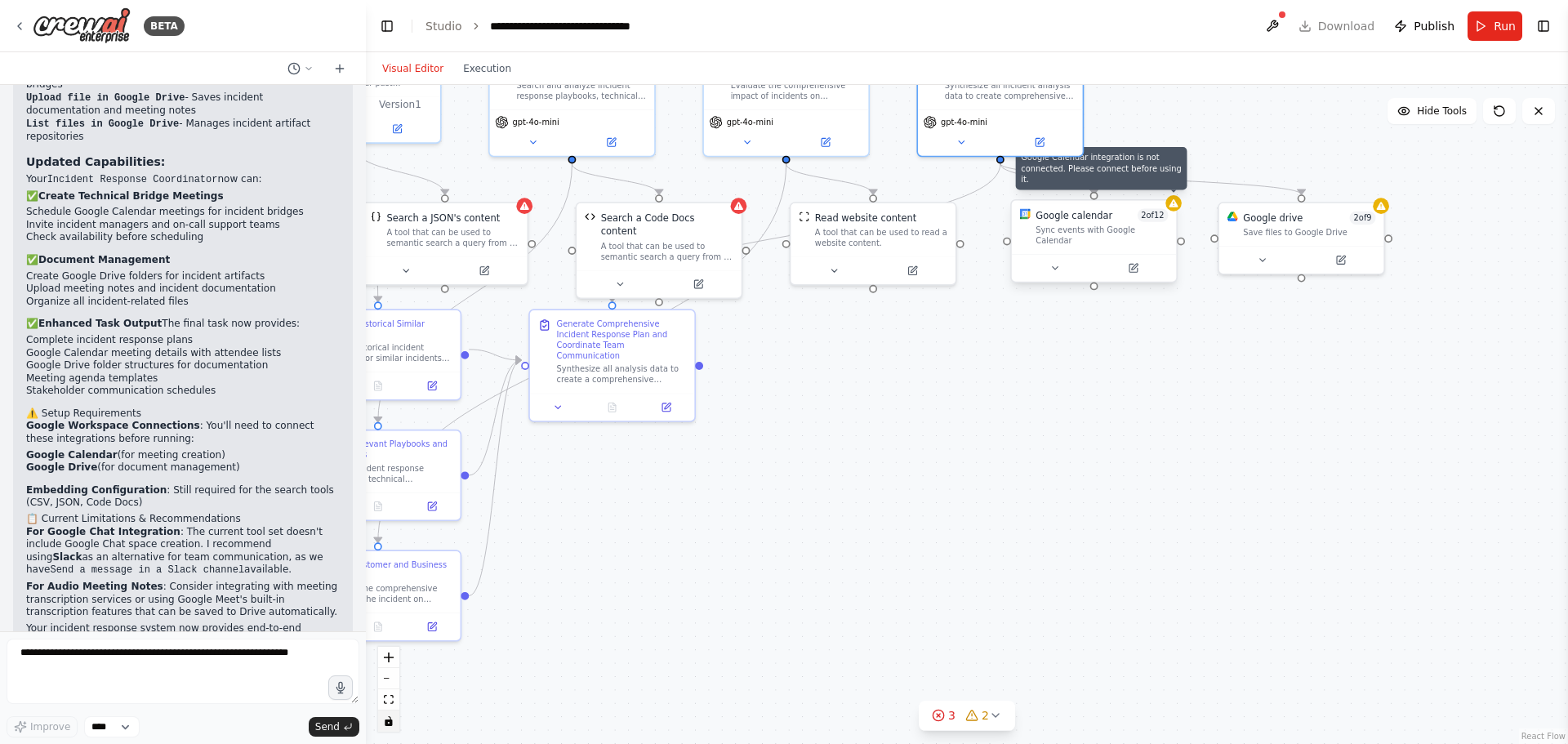
click at [1181, 208] on div at bounding box center [1174, 203] width 16 height 16
click at [1061, 329] on div ".deletable-edge-delete-btn { width: 20px; height: 20px; border: 0px solid #ffff…" at bounding box center [967, 415] width 1203 height 659
click at [1057, 230] on div "Sync events with Google Calendar" at bounding box center [1101, 236] width 132 height 21
click at [1139, 263] on icon at bounding box center [1133, 268] width 11 height 11
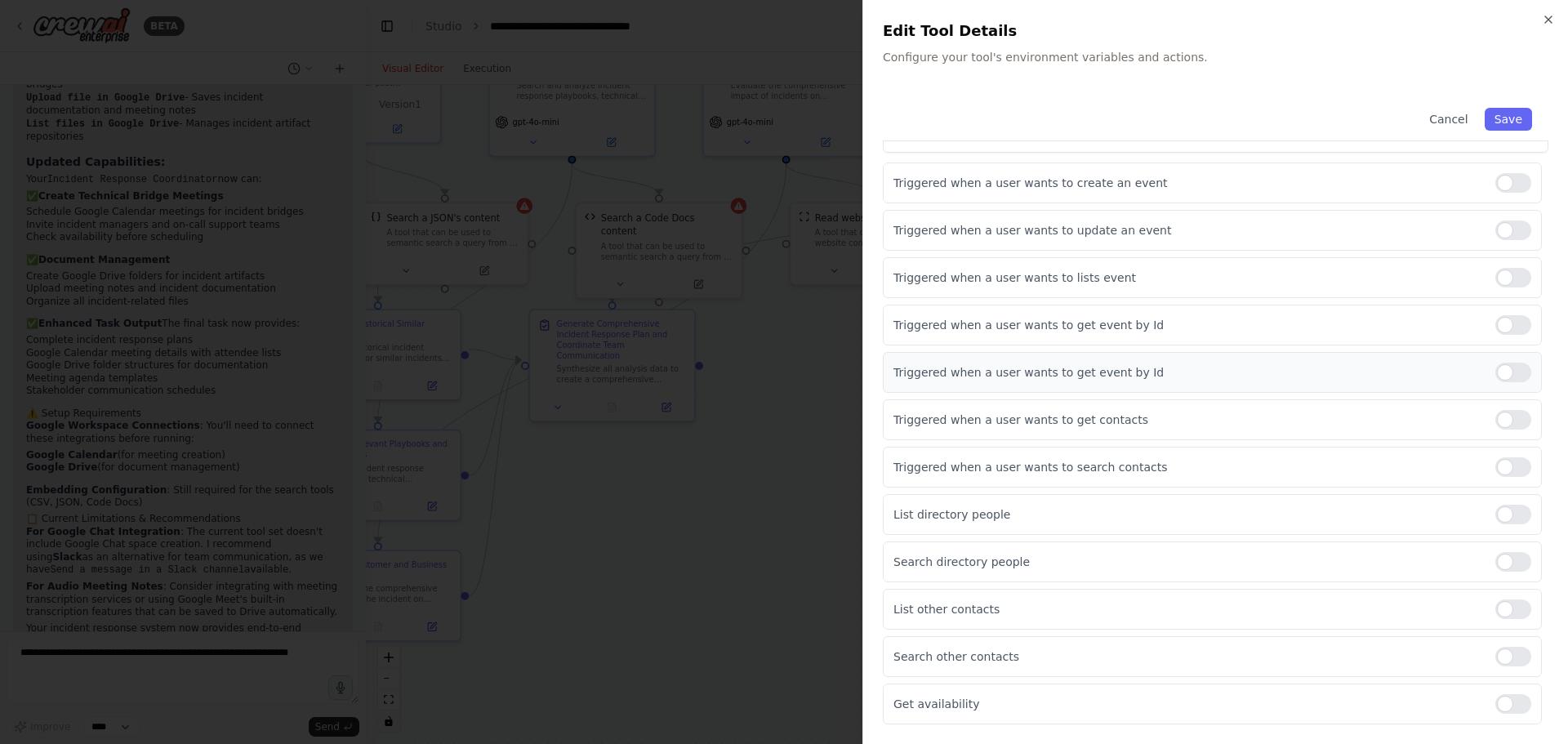
scroll to position [0, 0]
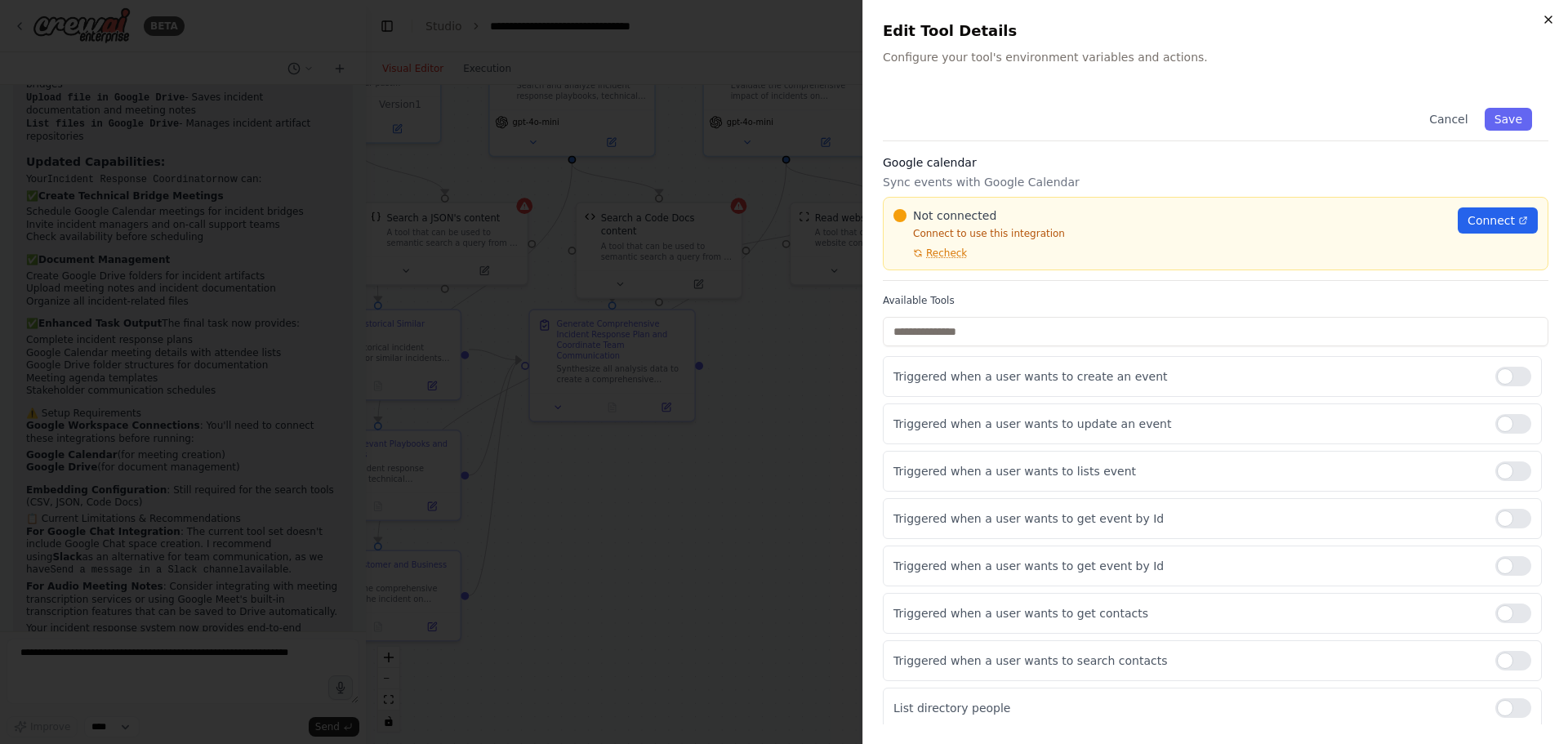
click at [1547, 18] on icon "button" at bounding box center [1549, 20] width 14 height 14
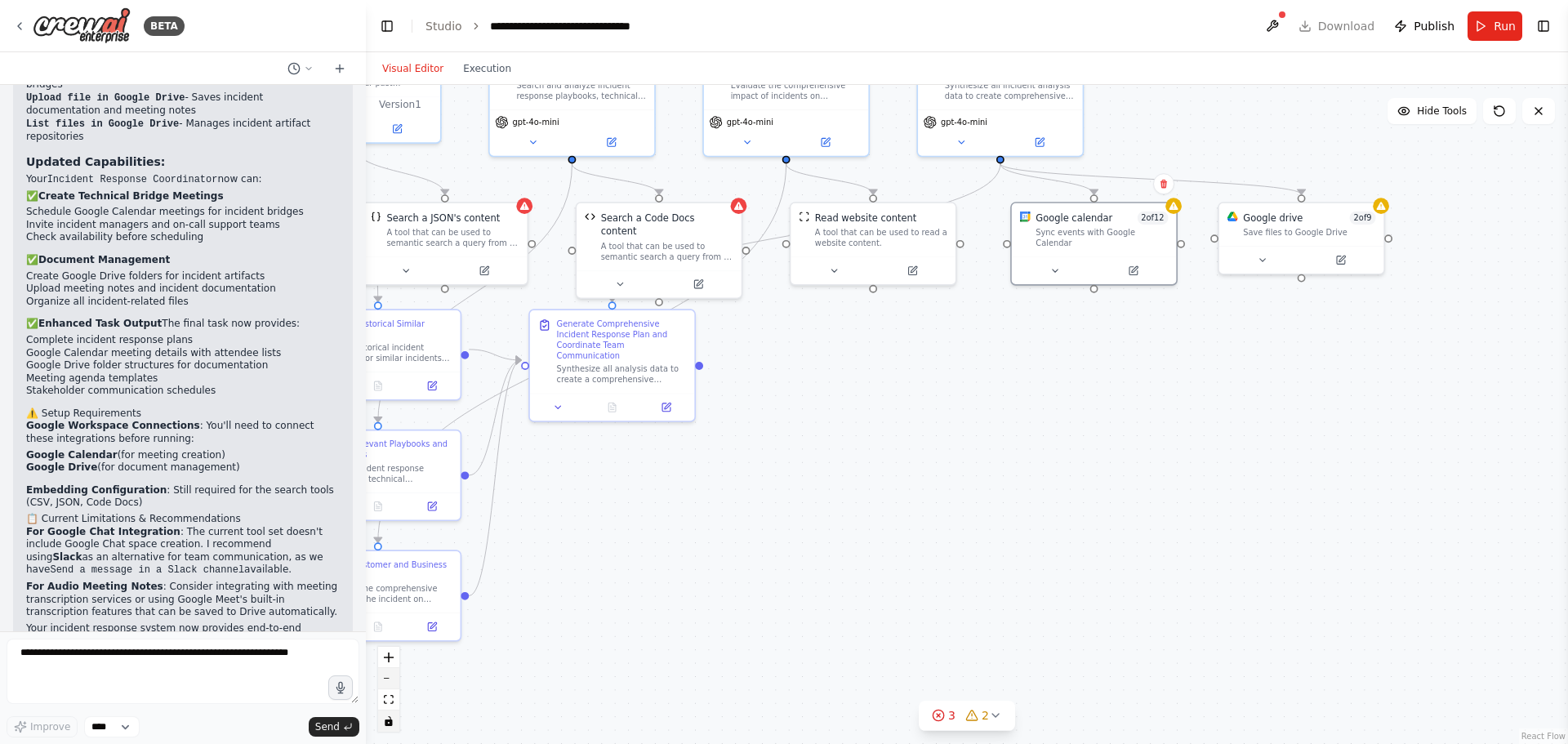
click at [395, 679] on button "zoom out" at bounding box center [388, 679] width 21 height 21
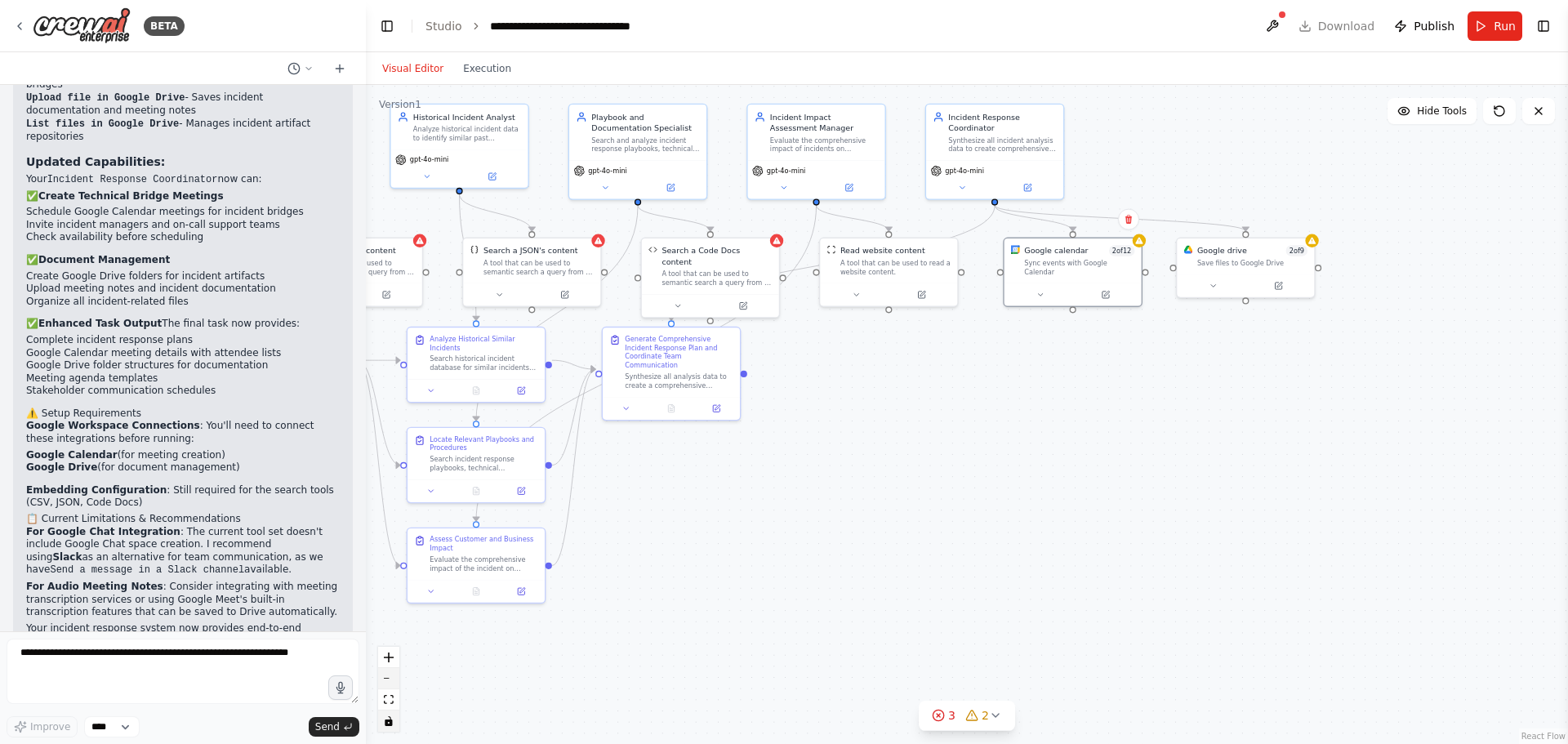
click at [395, 679] on button "zoom out" at bounding box center [388, 679] width 21 height 21
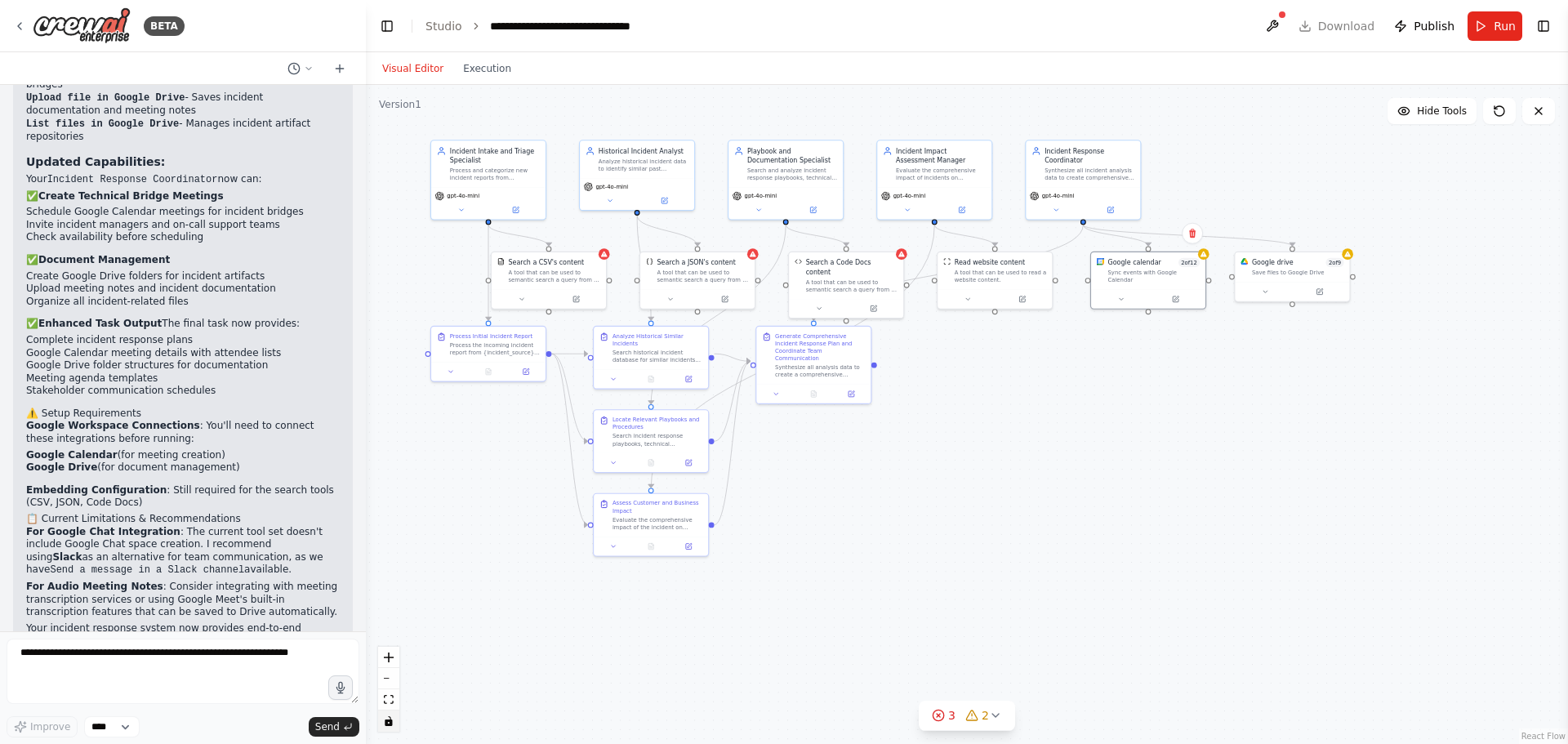
drag, startPoint x: 780, startPoint y: 605, endPoint x: 868, endPoint y: 607, distance: 88.0
click at [897, 589] on div ".deletable-edge-delete-btn { width: 20px; height: 20px; border: 0px solid #ffff…" at bounding box center [967, 415] width 1203 height 659
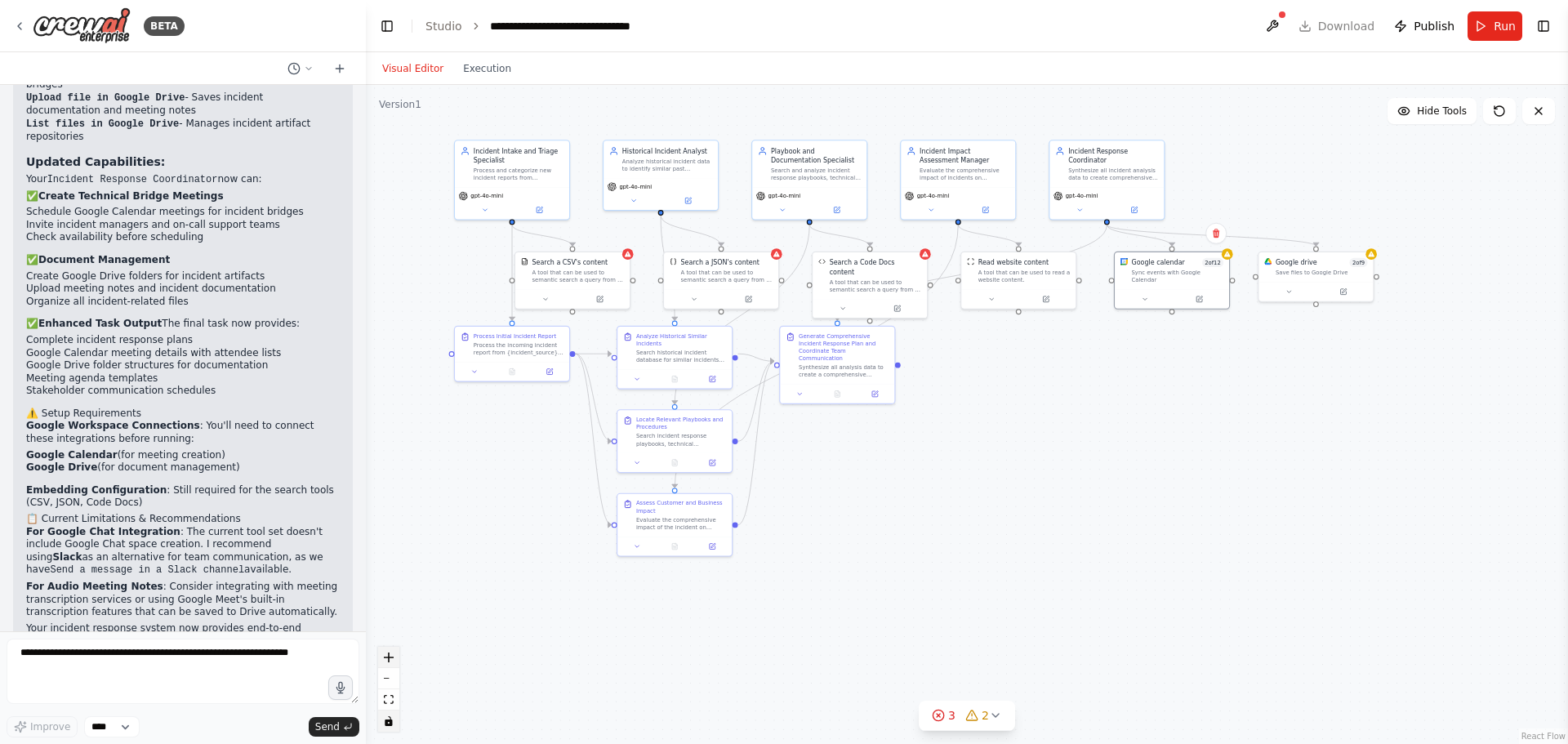
click at [397, 658] on button "zoom in" at bounding box center [388, 658] width 21 height 21
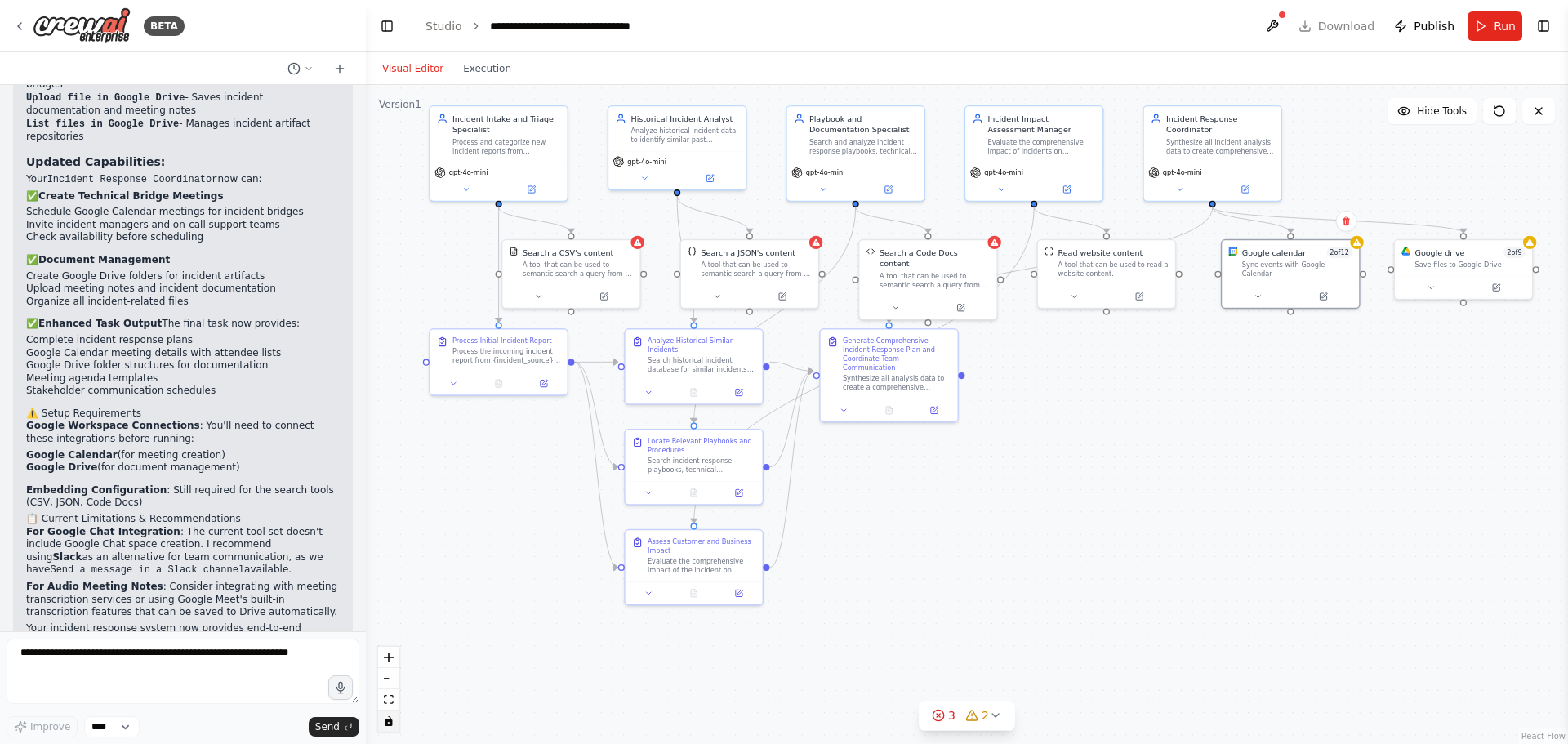
drag, startPoint x: 923, startPoint y: 589, endPoint x: 997, endPoint y: 610, distance: 76.9
click at [997, 610] on div ".deletable-edge-delete-btn { width: 20px; height: 20px; border: 0px solid #ffff…" at bounding box center [967, 415] width 1203 height 659
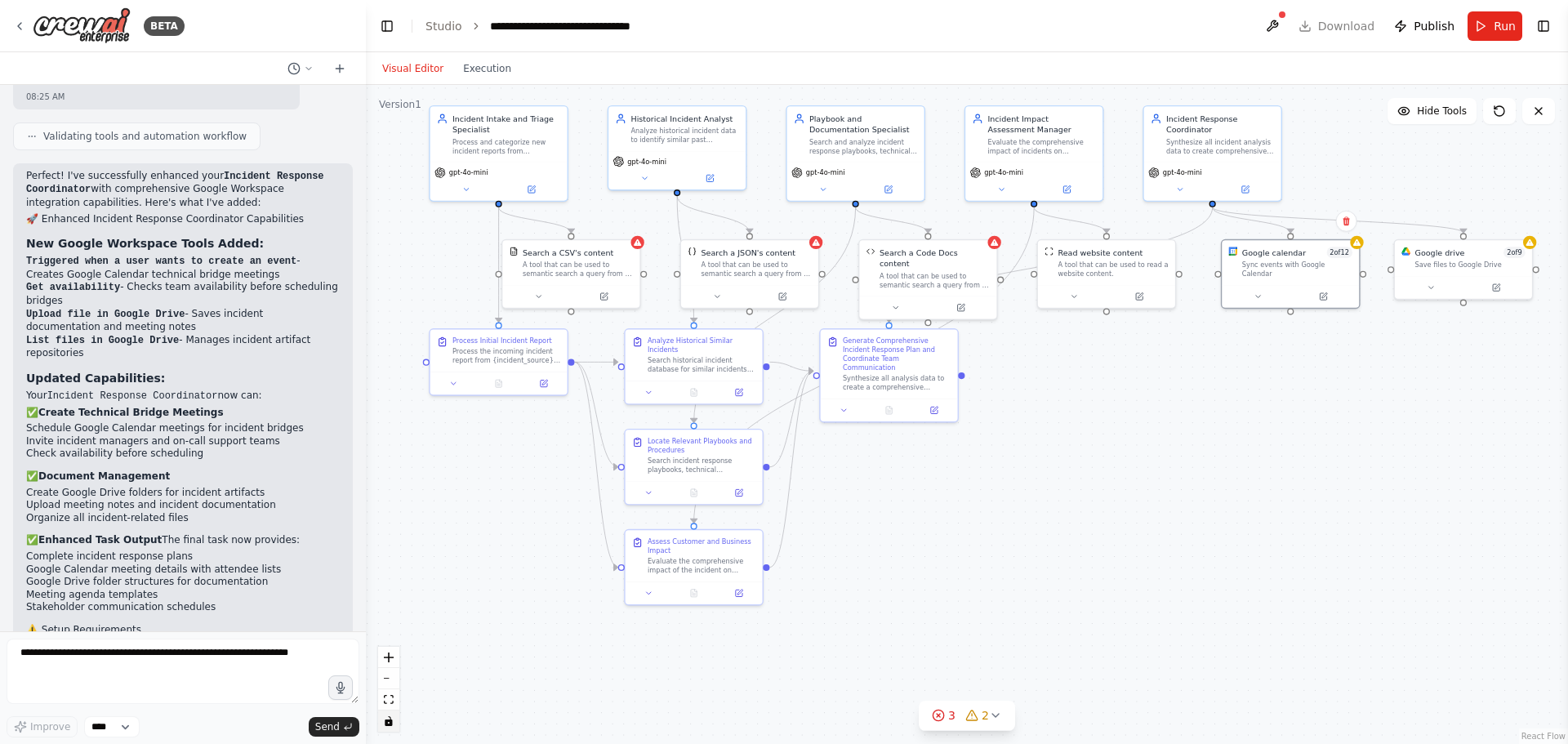
scroll to position [2885, 0]
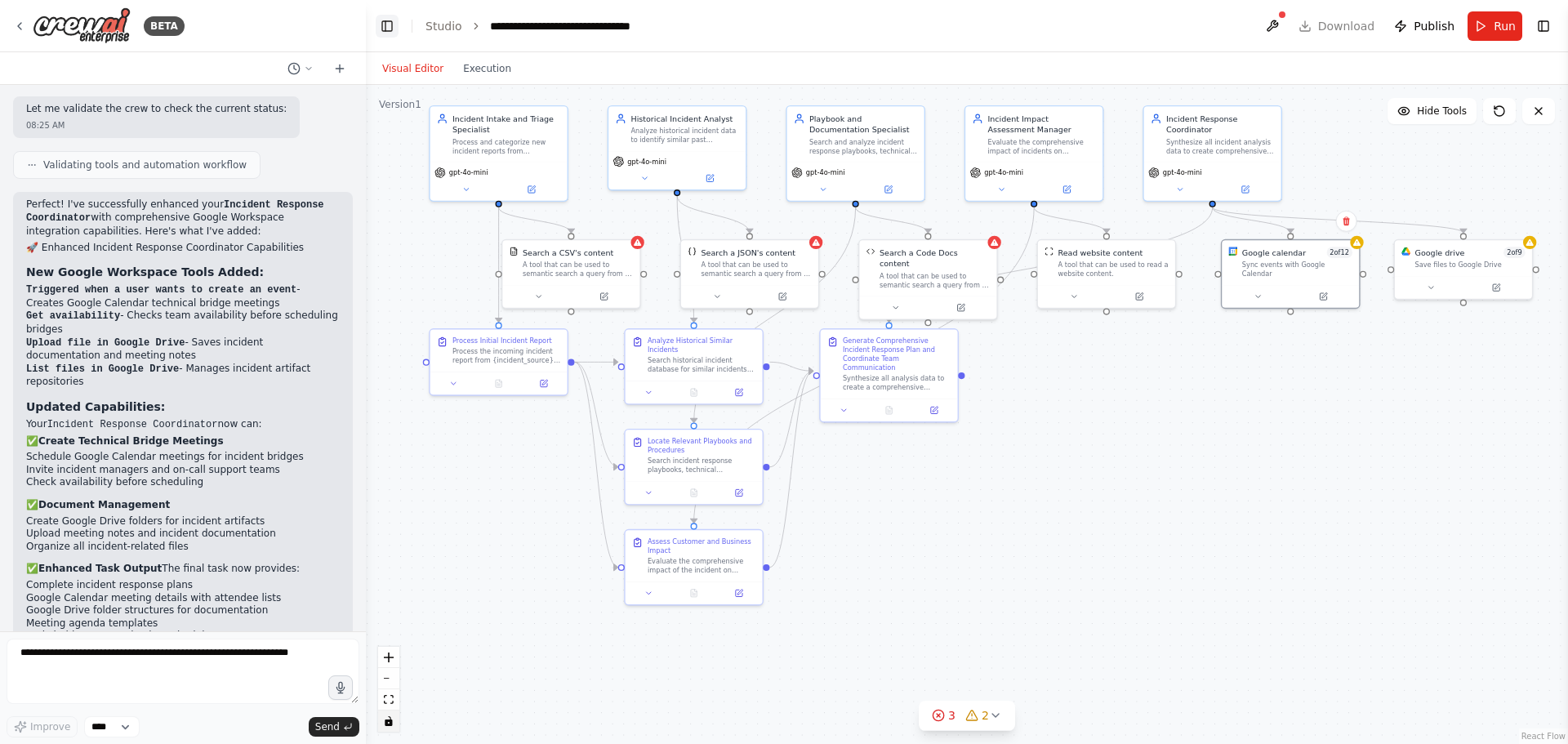
click at [389, 27] on button "Toggle Left Sidebar" at bounding box center [387, 26] width 23 height 23
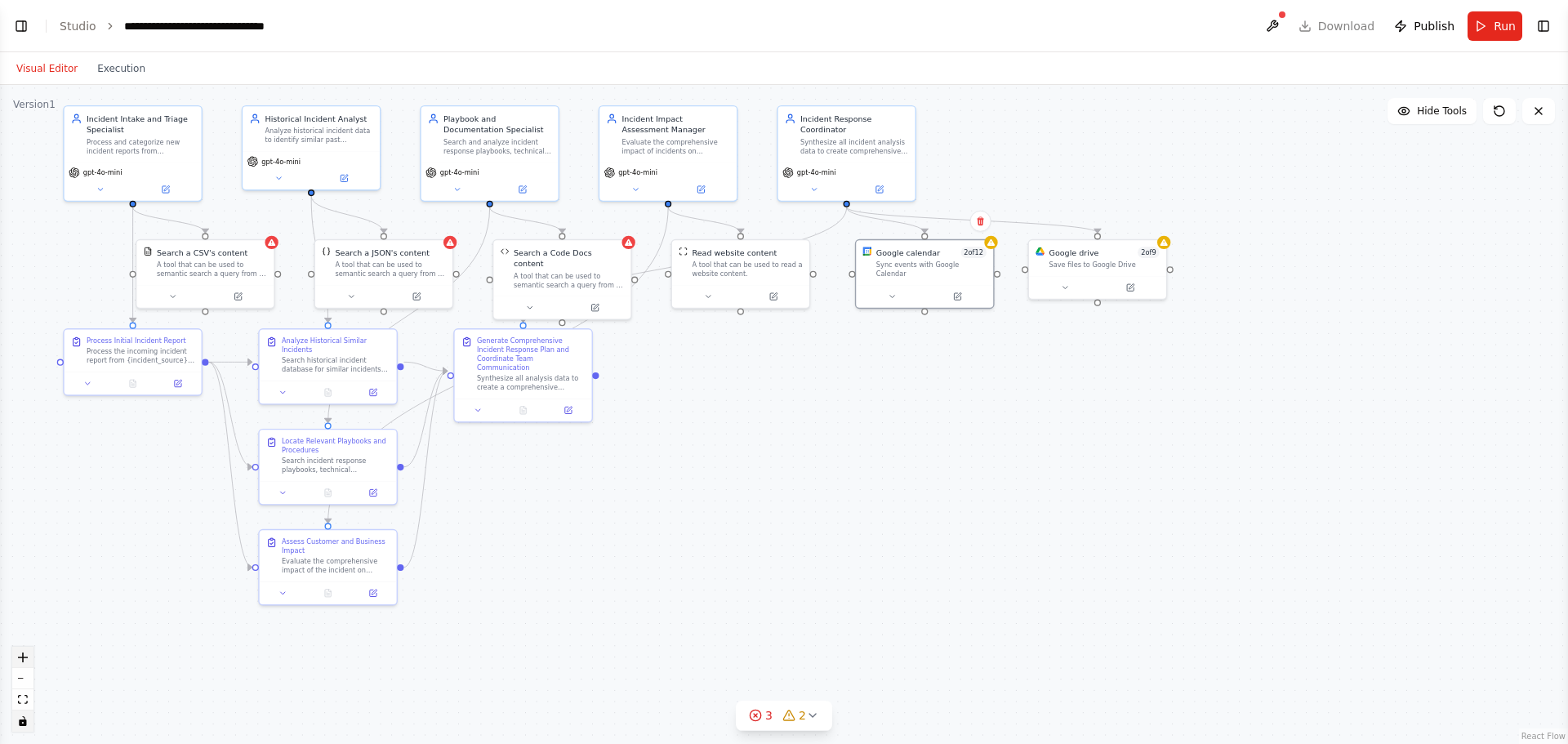
click at [22, 656] on icon "zoom in" at bounding box center [23, 658] width 10 height 10
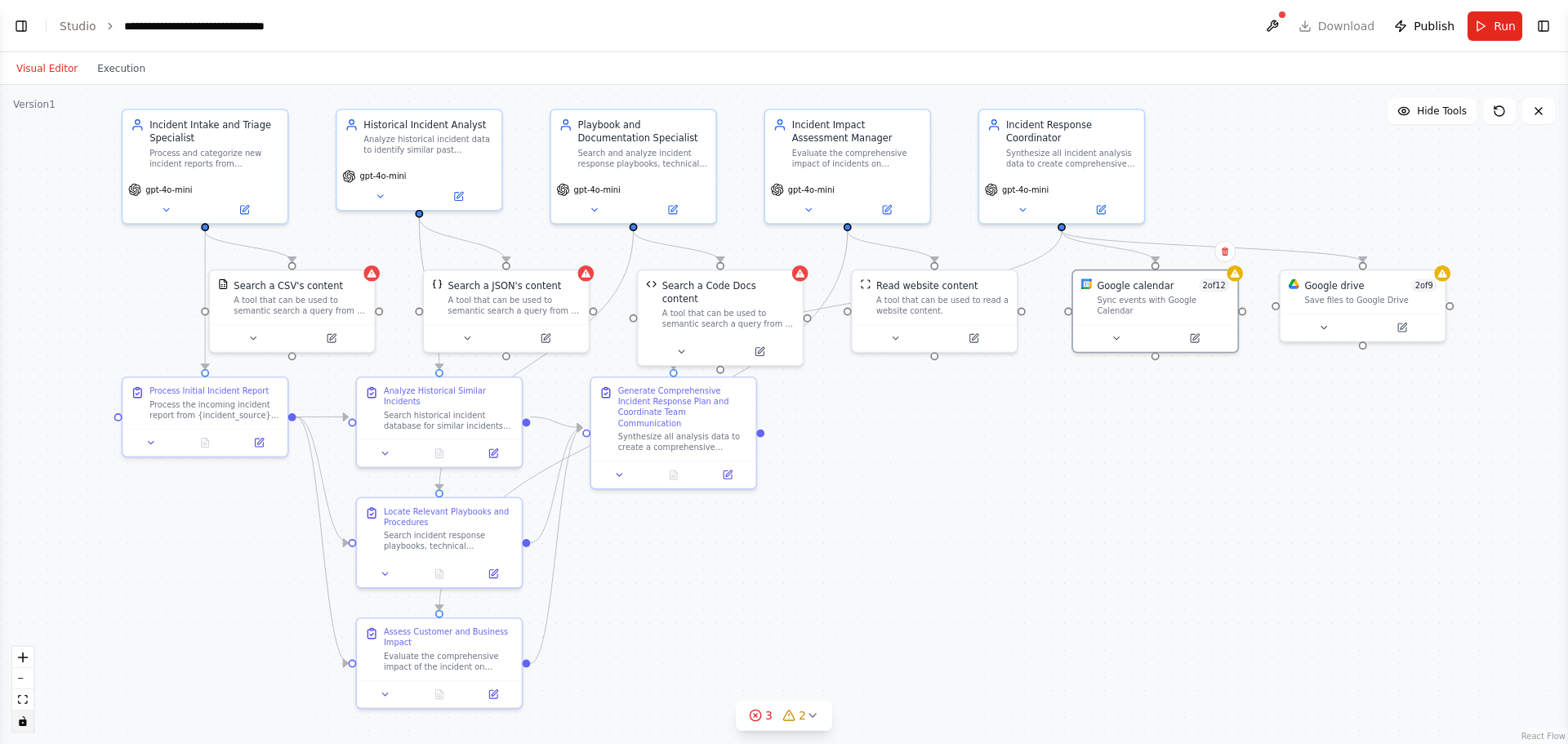
drag, startPoint x: 449, startPoint y: 597, endPoint x: 647, endPoint y: 663, distance: 208.7
click at [647, 663] on div ".deletable-edge-delete-btn { width: 20px; height: 20px; border: 0px solid #ffff…" at bounding box center [784, 415] width 1568 height 659
